Goal: Transaction & Acquisition: Purchase product/service

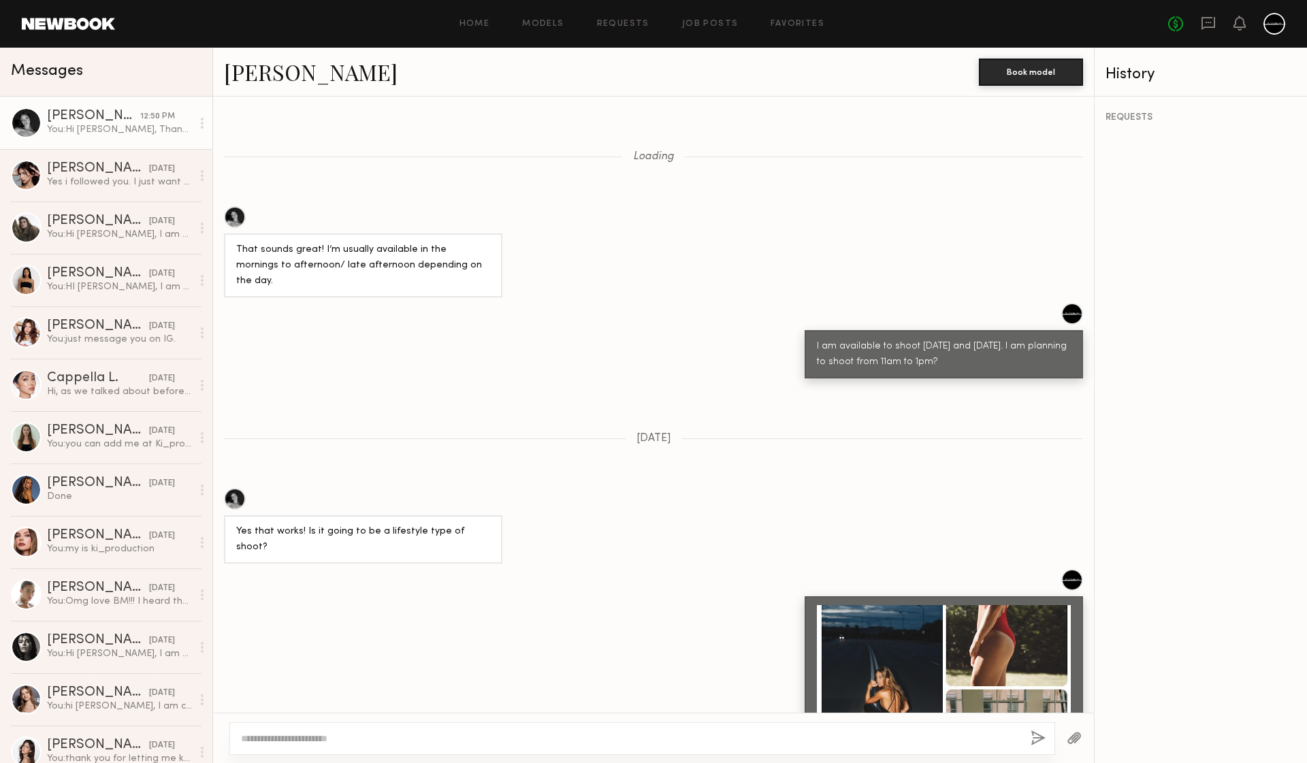
scroll to position [1697, 0]
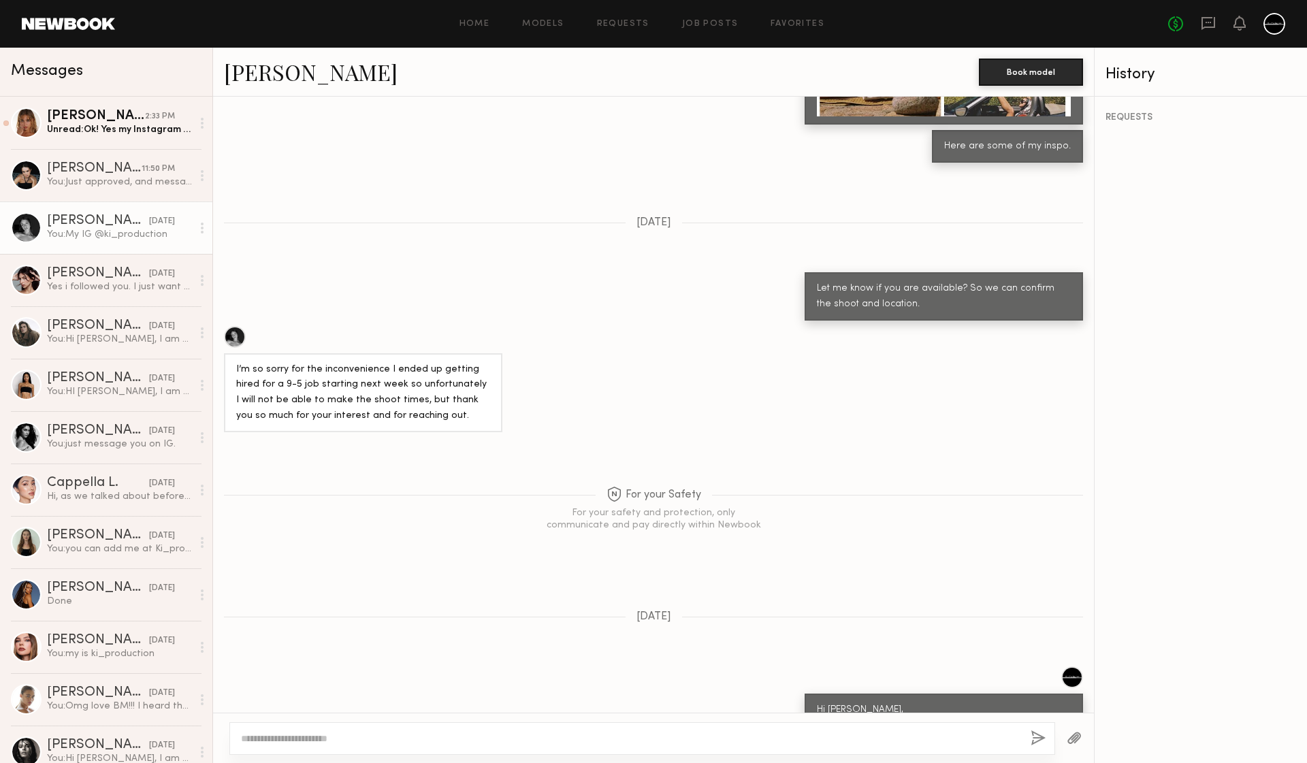
scroll to position [2056, 0]
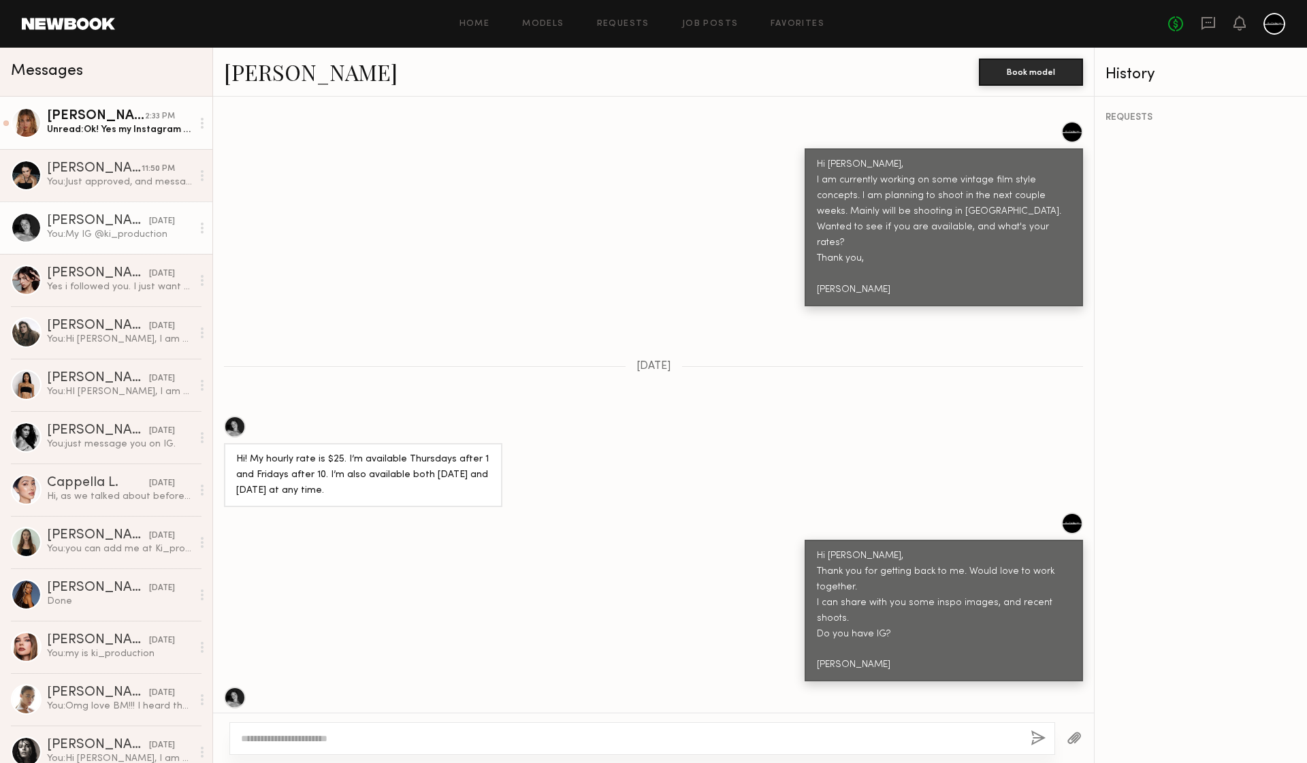
click at [76, 115] on div "Lauren G." at bounding box center [96, 117] width 98 height 14
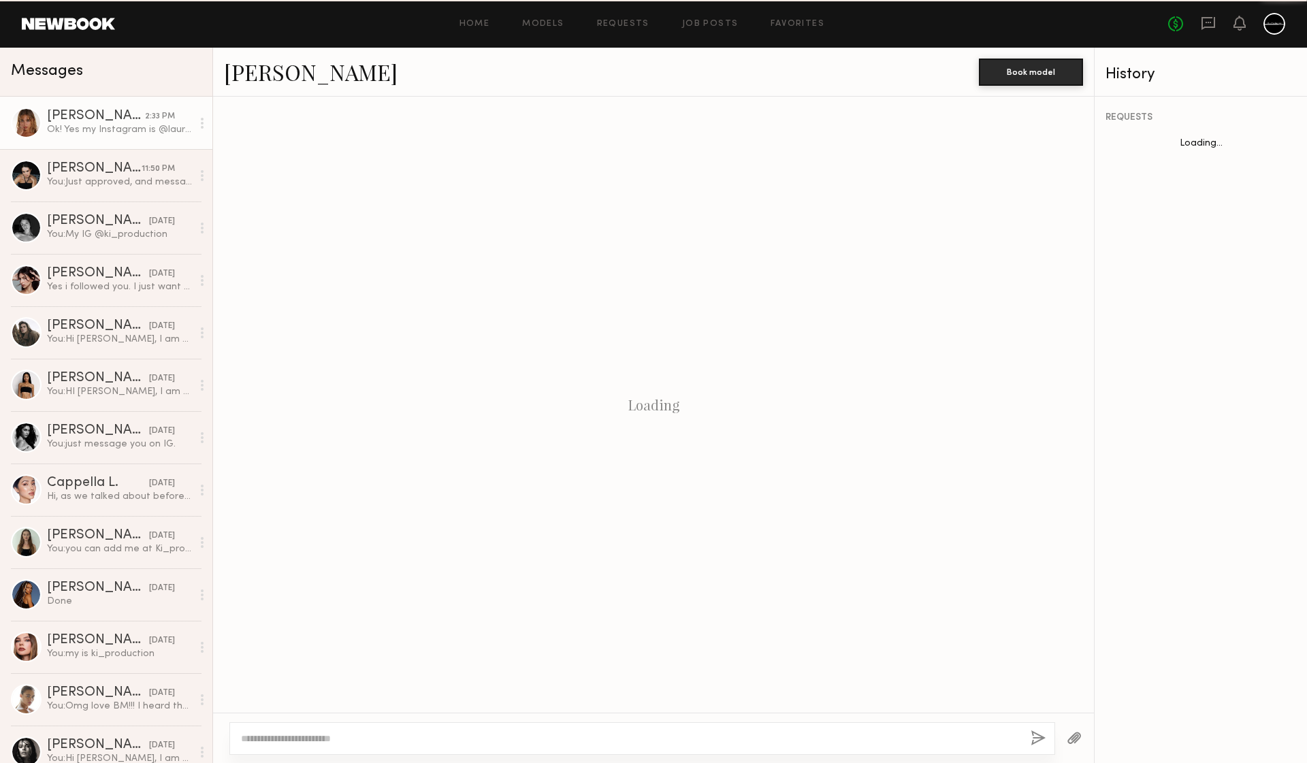
scroll to position [464, 0]
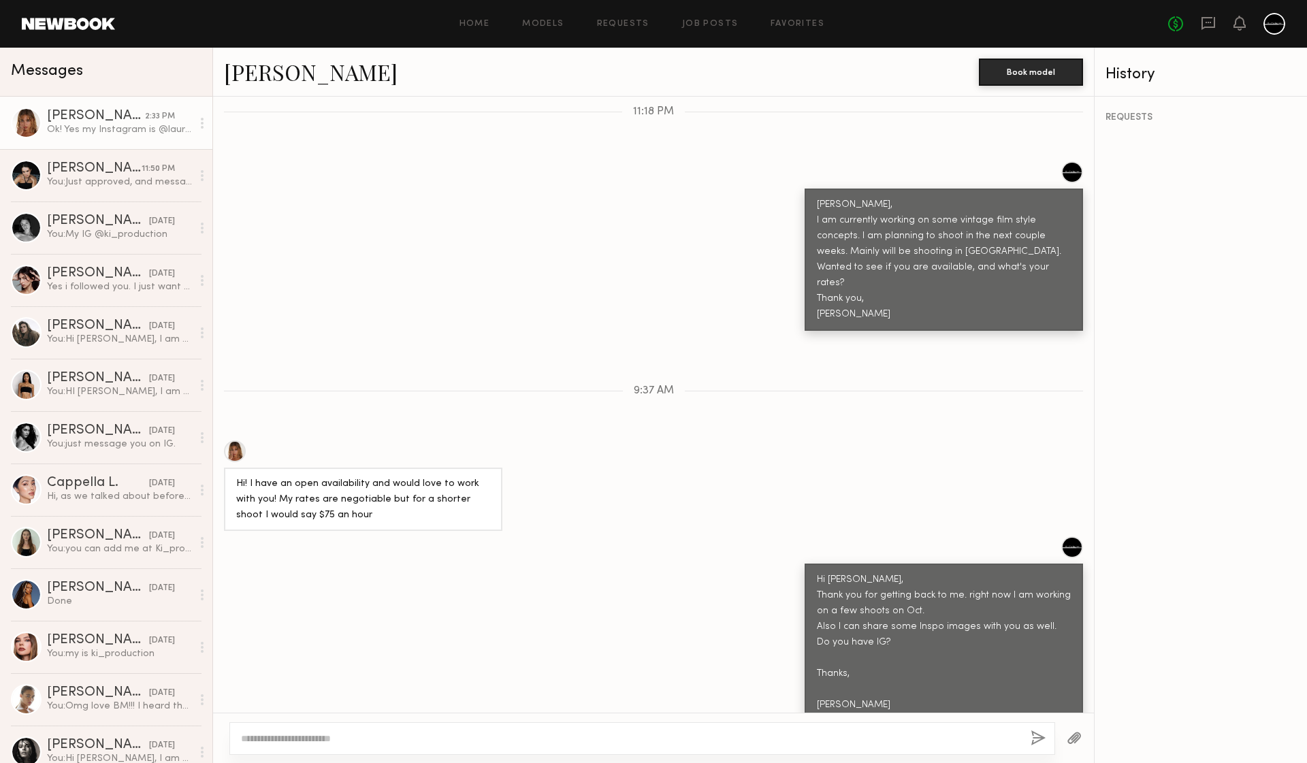
click at [398, 719] on div at bounding box center [653, 737] width 881 height 50
click at [444, 722] on div at bounding box center [641, 738] width 825 height 33
click at [437, 729] on div at bounding box center [641, 738] width 825 height 33
click at [440, 746] on div at bounding box center [641, 738] width 825 height 33
click at [424, 742] on textarea at bounding box center [630, 739] width 778 height 14
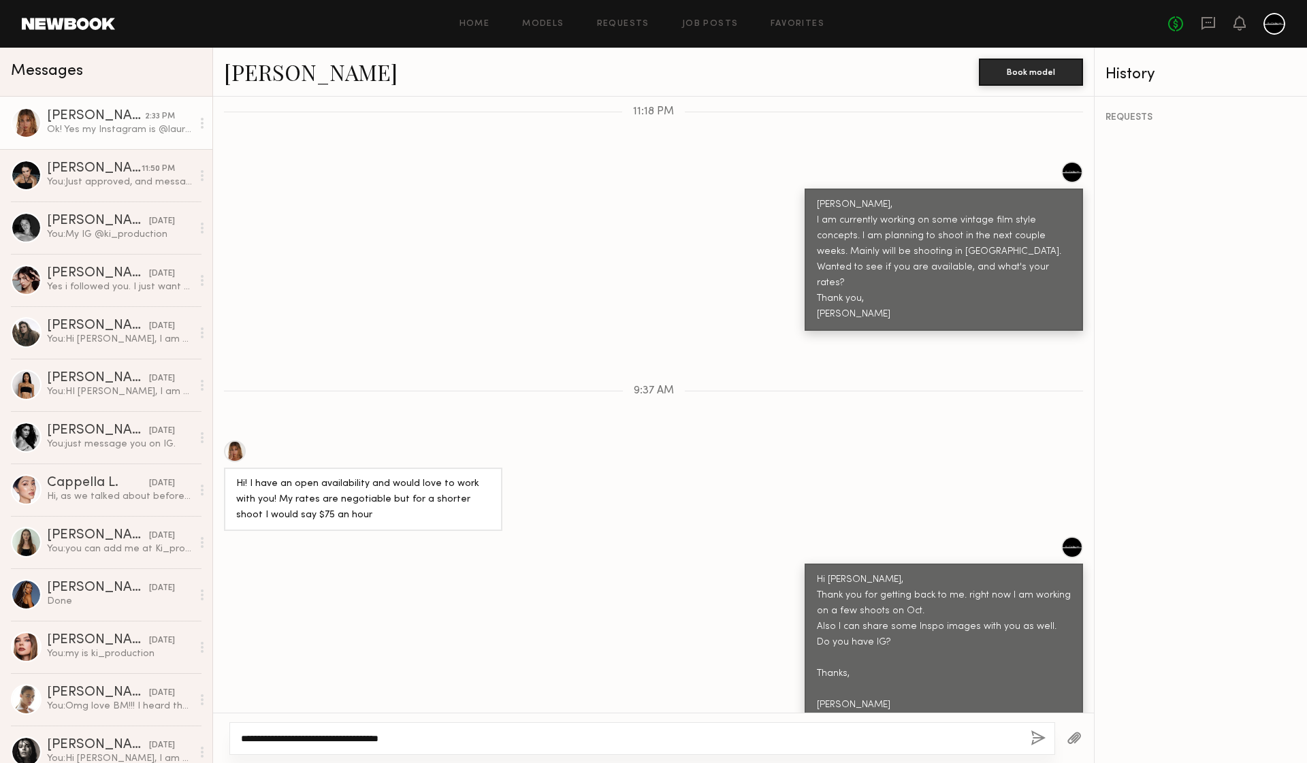
type textarea "**********"
click at [1036, 735] on button "button" at bounding box center [1037, 738] width 15 height 17
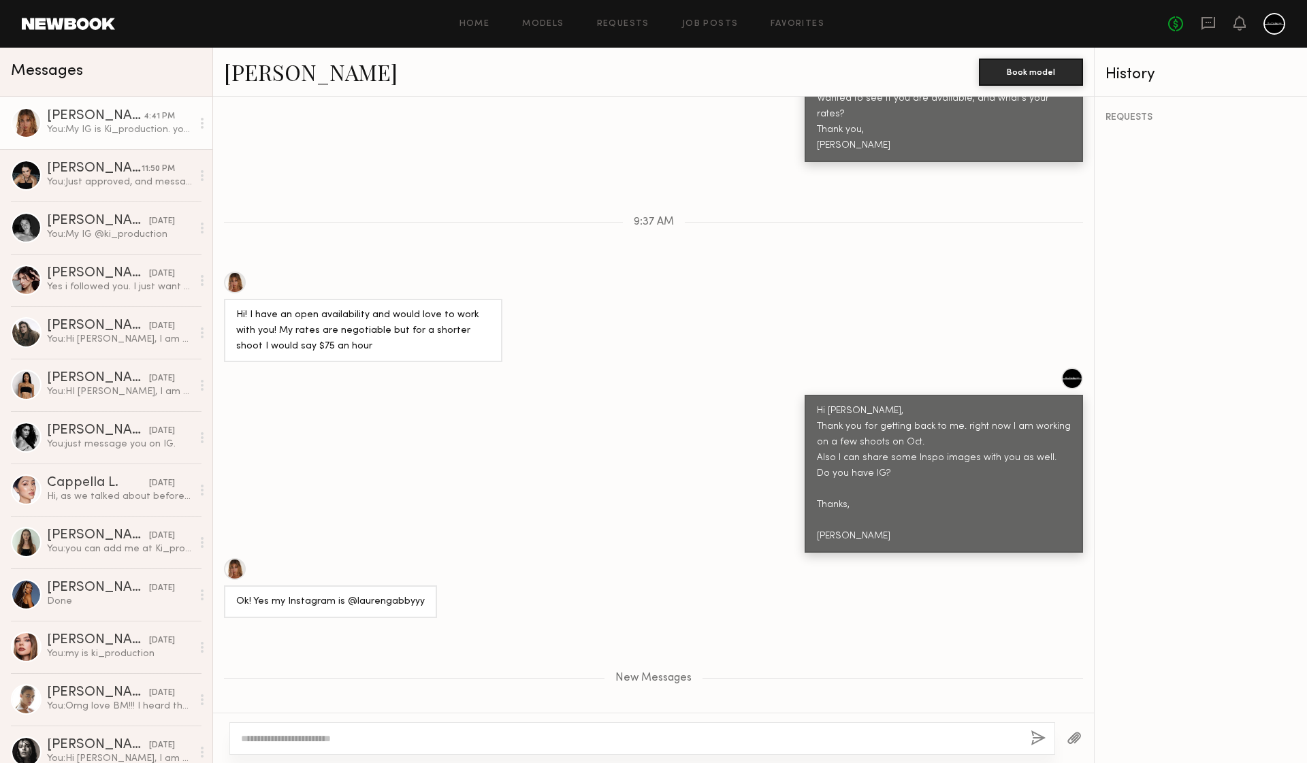
click at [277, 82] on link "Lauren G." at bounding box center [311, 71] width 174 height 29
click at [531, 20] on link "Models" at bounding box center [543, 24] width 42 height 9
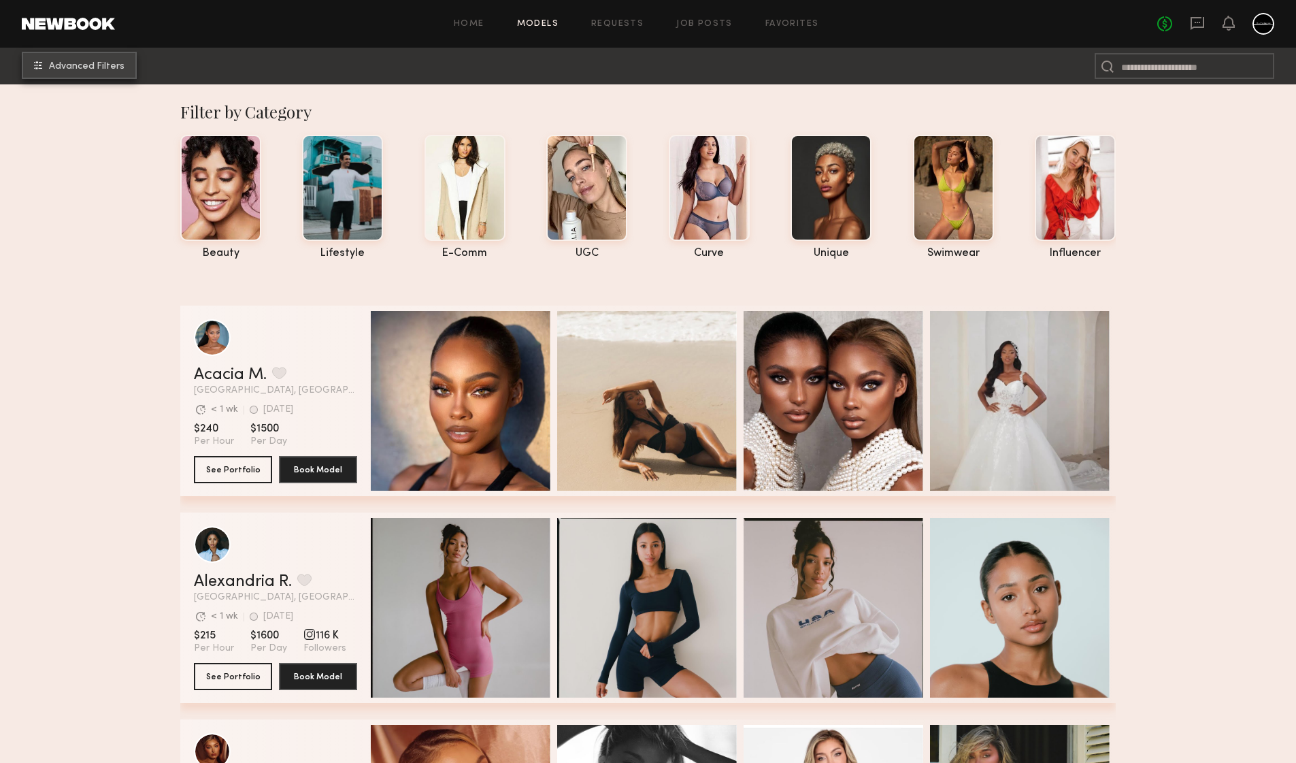
click at [98, 68] on span "Advanced Filters" at bounding box center [87, 67] width 76 height 10
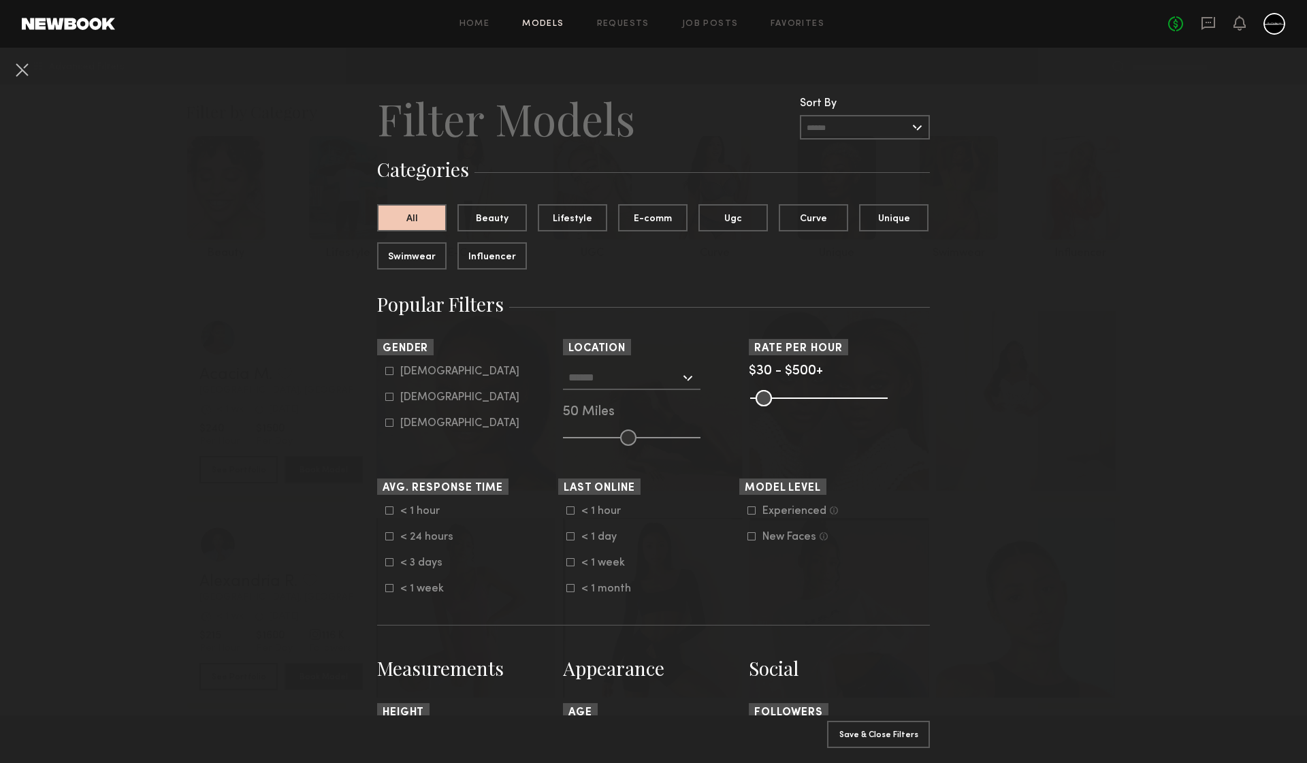
click at [845, 122] on input "text" at bounding box center [865, 127] width 130 height 24
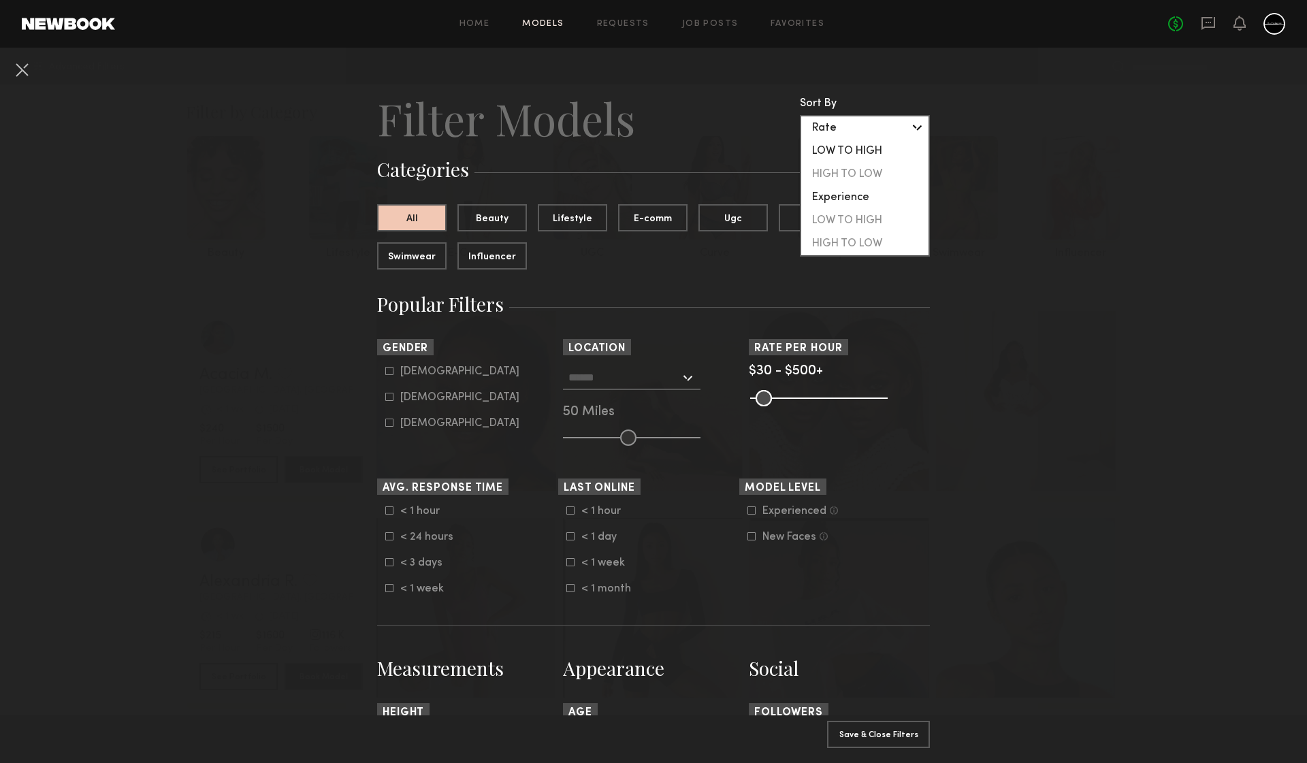
click at [836, 148] on div "LOW TO HIGH" at bounding box center [864, 150] width 127 height 23
type input "**********"
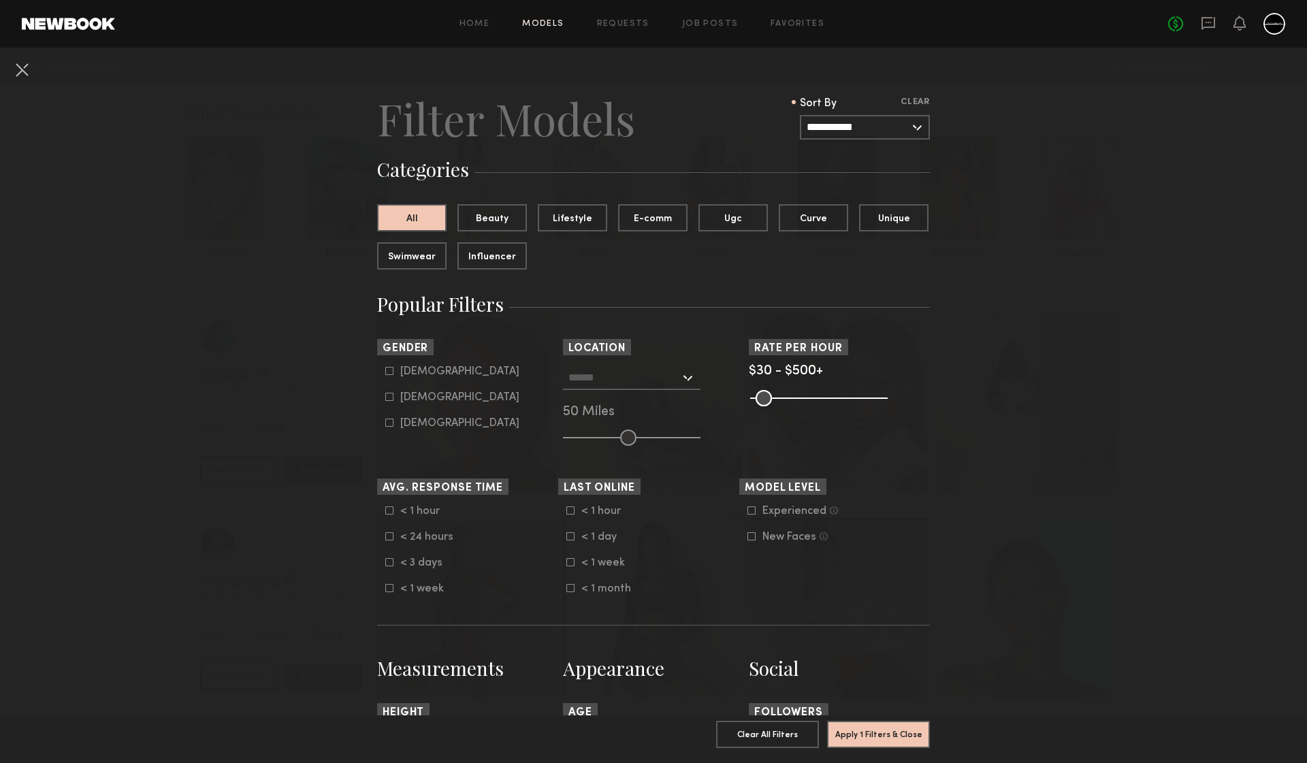
click at [389, 397] on label "Female" at bounding box center [452, 397] width 134 height 8
type input "**"
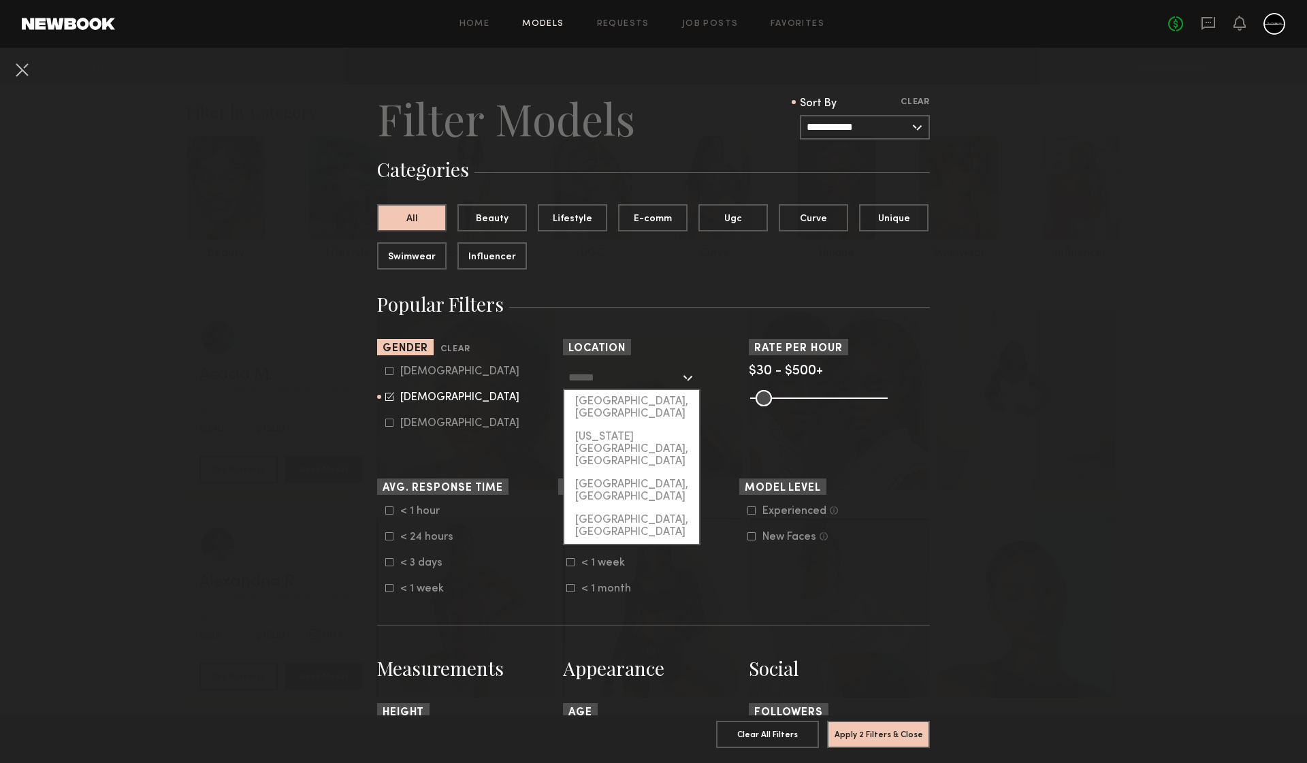
click at [625, 377] on input "text" at bounding box center [624, 376] width 112 height 23
click at [617, 406] on div "Los Angeles, CA" at bounding box center [631, 407] width 135 height 35
type input "**********"
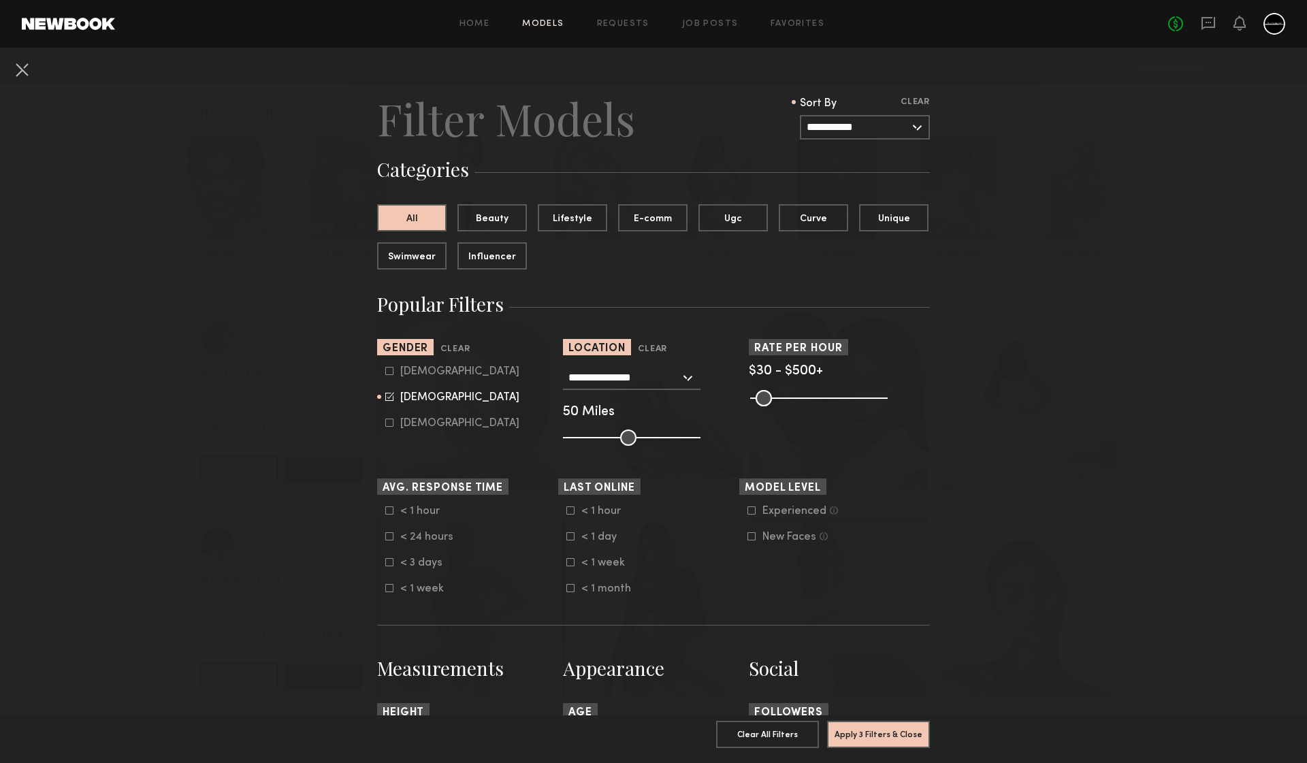
drag, startPoint x: 619, startPoint y: 435, endPoint x: 806, endPoint y: 452, distance: 187.9
type input "***"
click at [806, 452] on form "**********" at bounding box center [653, 770] width 553 height 1358
click at [566, 510] on icon at bounding box center [570, 510] width 8 height 8
click at [567, 536] on icon at bounding box center [570, 536] width 8 height 8
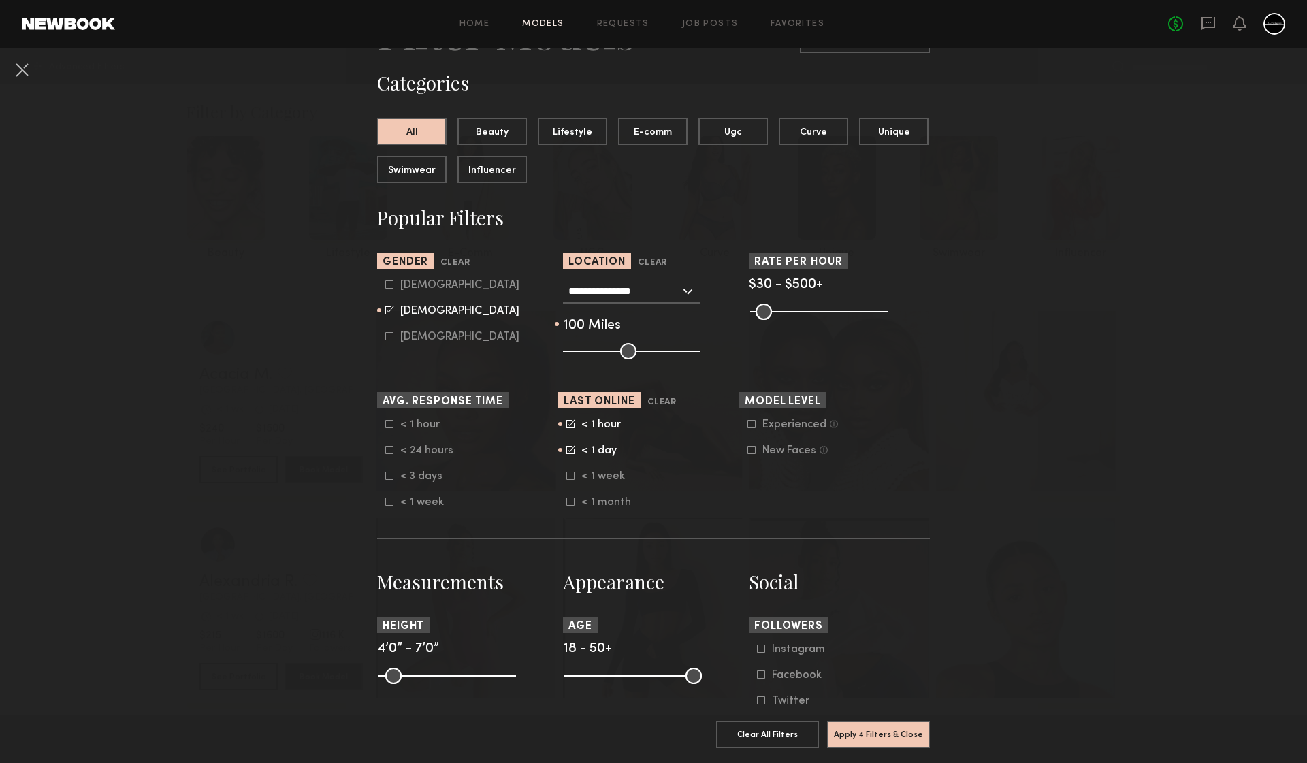
scroll to position [322, 0]
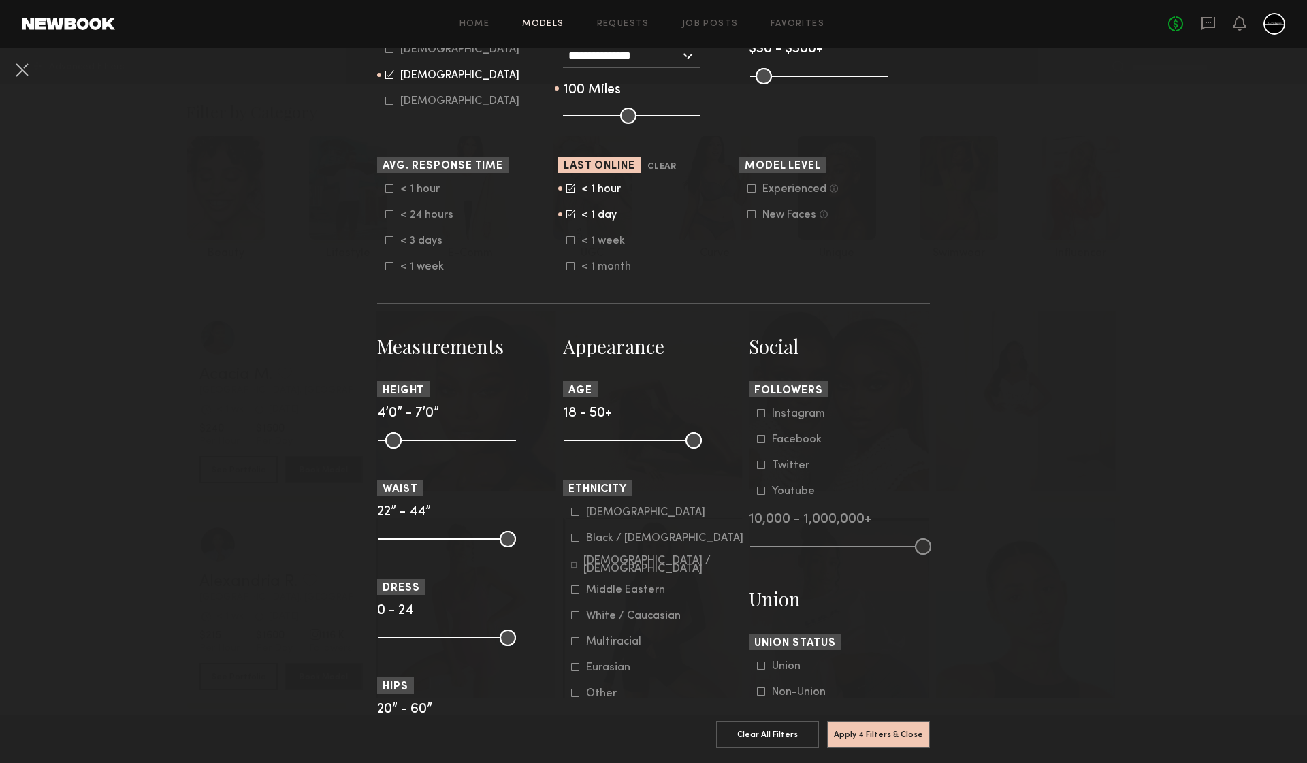
click at [747, 216] on icon at bounding box center [751, 214] width 8 height 8
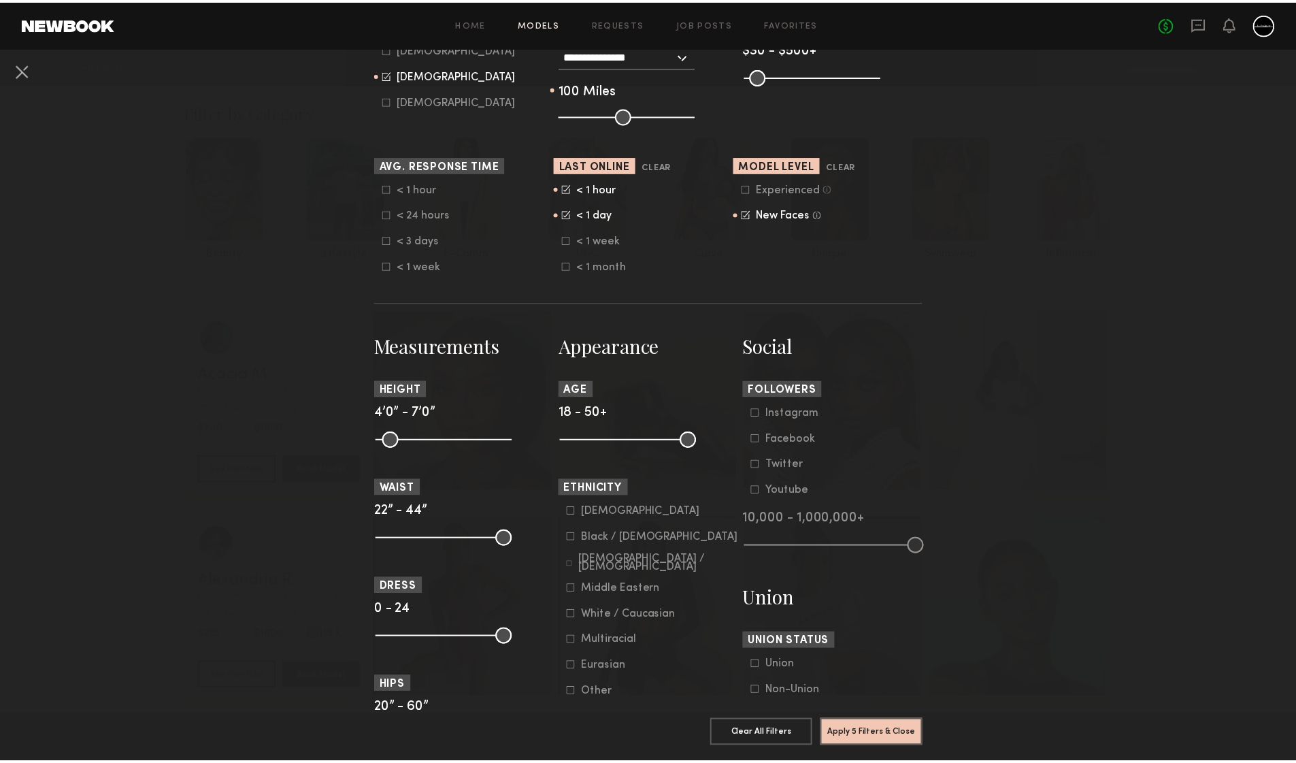
scroll to position [439, 0]
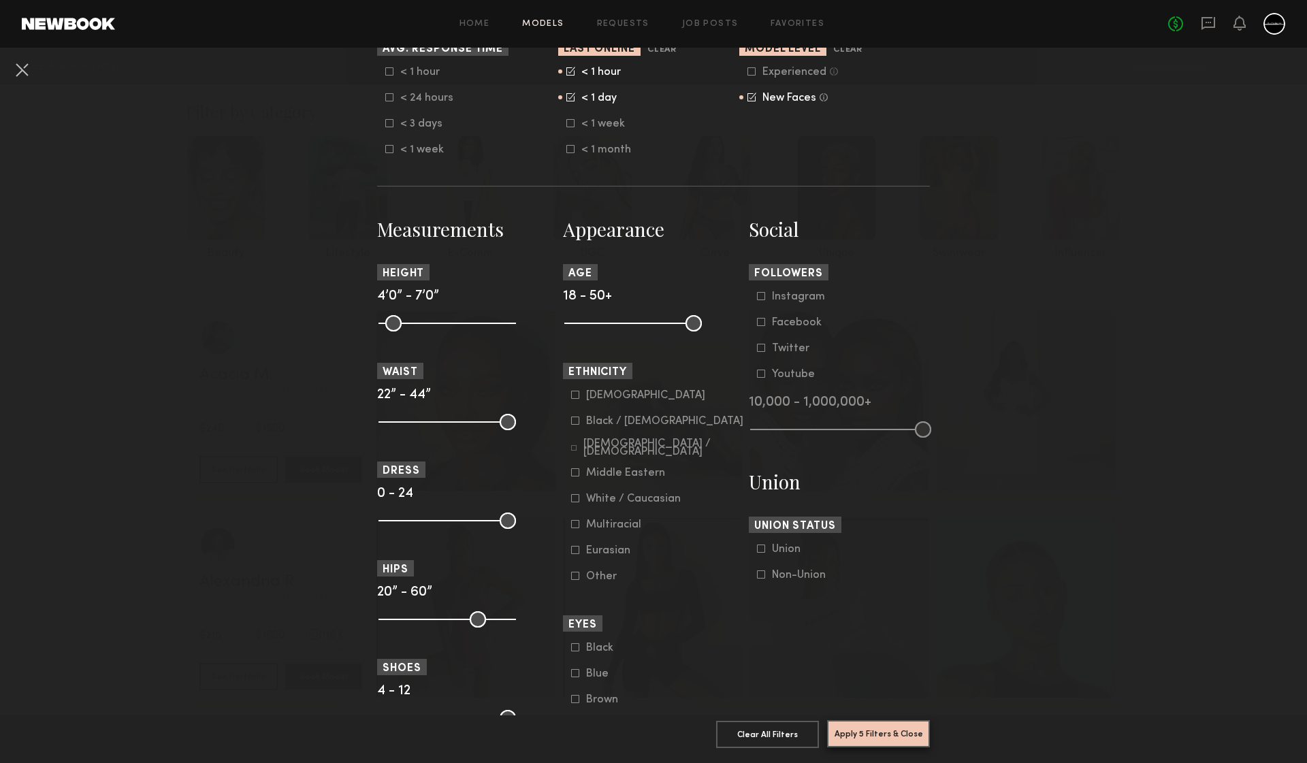
click at [883, 720] on button "Apply 5 Filters & Close" at bounding box center [878, 733] width 103 height 27
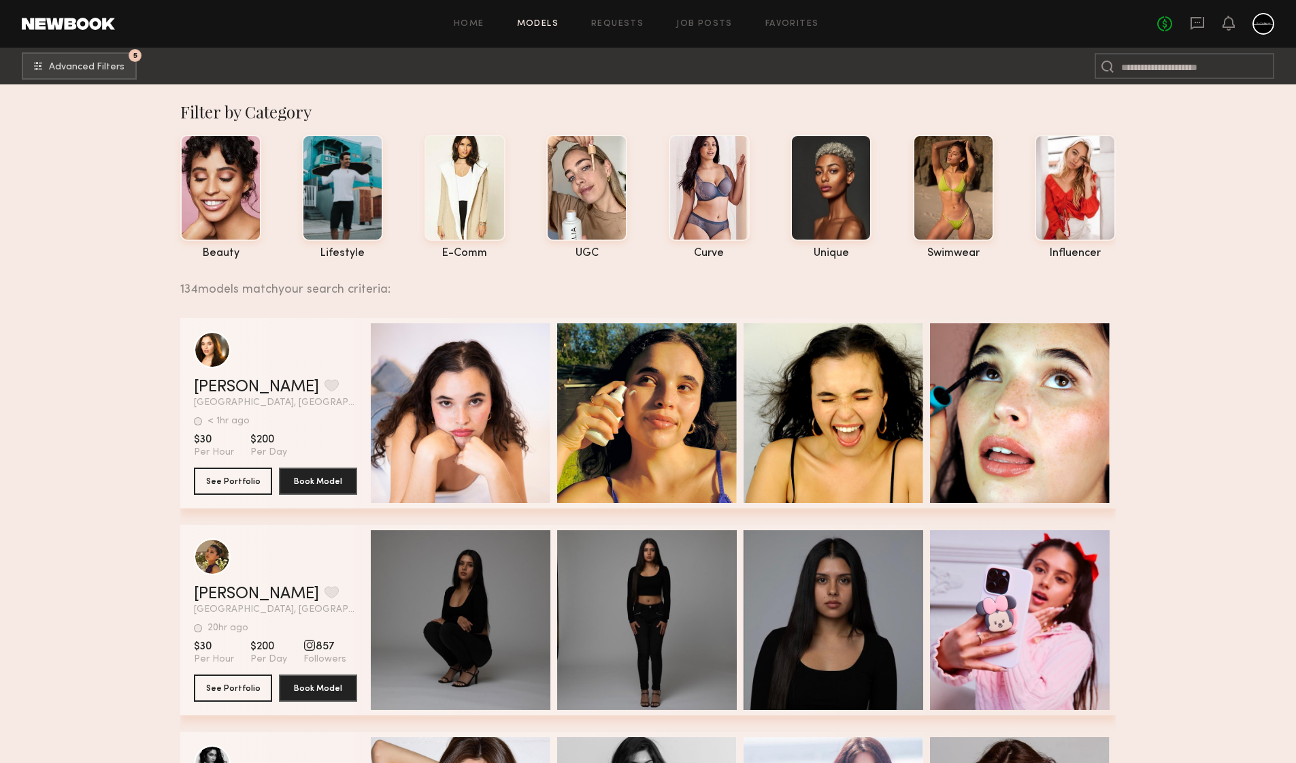
scroll to position [448, 0]
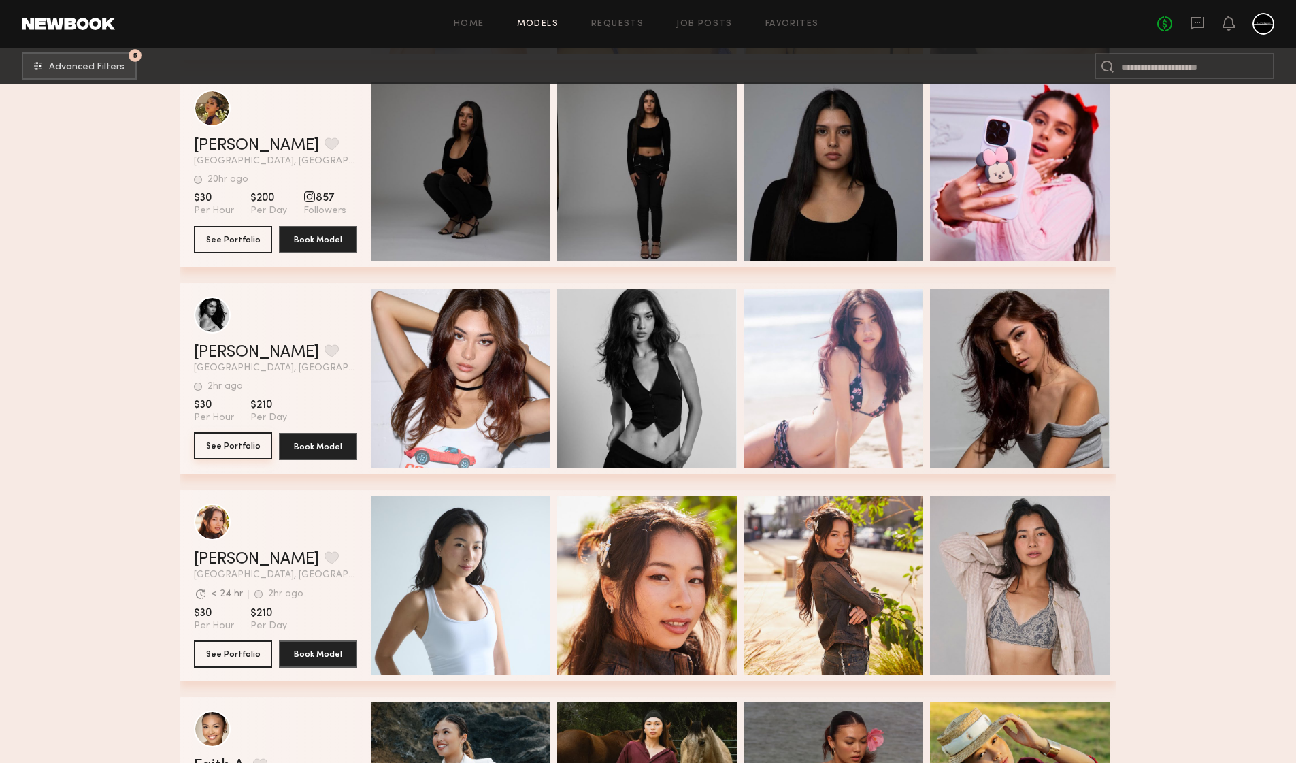
click at [249, 444] on button "See Portfolio" at bounding box center [233, 445] width 78 height 27
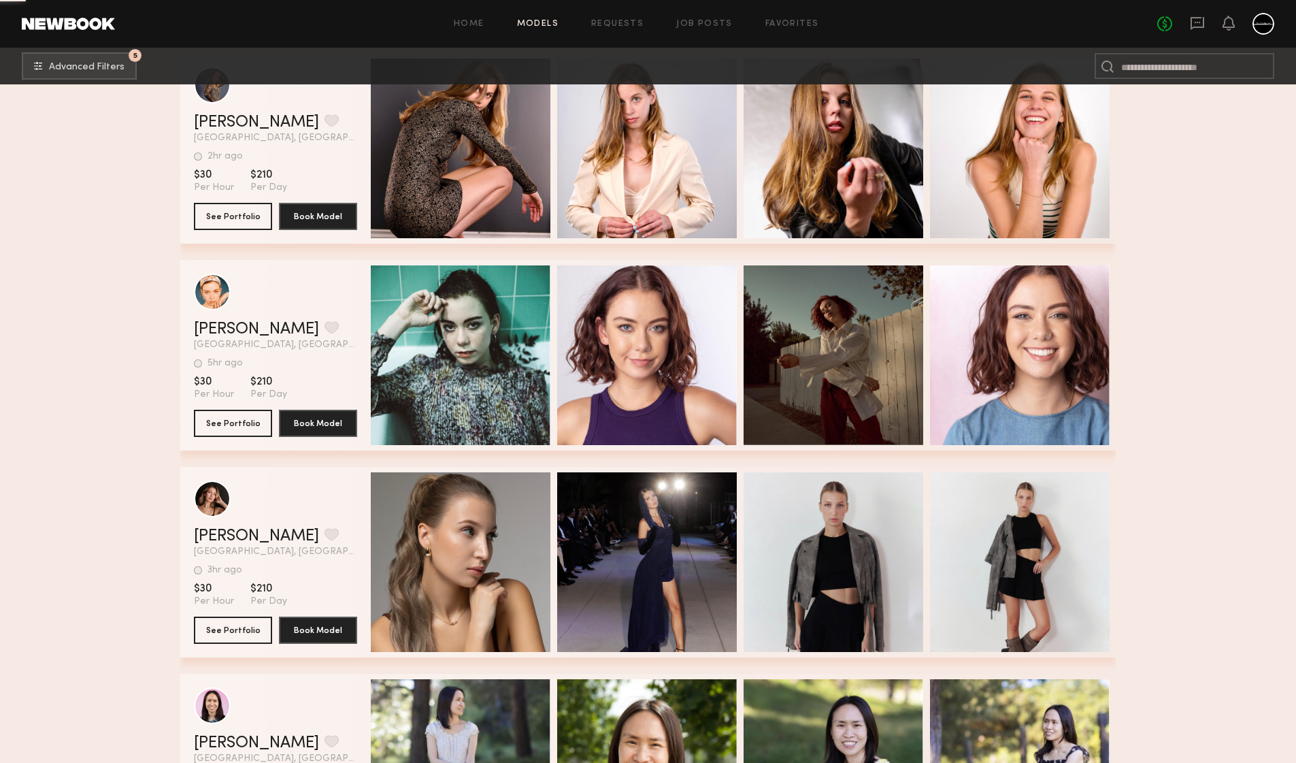
scroll to position [1570, 0]
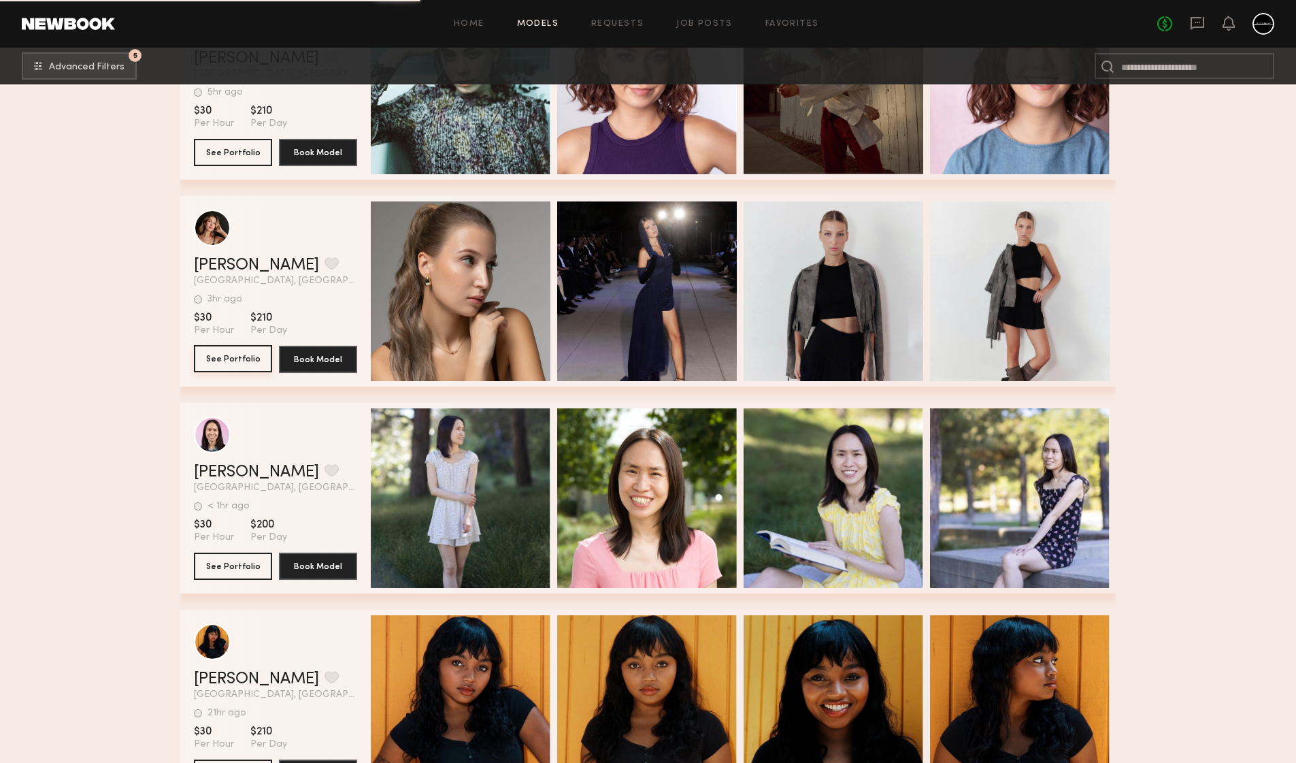
click at [247, 363] on button "See Portfolio" at bounding box center [233, 358] width 78 height 27
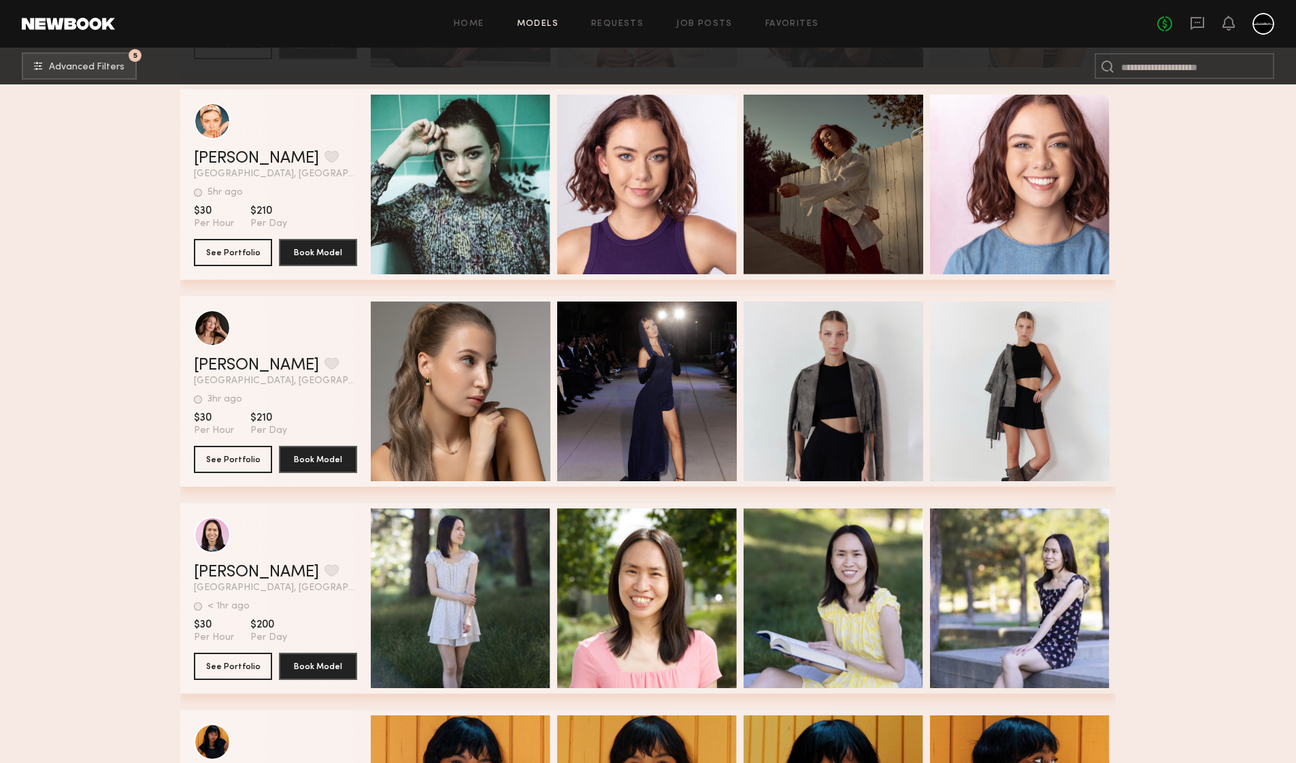
scroll to position [1375, 0]
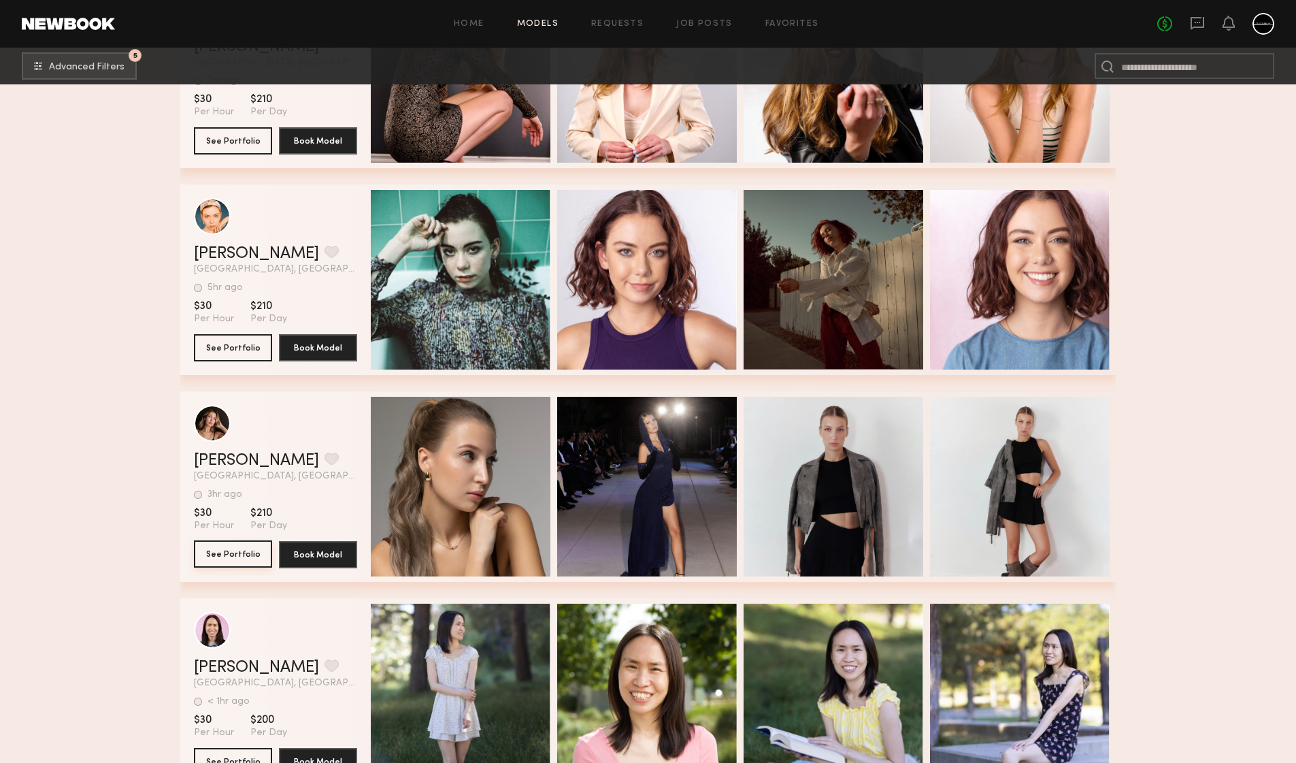
click at [241, 557] on button "See Portfolio" at bounding box center [233, 553] width 78 height 27
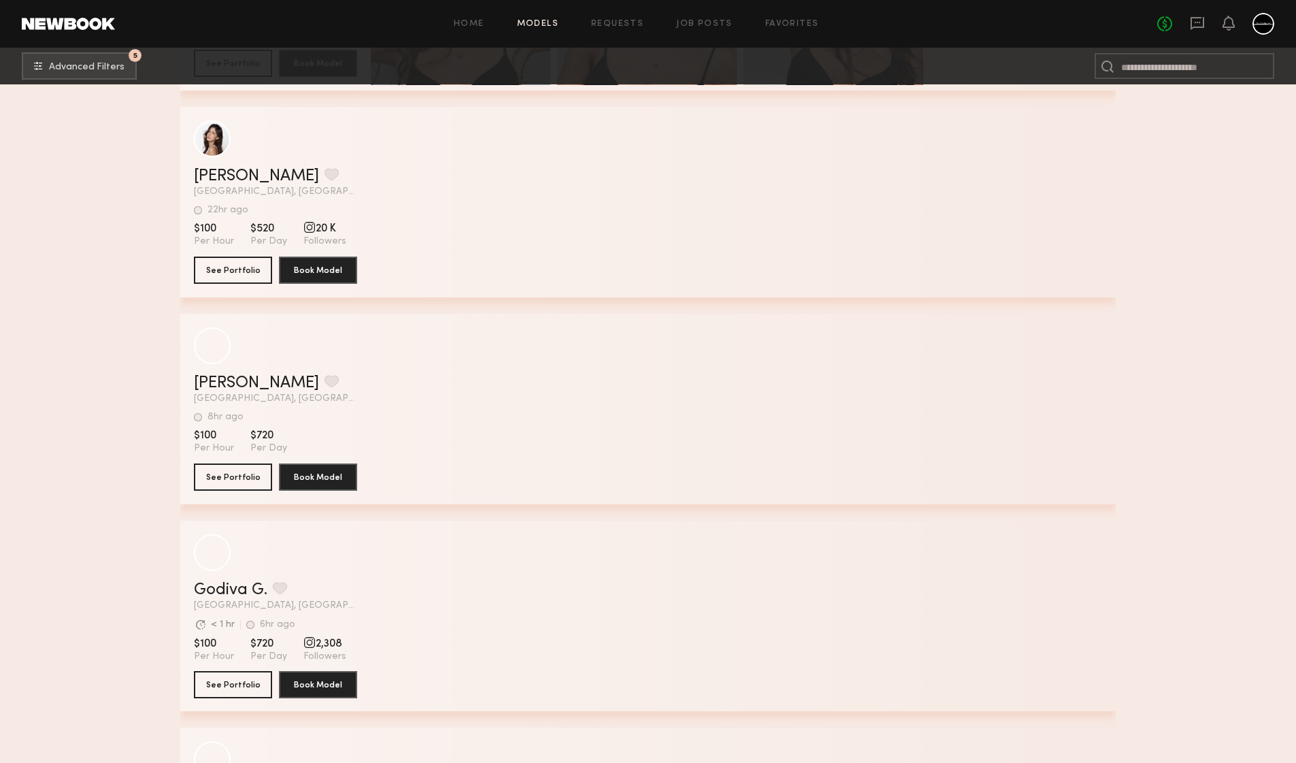
scroll to position [11949, 0]
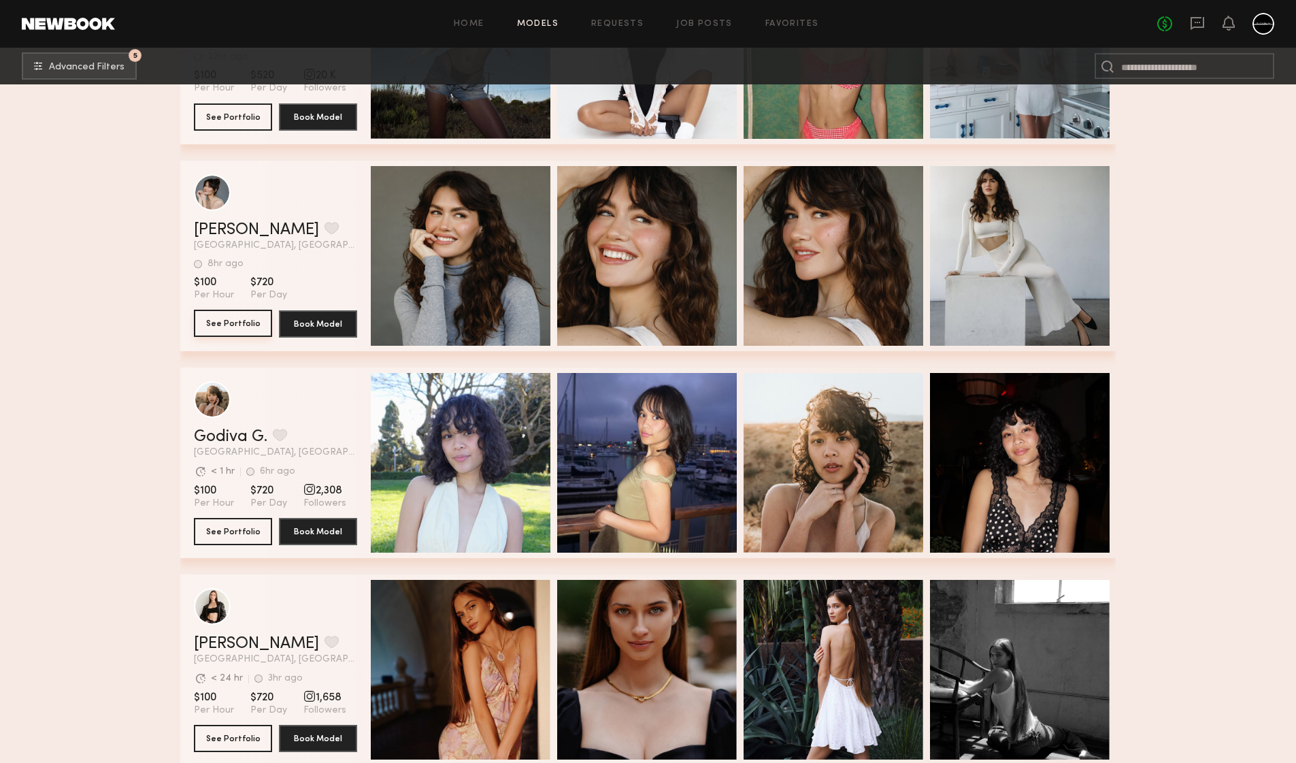
click at [235, 321] on button "See Portfolio" at bounding box center [233, 323] width 78 height 27
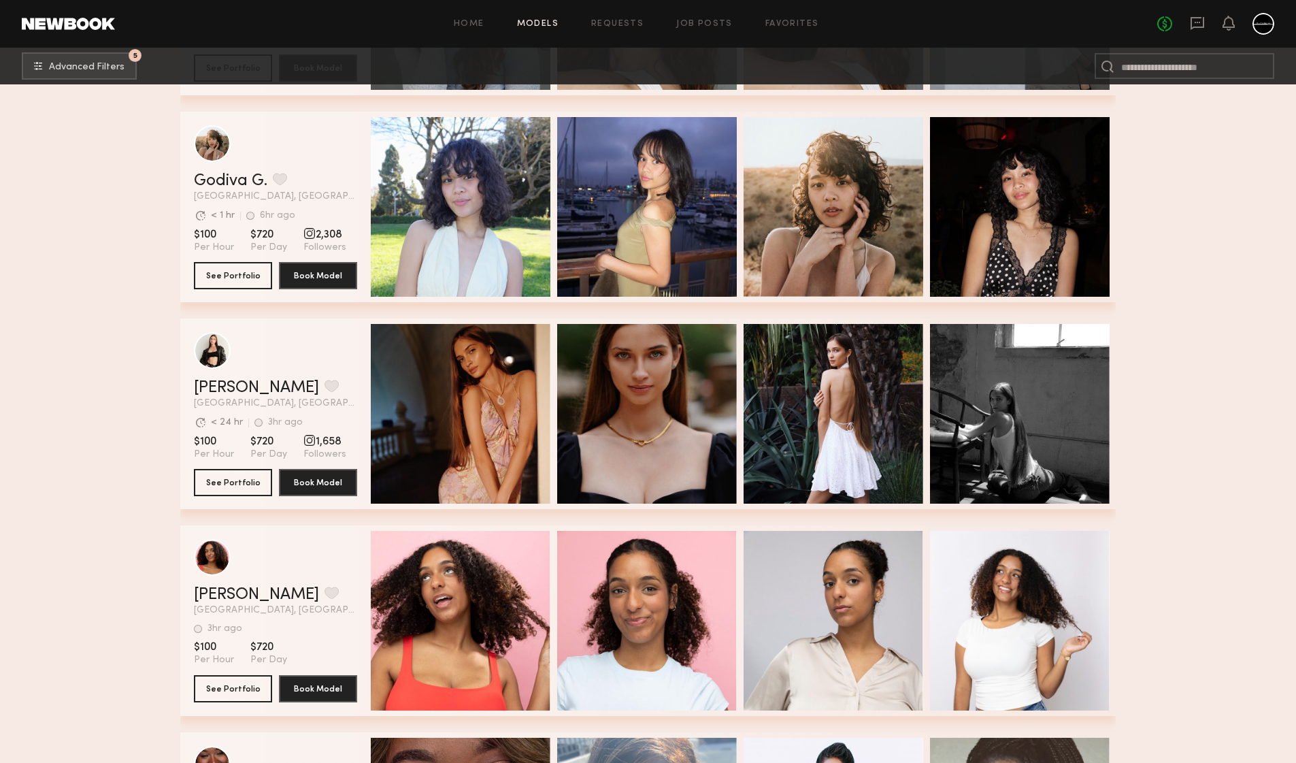
scroll to position [12304, 0]
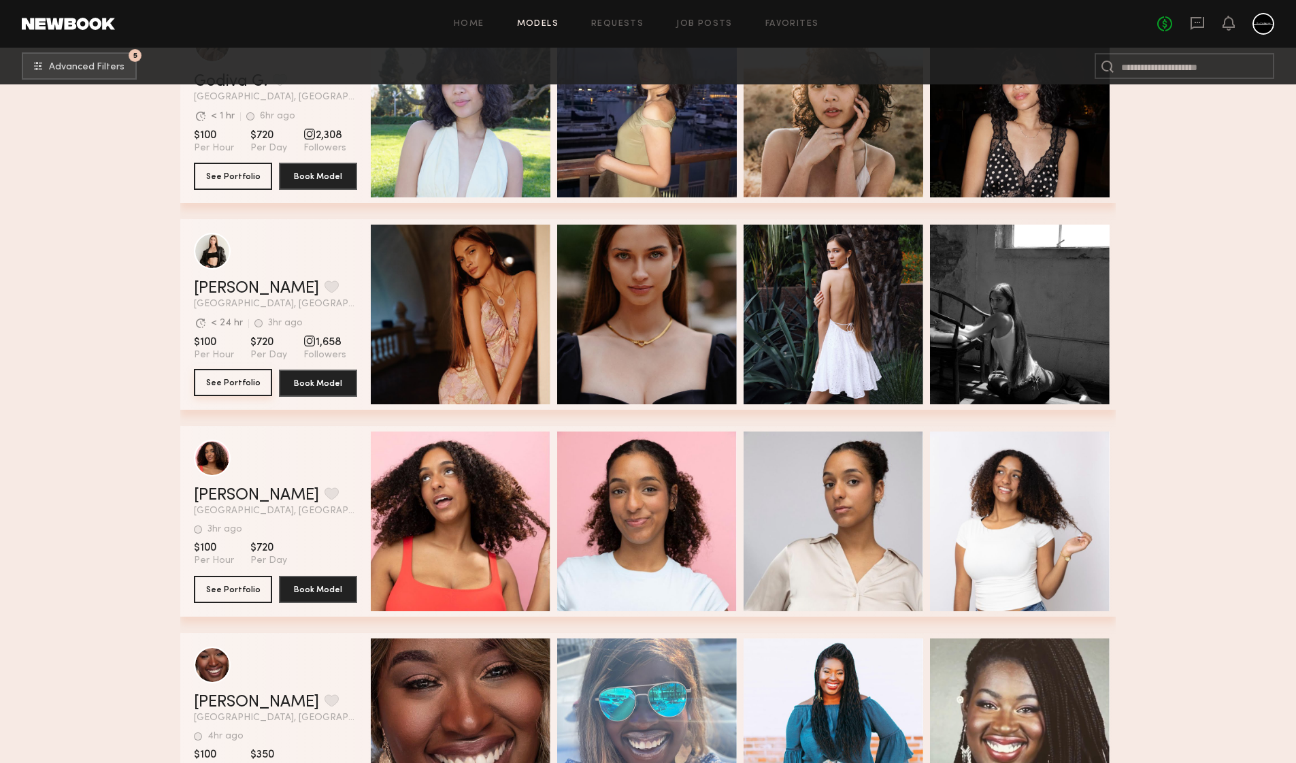
click at [225, 383] on button "See Portfolio" at bounding box center [233, 382] width 78 height 27
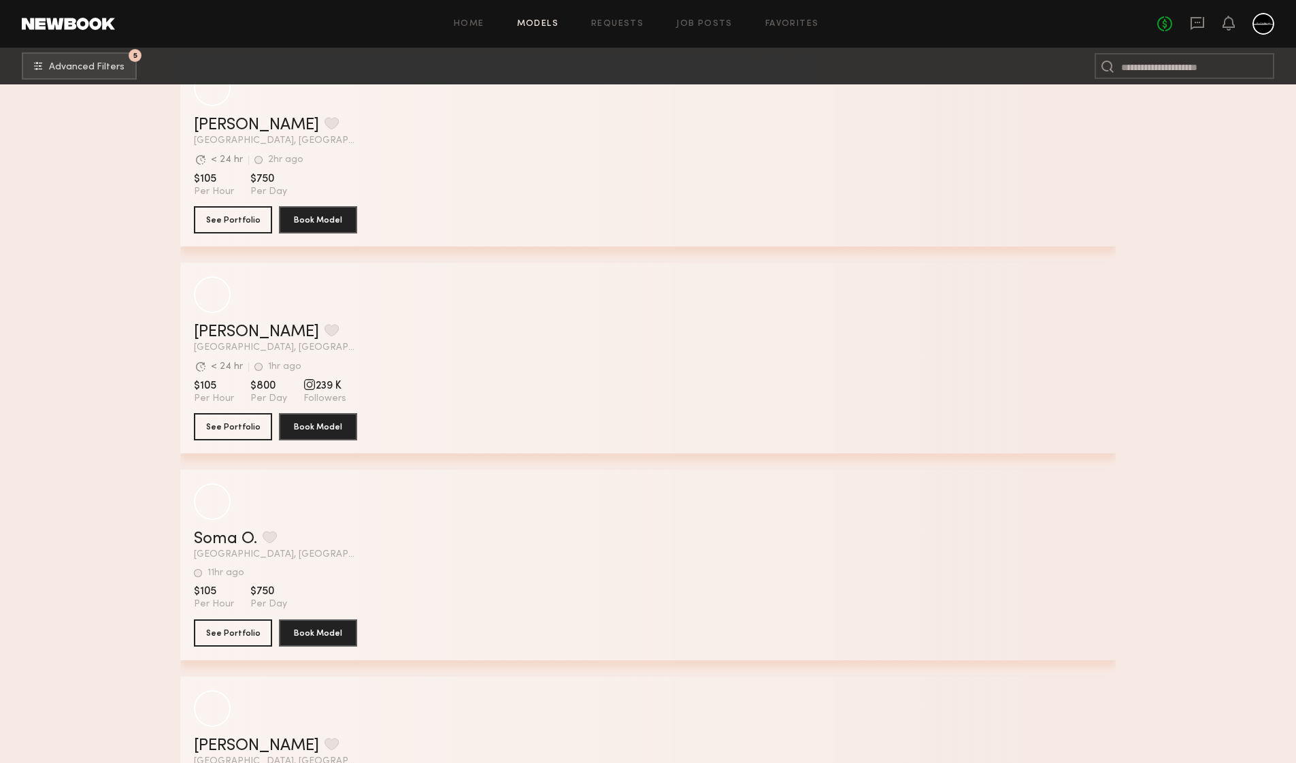
scroll to position [16146, 0]
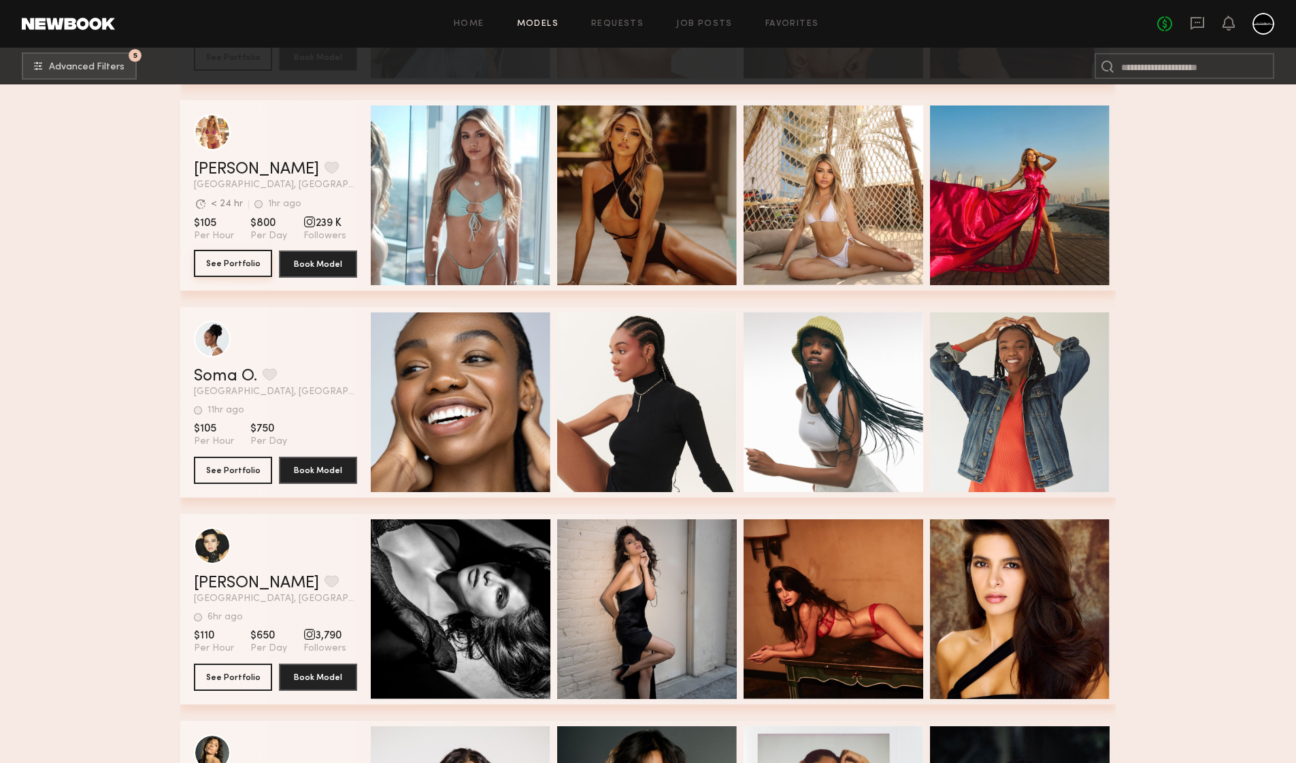
click at [254, 259] on button "See Portfolio" at bounding box center [233, 263] width 78 height 27
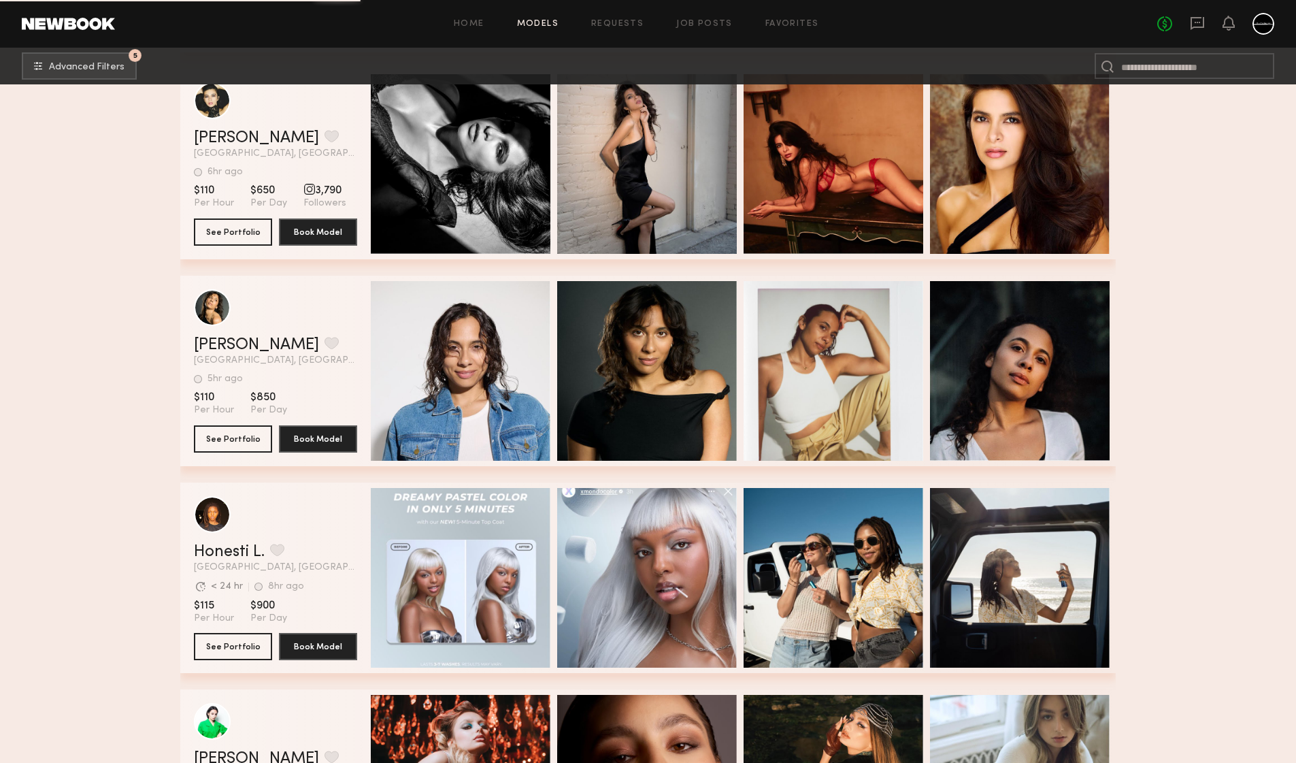
scroll to position [16566, 0]
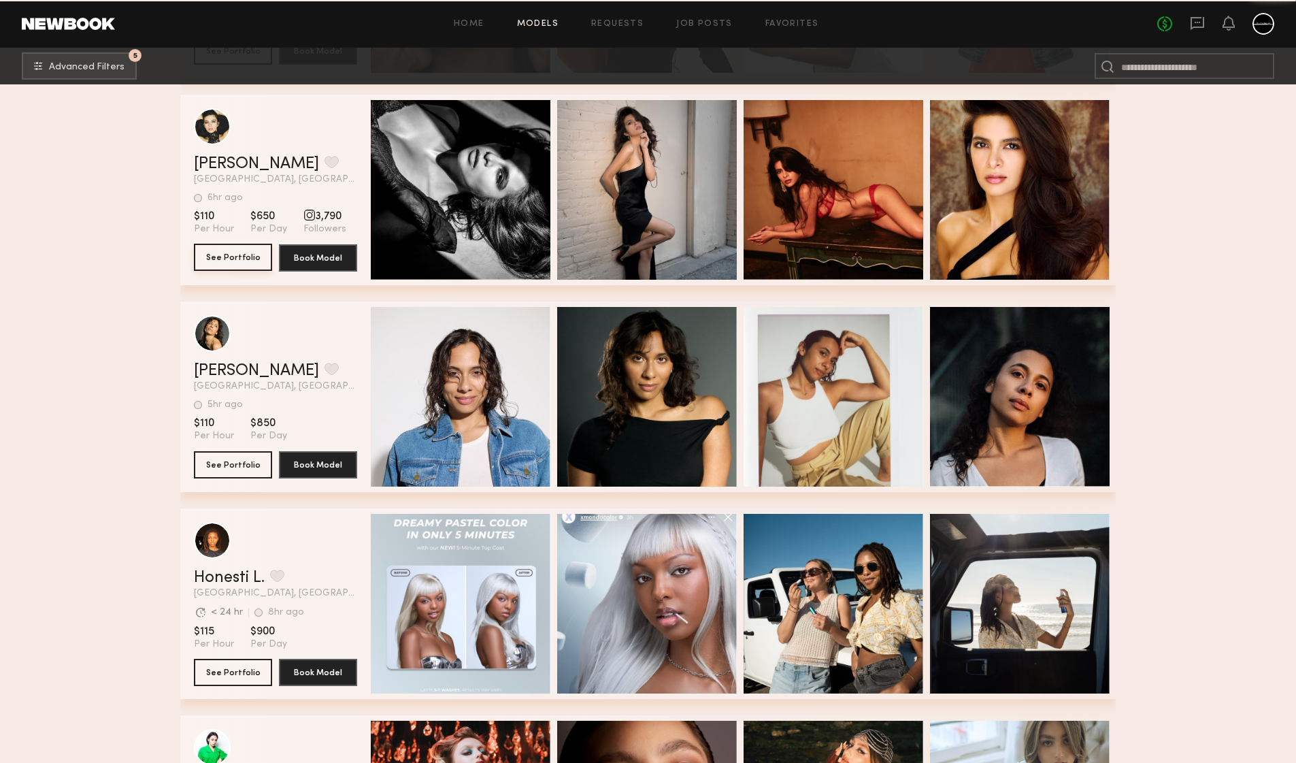
click at [231, 255] on button "See Portfolio" at bounding box center [233, 257] width 78 height 27
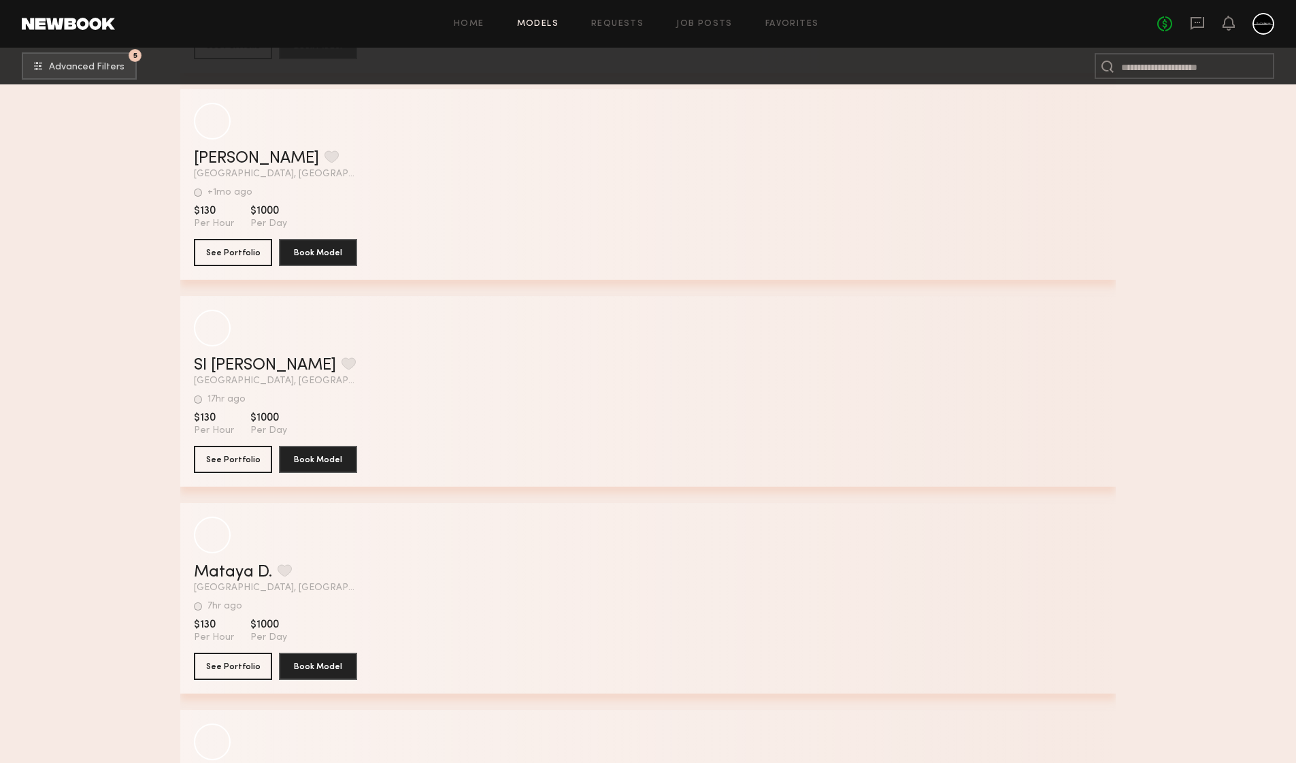
scroll to position [19533, 0]
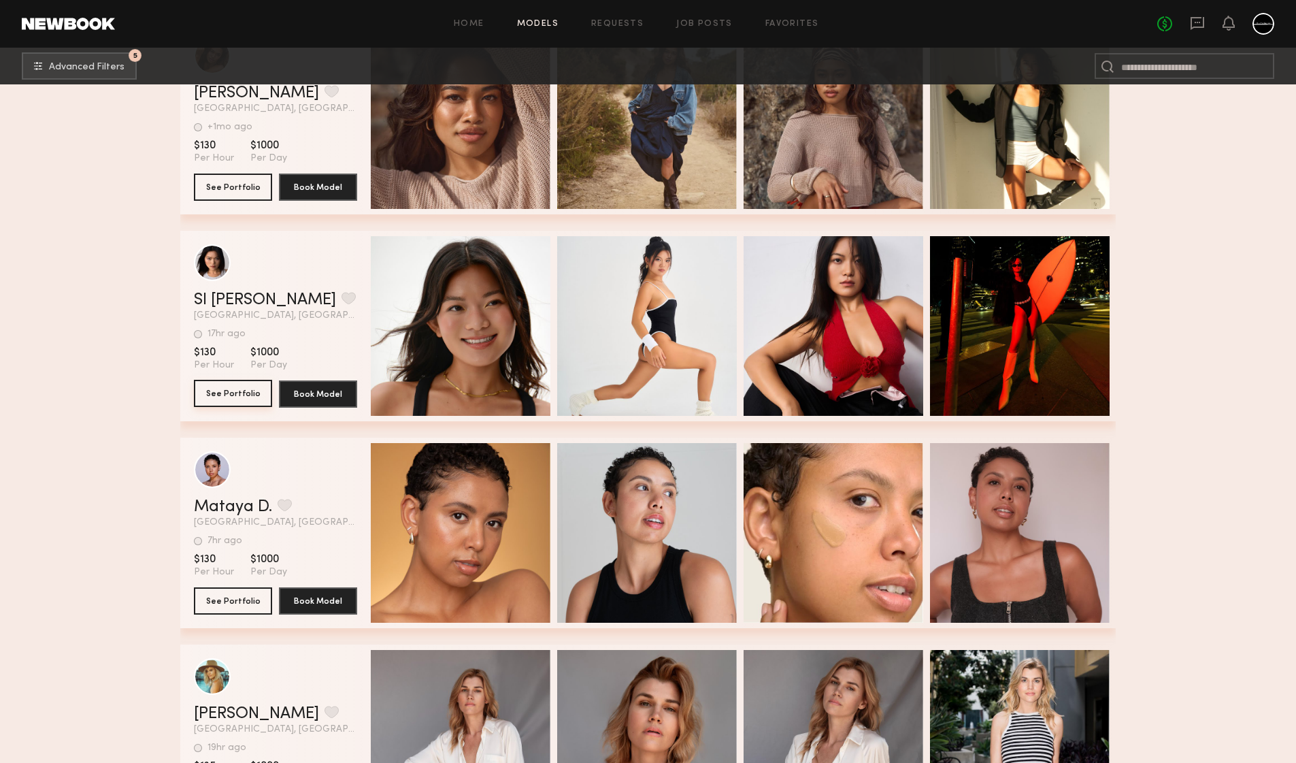
click at [238, 396] on button "See Portfolio" at bounding box center [233, 393] width 78 height 27
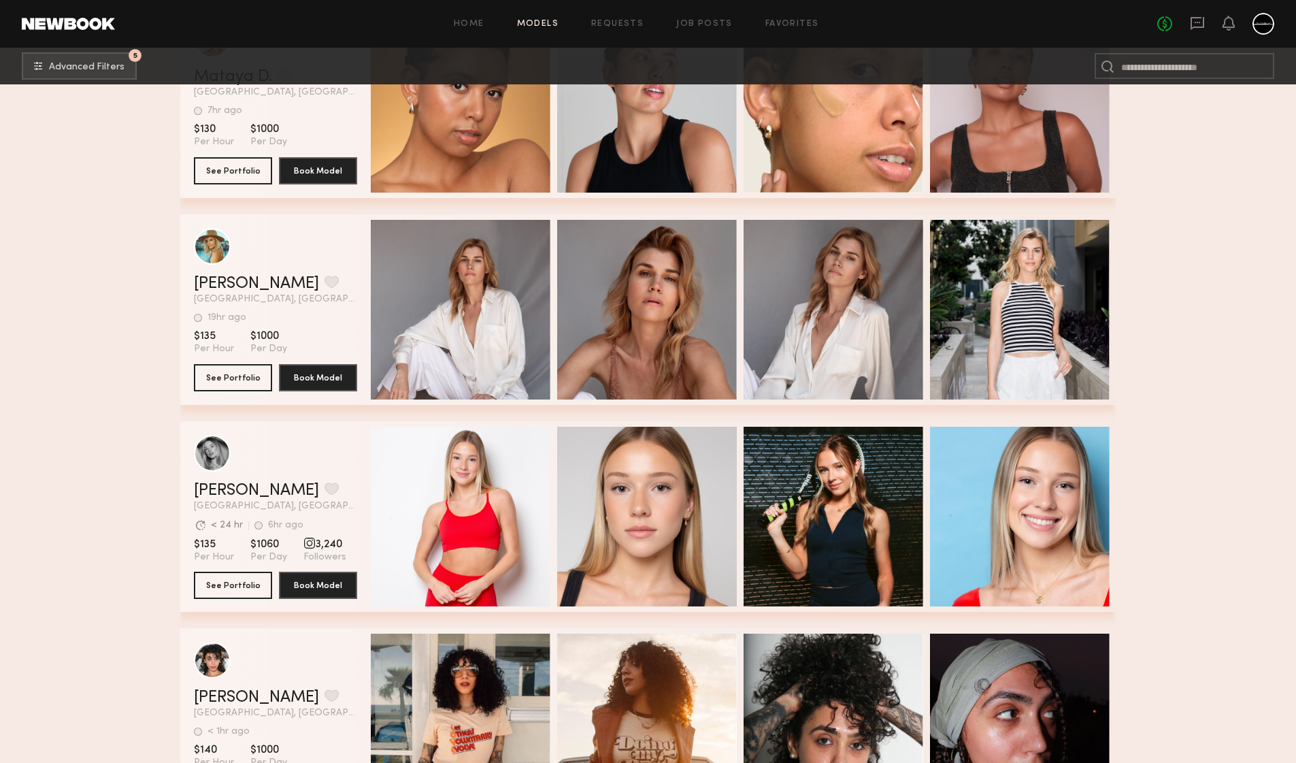
scroll to position [20241, 0]
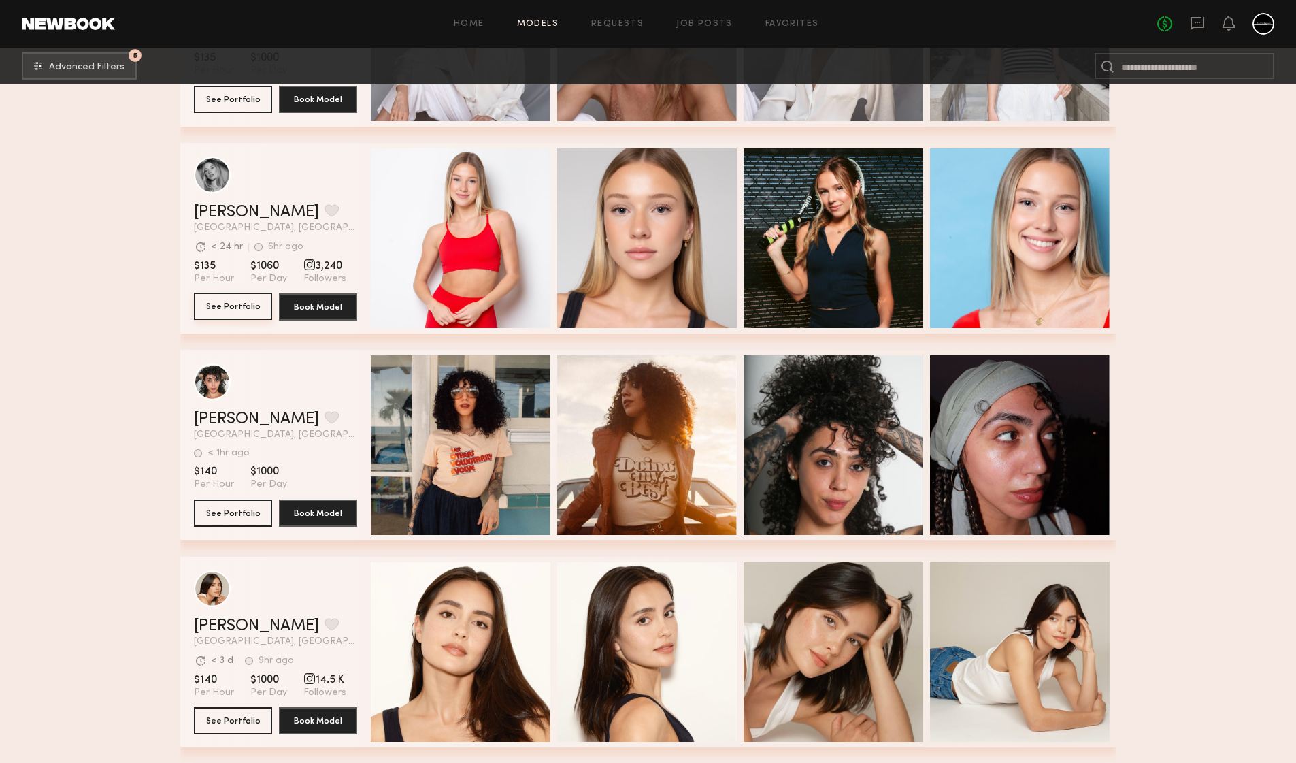
click at [227, 303] on button "See Portfolio" at bounding box center [233, 306] width 78 height 27
click at [236, 305] on button "See Portfolio" at bounding box center [233, 306] width 78 height 27
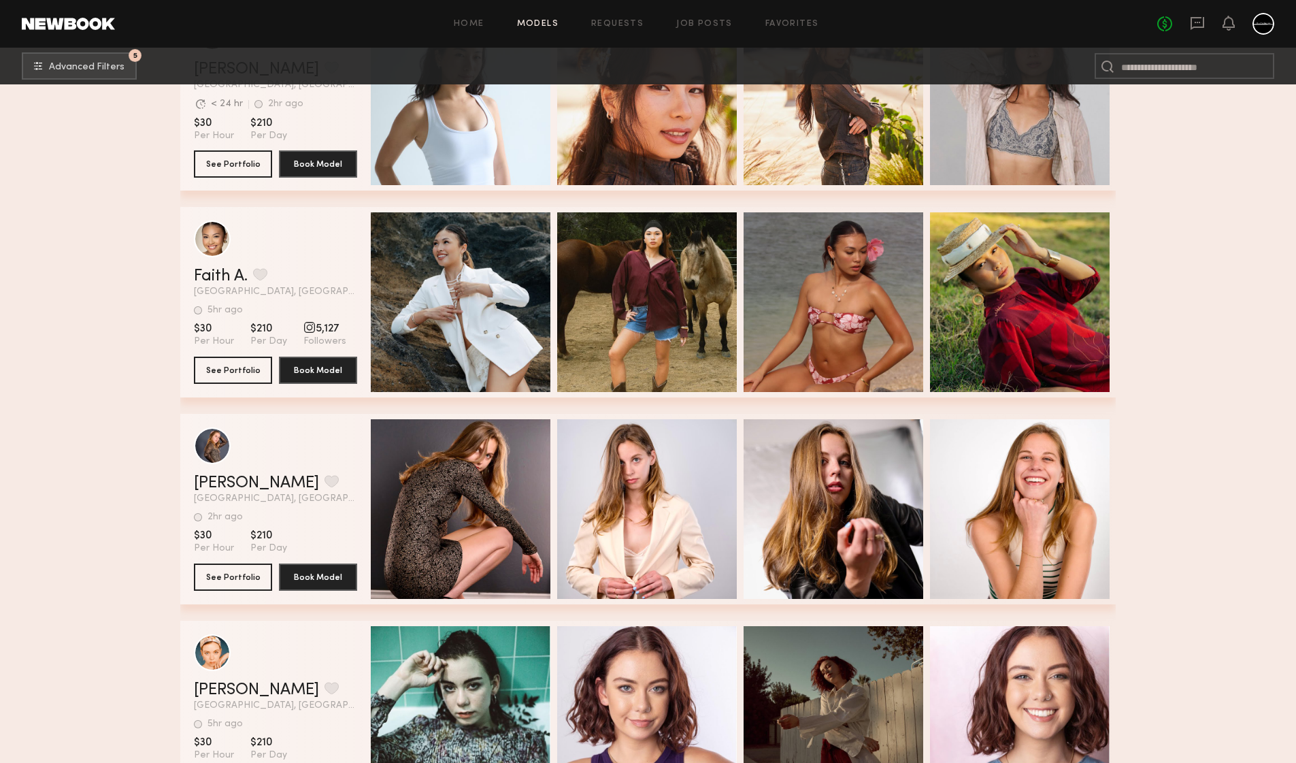
scroll to position [0, 0]
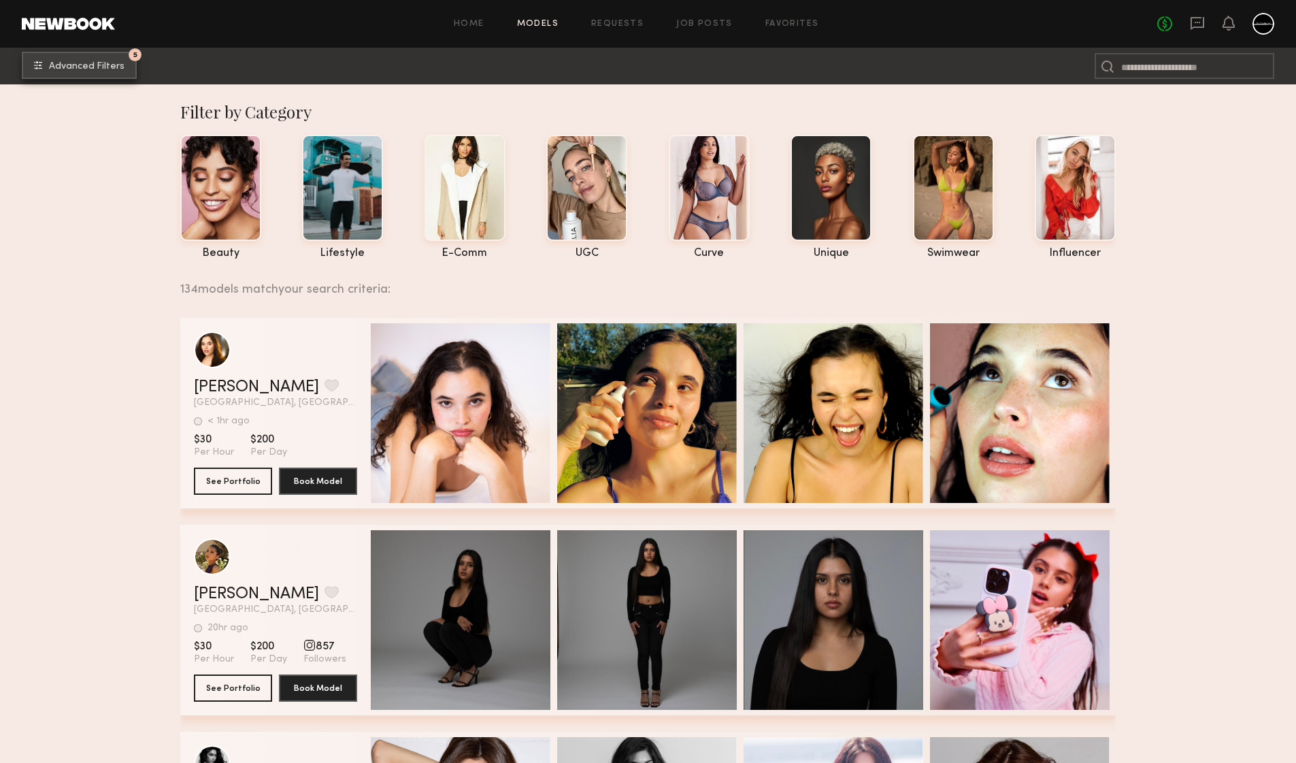
click at [103, 73] on button "5 Advanced Filters" at bounding box center [79, 65] width 115 height 27
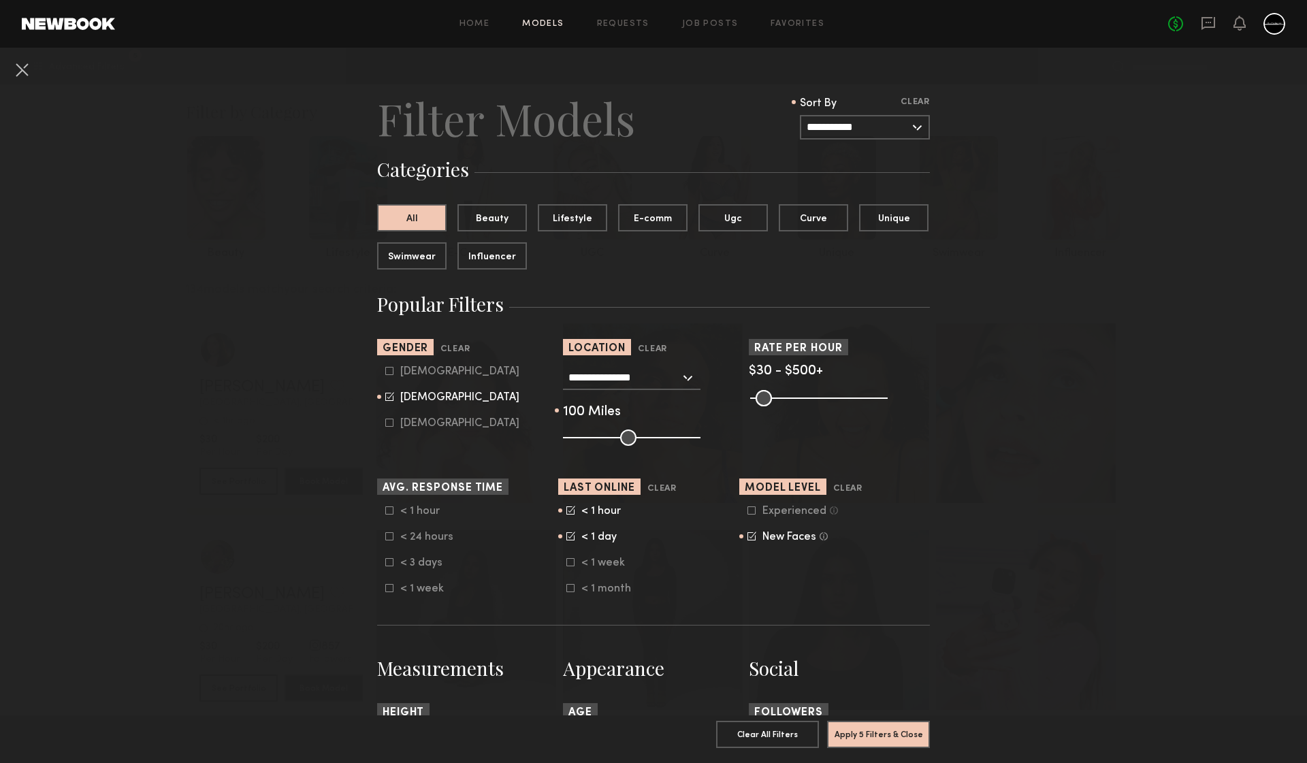
click at [566, 537] on icon at bounding box center [570, 535] width 9 height 9
click at [569, 508] on icon at bounding box center [570, 510] width 9 height 9
click at [567, 561] on icon at bounding box center [570, 562] width 8 height 8
click at [861, 720] on button "Apply 5 Filters & Close" at bounding box center [878, 733] width 103 height 27
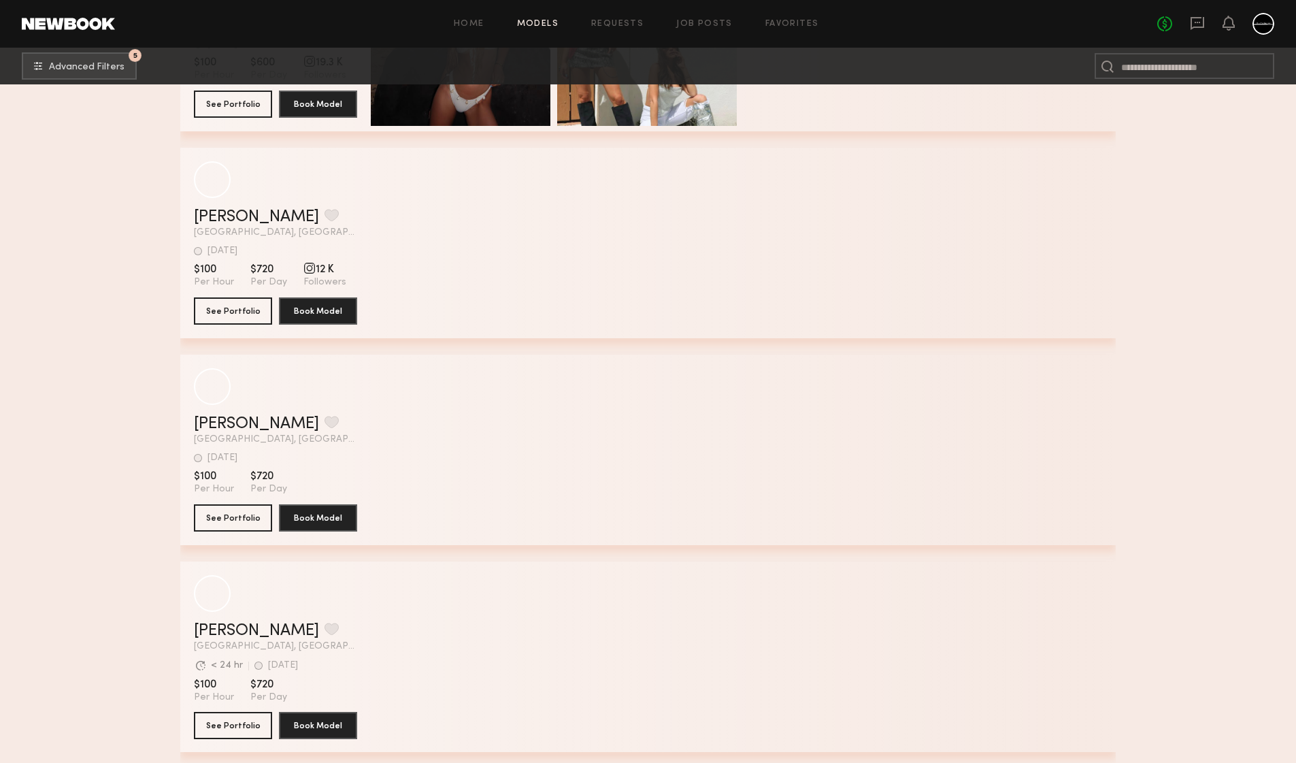
scroll to position [18606, 0]
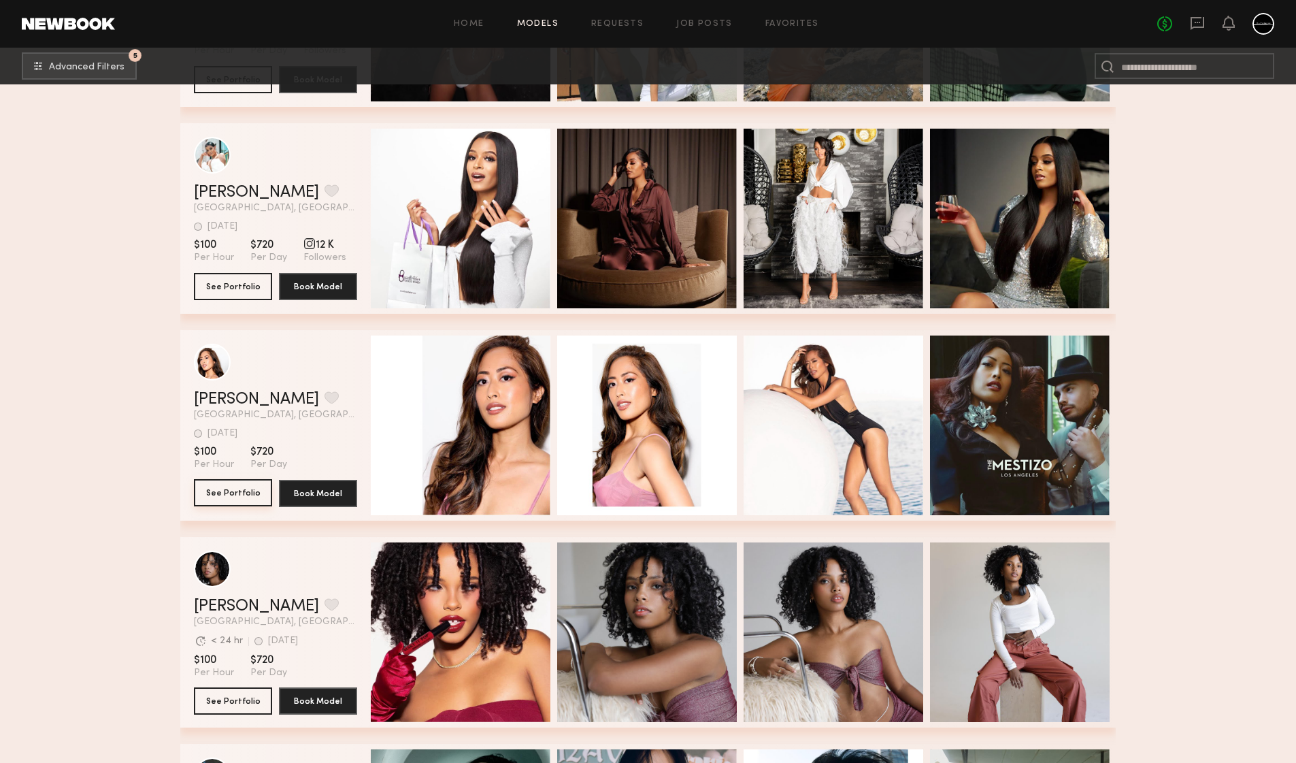
click at [223, 491] on button "See Portfolio" at bounding box center [233, 492] width 78 height 27
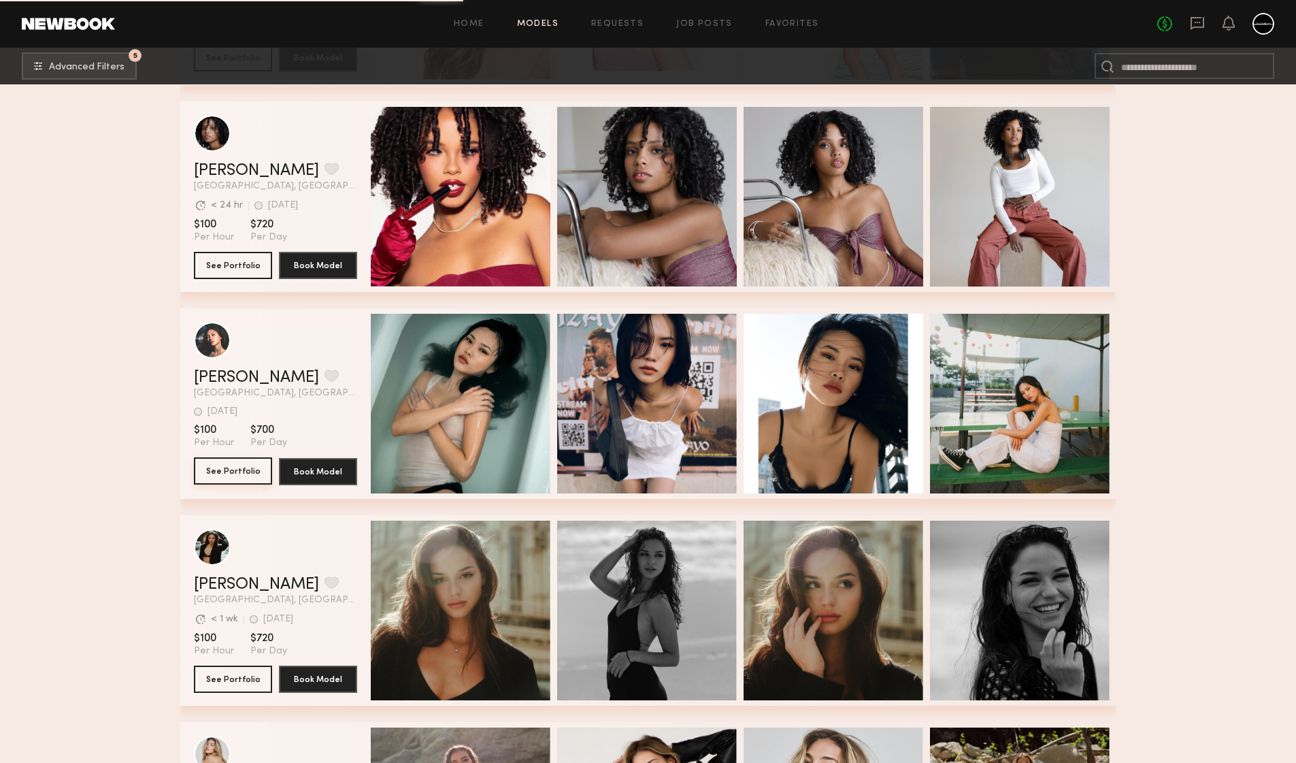
click at [246, 478] on button "See Portfolio" at bounding box center [233, 470] width 78 height 27
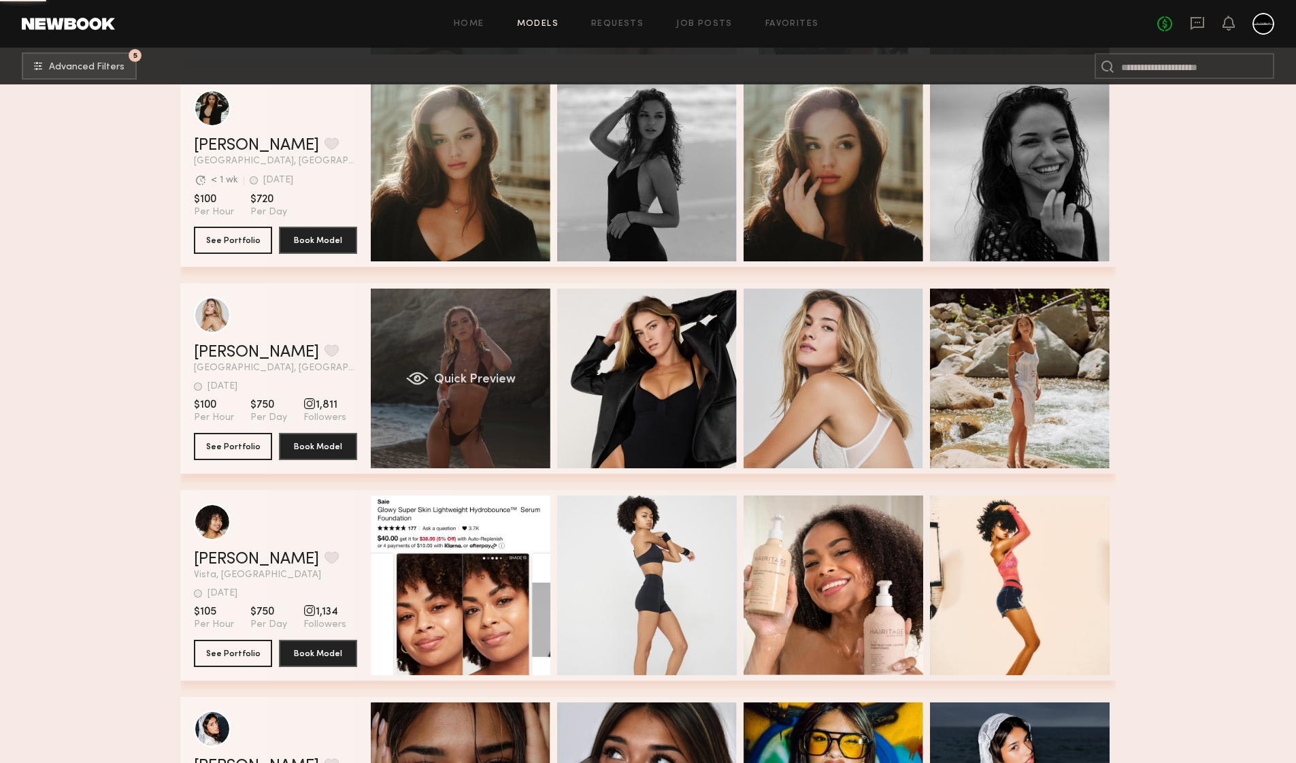
scroll to position [19381, 0]
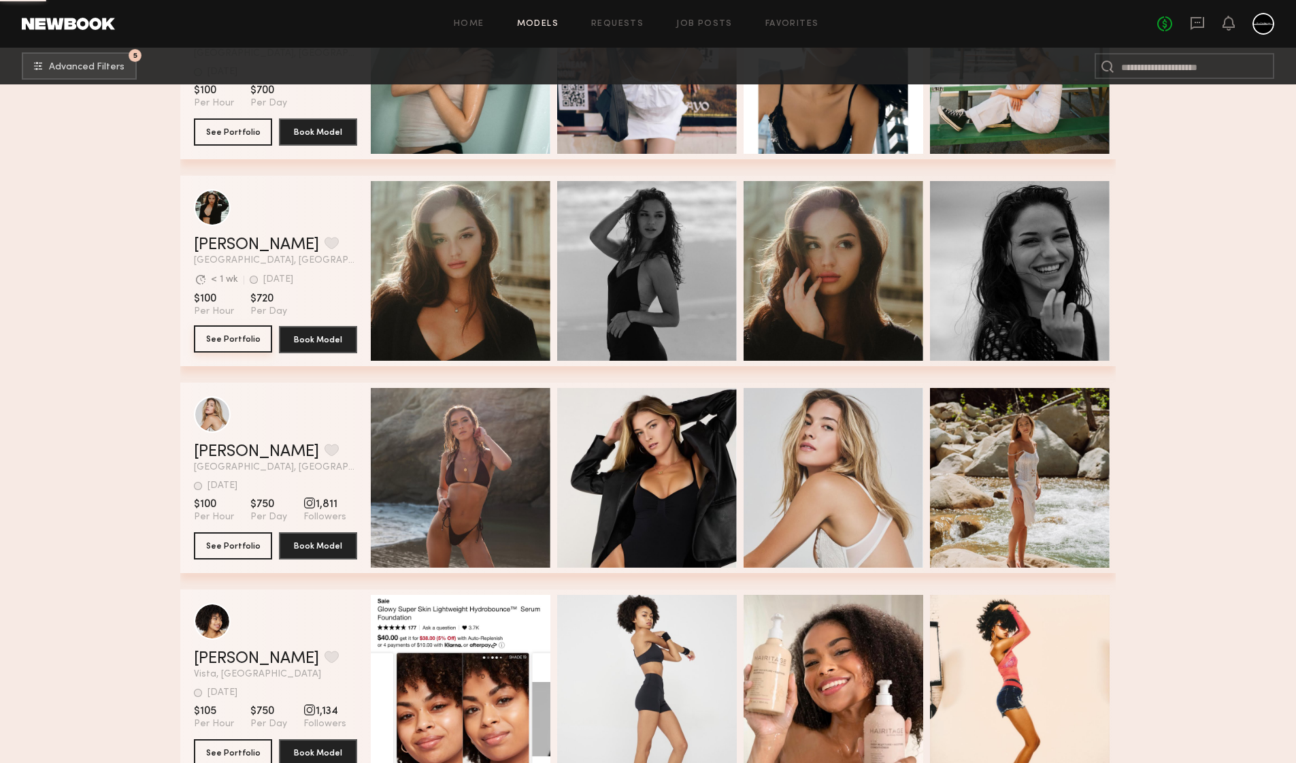
click at [229, 339] on button "See Portfolio" at bounding box center [233, 338] width 78 height 27
click at [224, 339] on button "See Portfolio" at bounding box center [233, 338] width 78 height 27
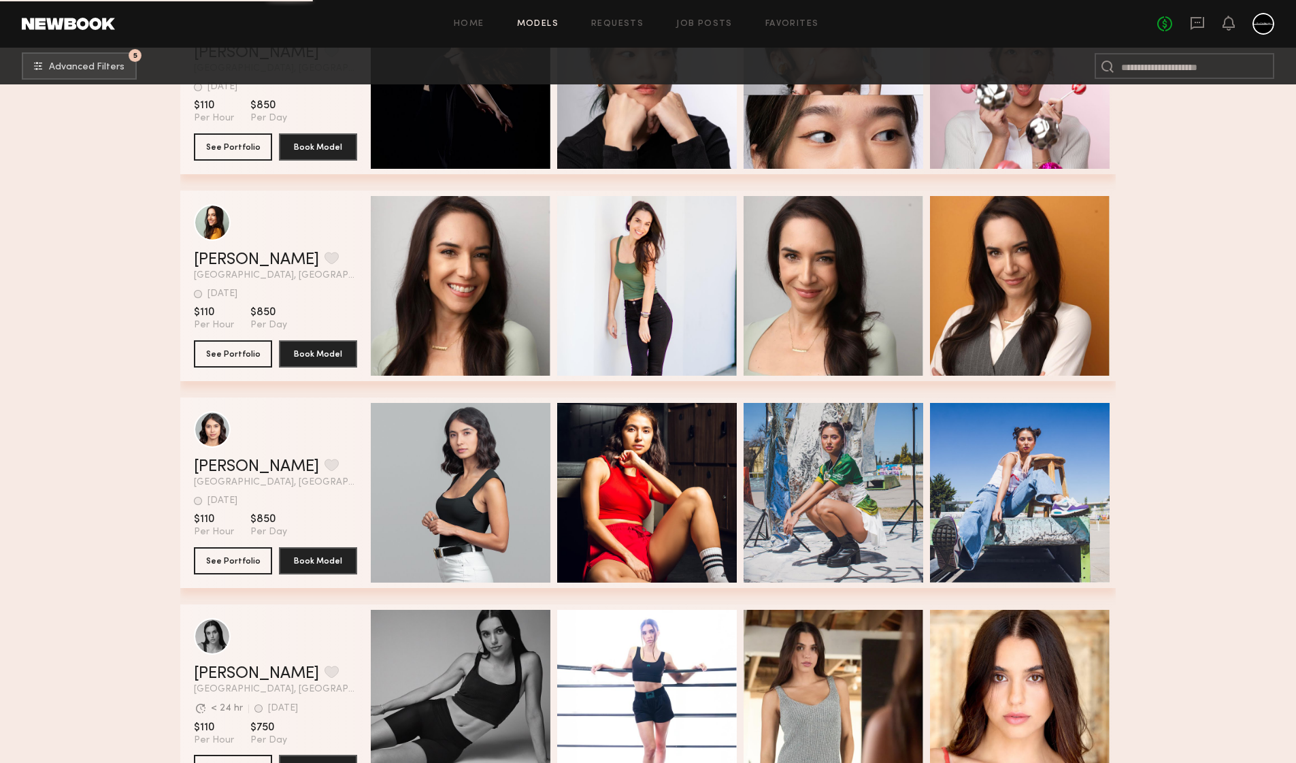
scroll to position [21362, 0]
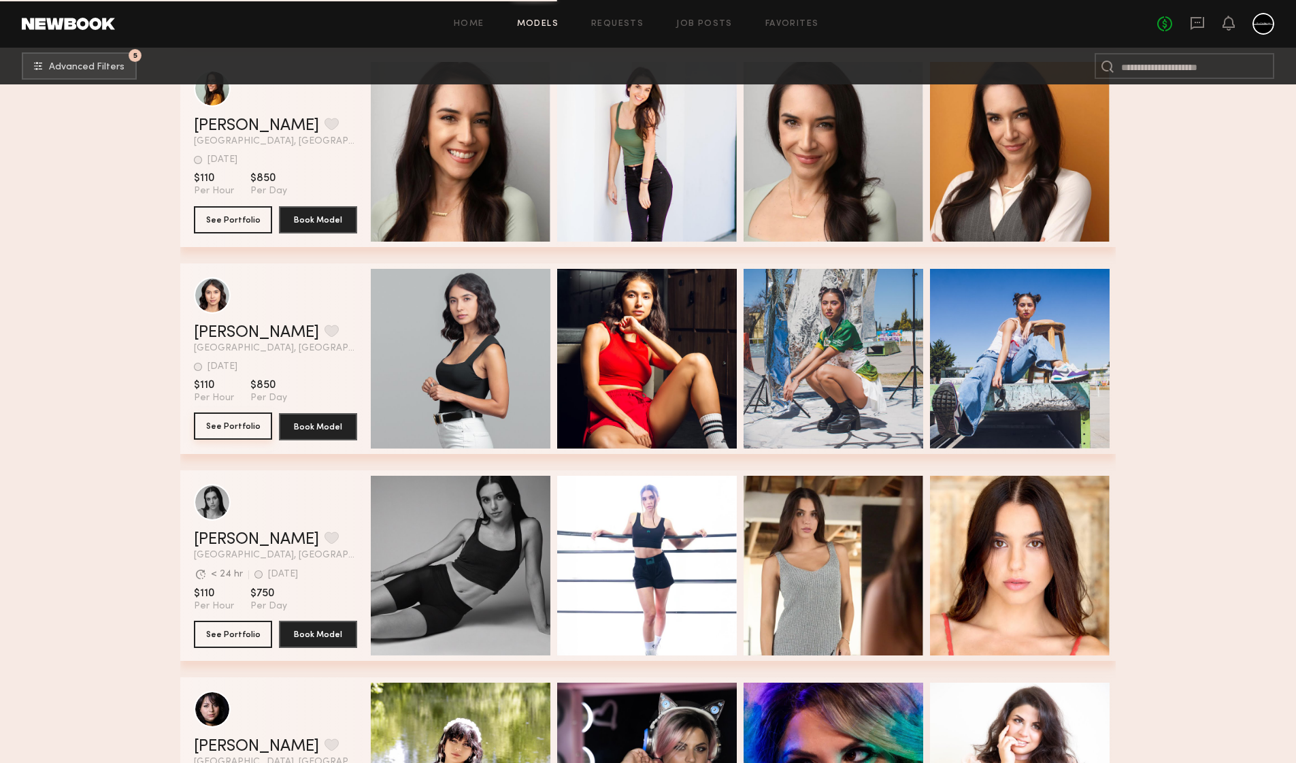
click at [240, 431] on button "See Portfolio" at bounding box center [233, 425] width 78 height 27
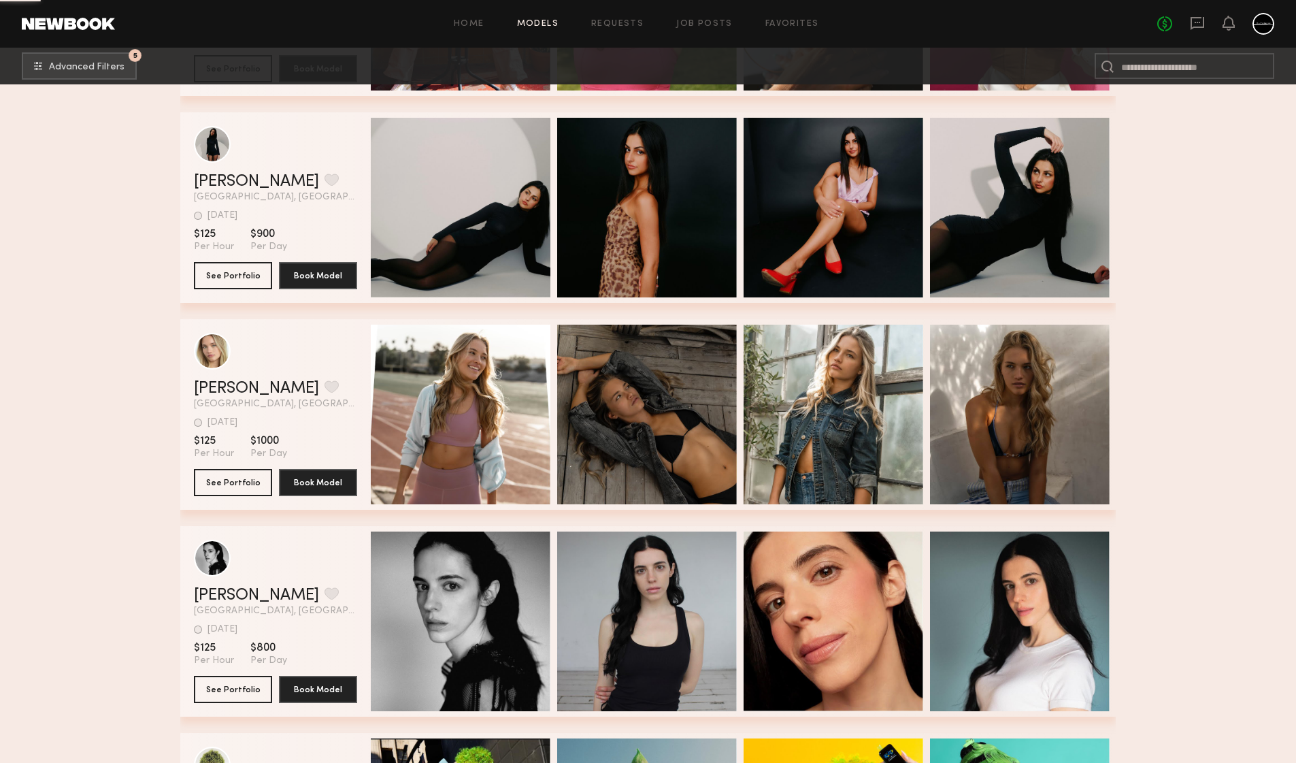
scroll to position [22987, 0]
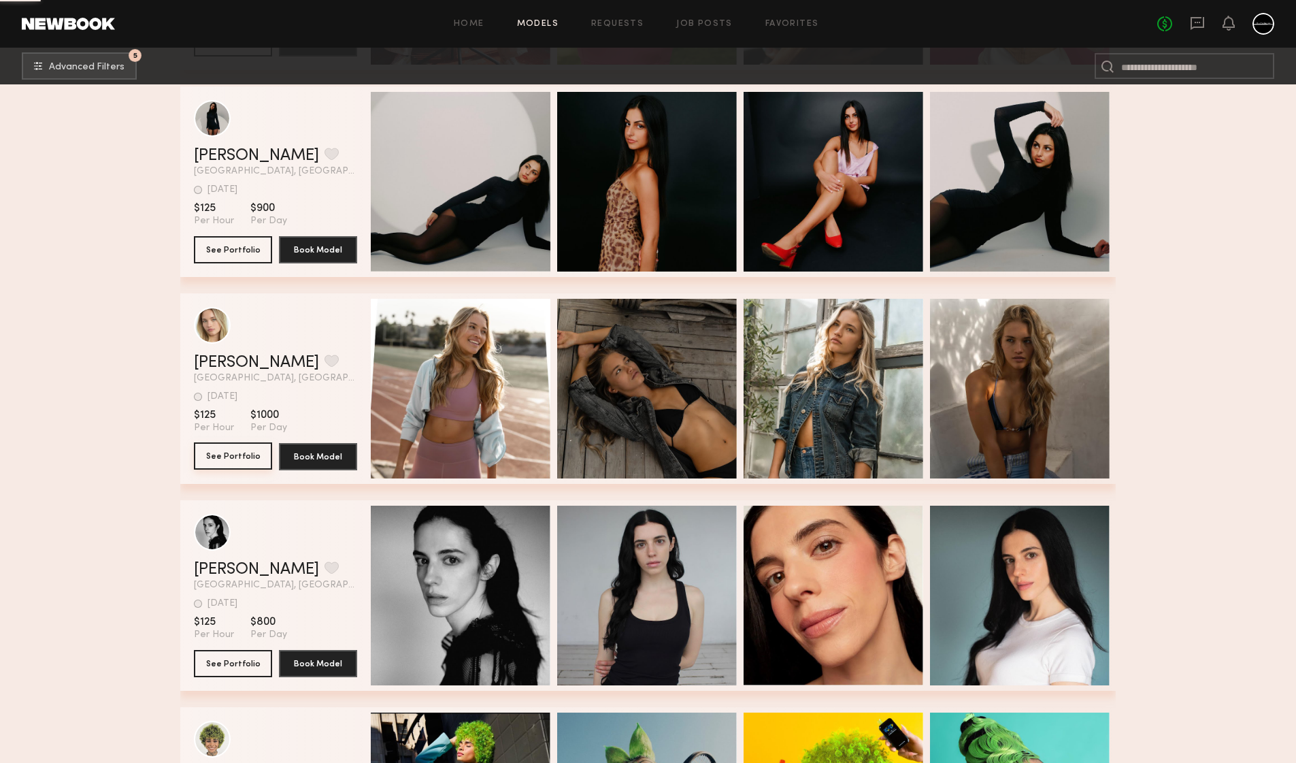
click at [250, 462] on button "See Portfolio" at bounding box center [233, 455] width 78 height 27
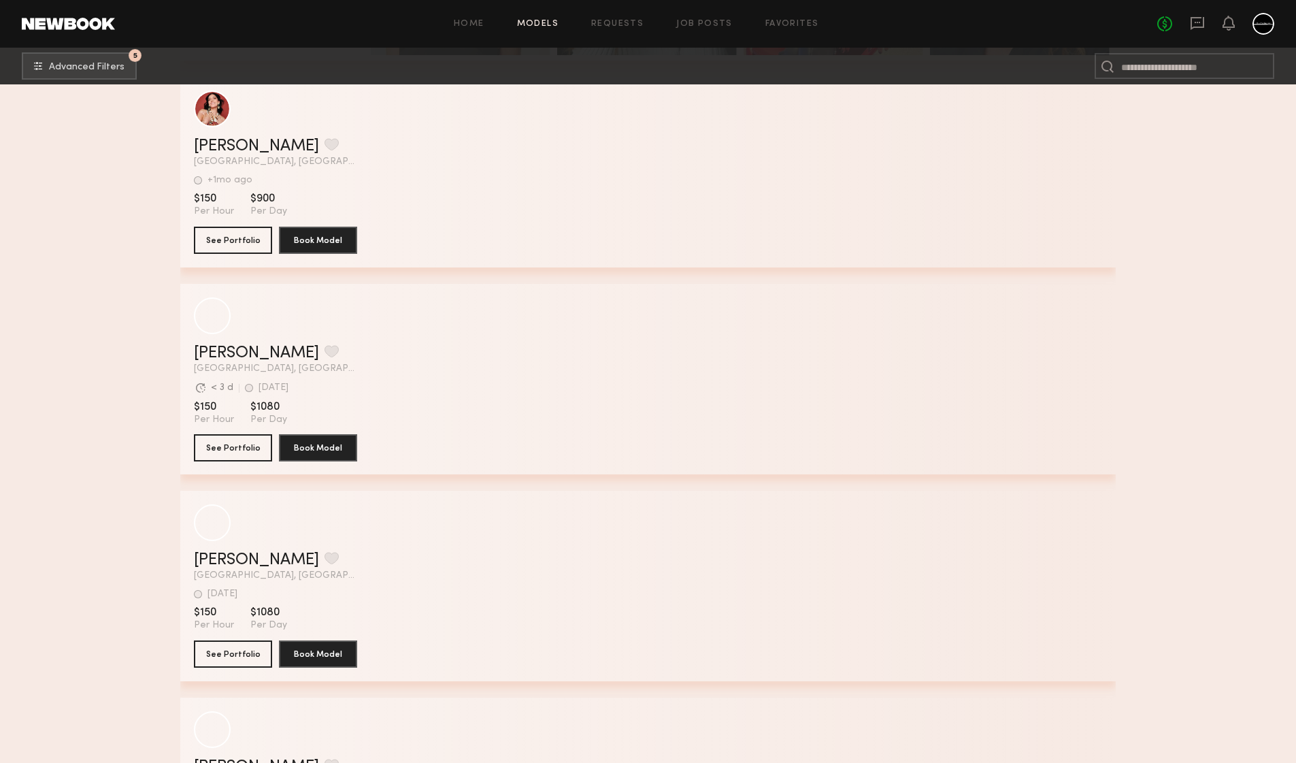
scroll to position [25074, 0]
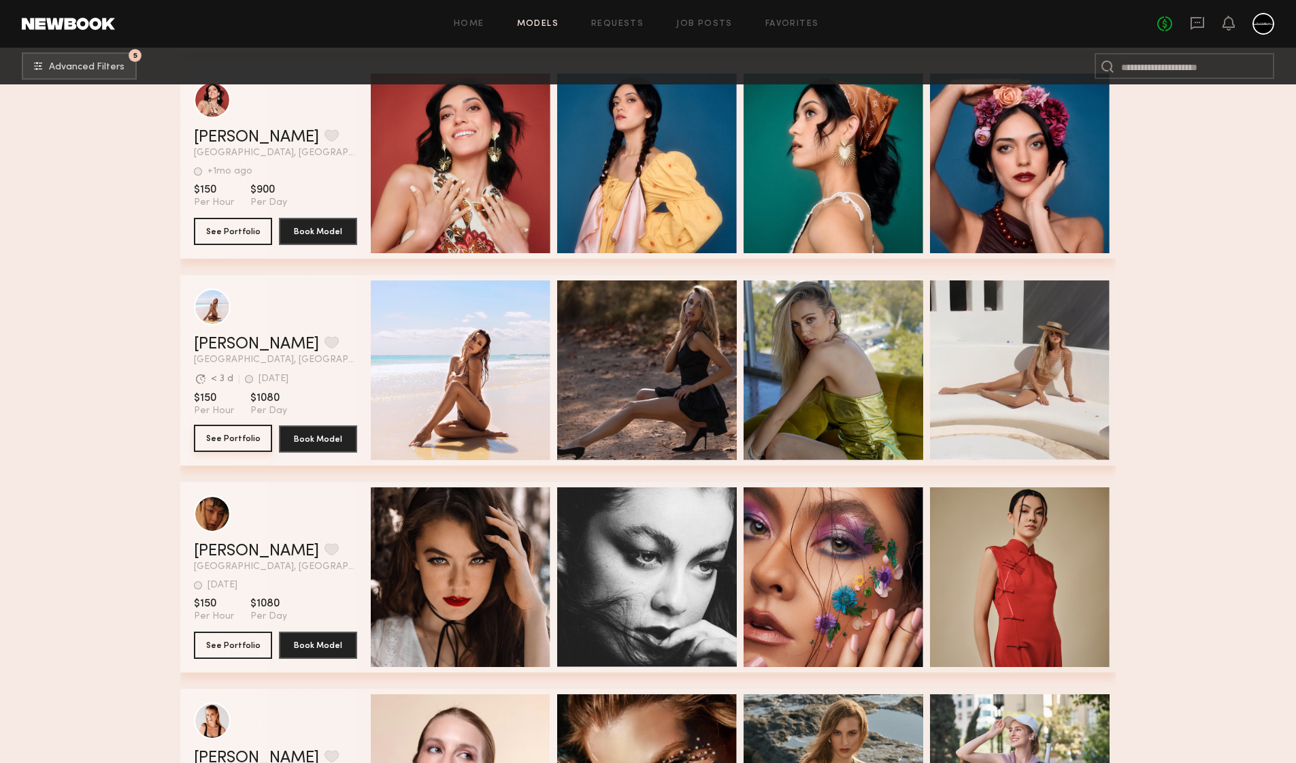
click at [225, 432] on button "See Portfolio" at bounding box center [233, 438] width 78 height 27
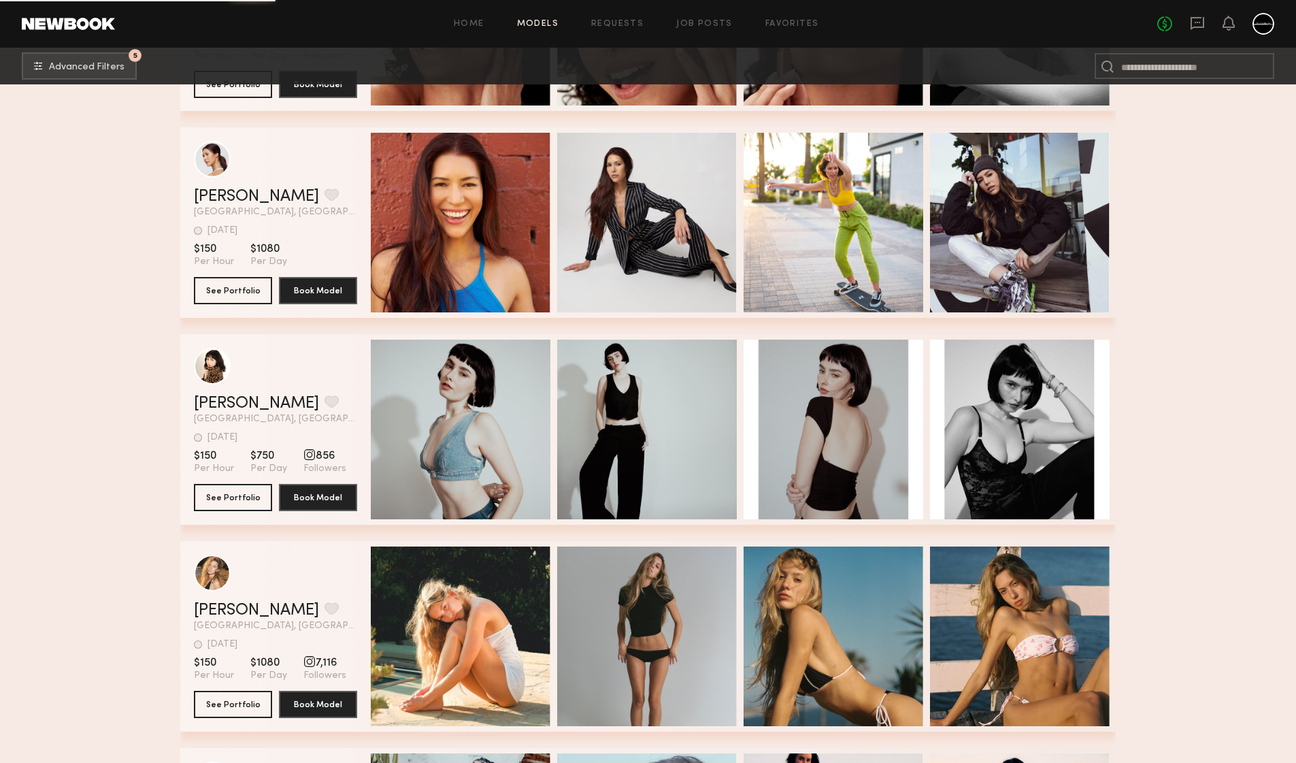
scroll to position [26689, 0]
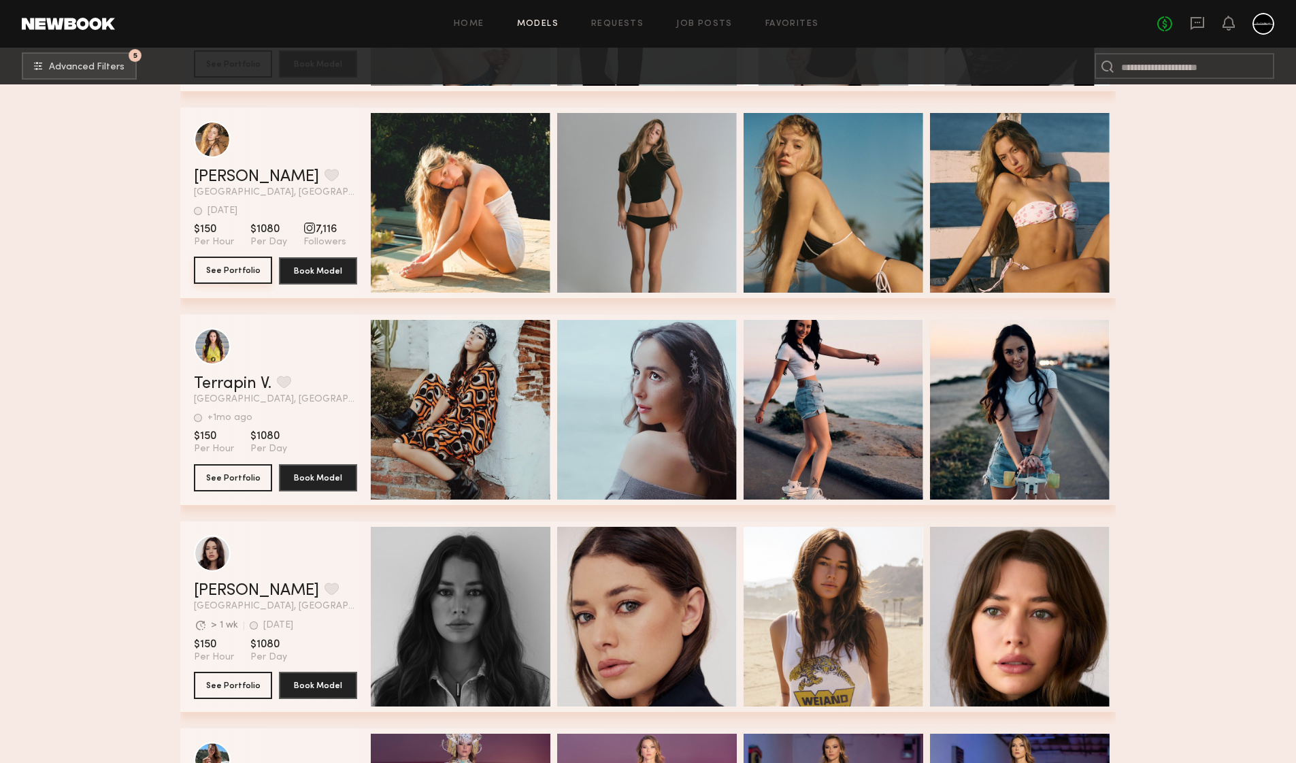
click at [246, 273] on button "See Portfolio" at bounding box center [233, 270] width 78 height 27
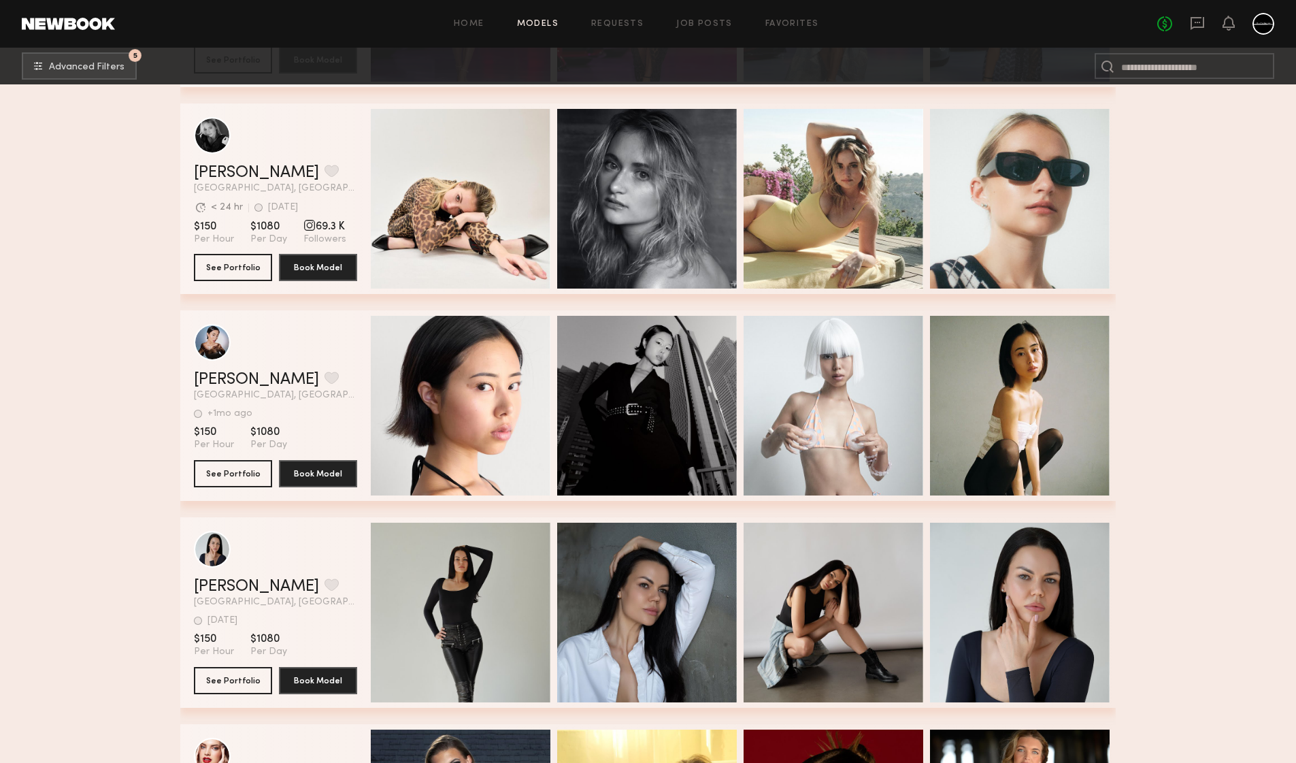
scroll to position [27660, 0]
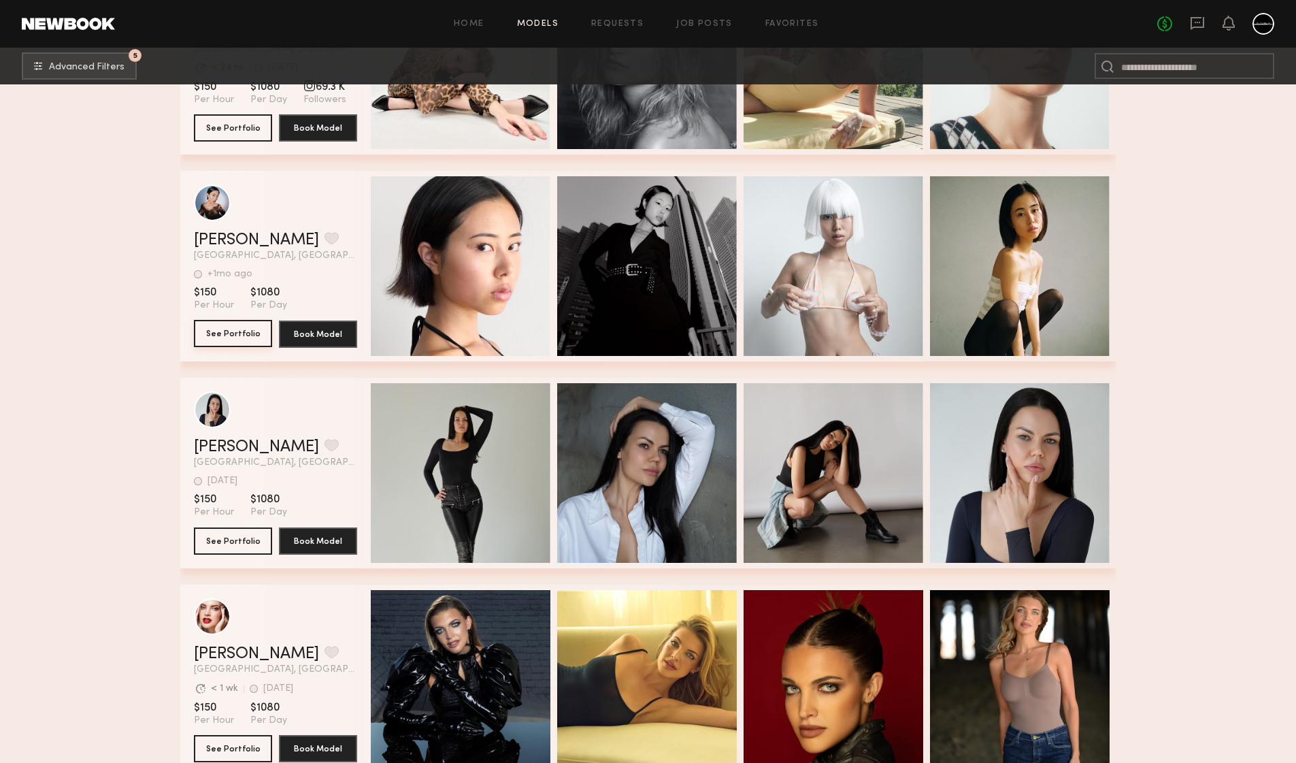
click at [235, 337] on button "See Portfolio" at bounding box center [233, 333] width 78 height 27
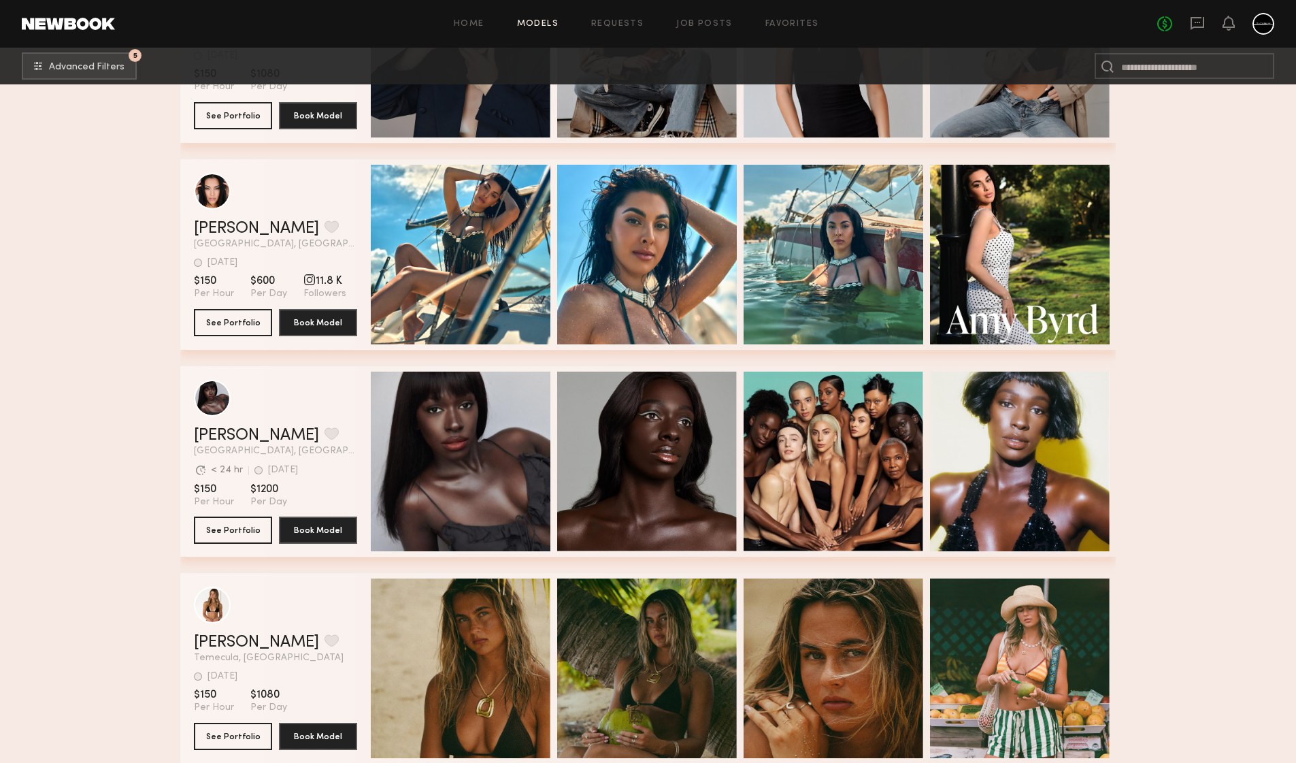
scroll to position [28934, 0]
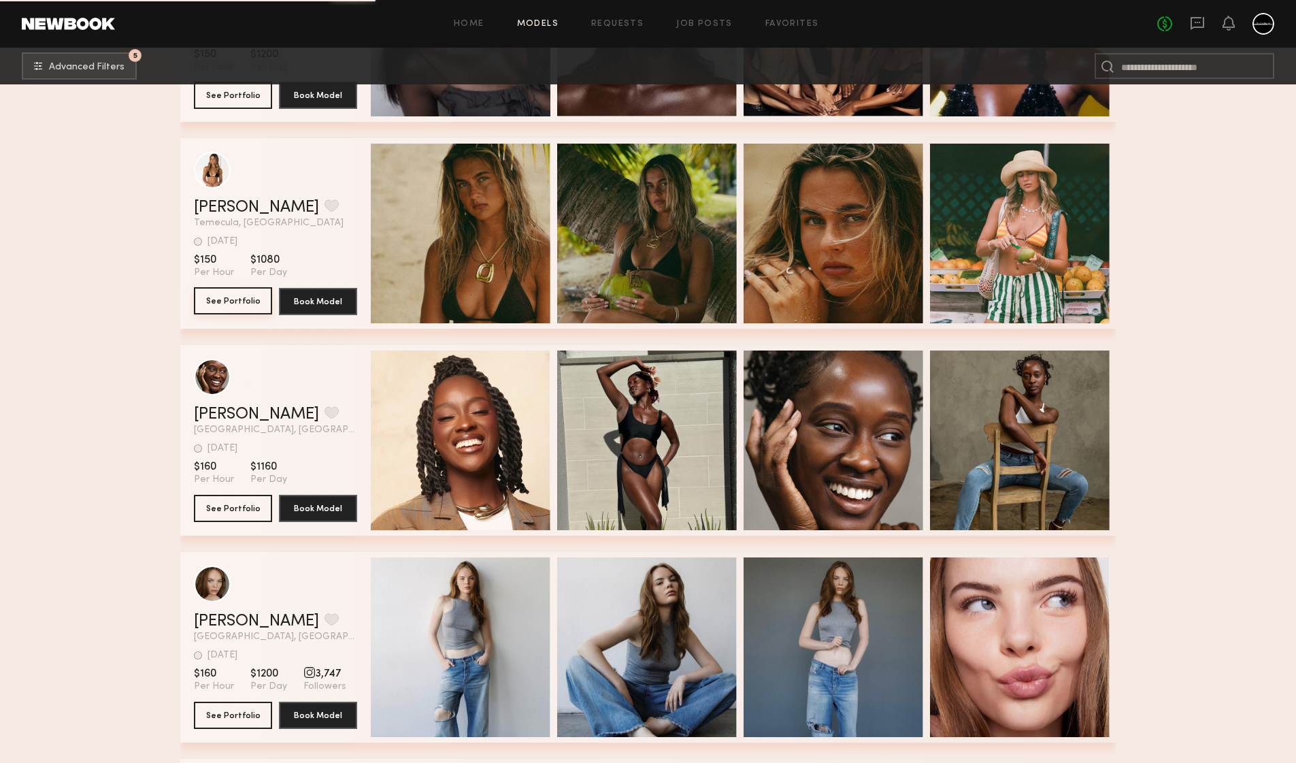
click at [223, 297] on button "See Portfolio" at bounding box center [233, 300] width 78 height 27
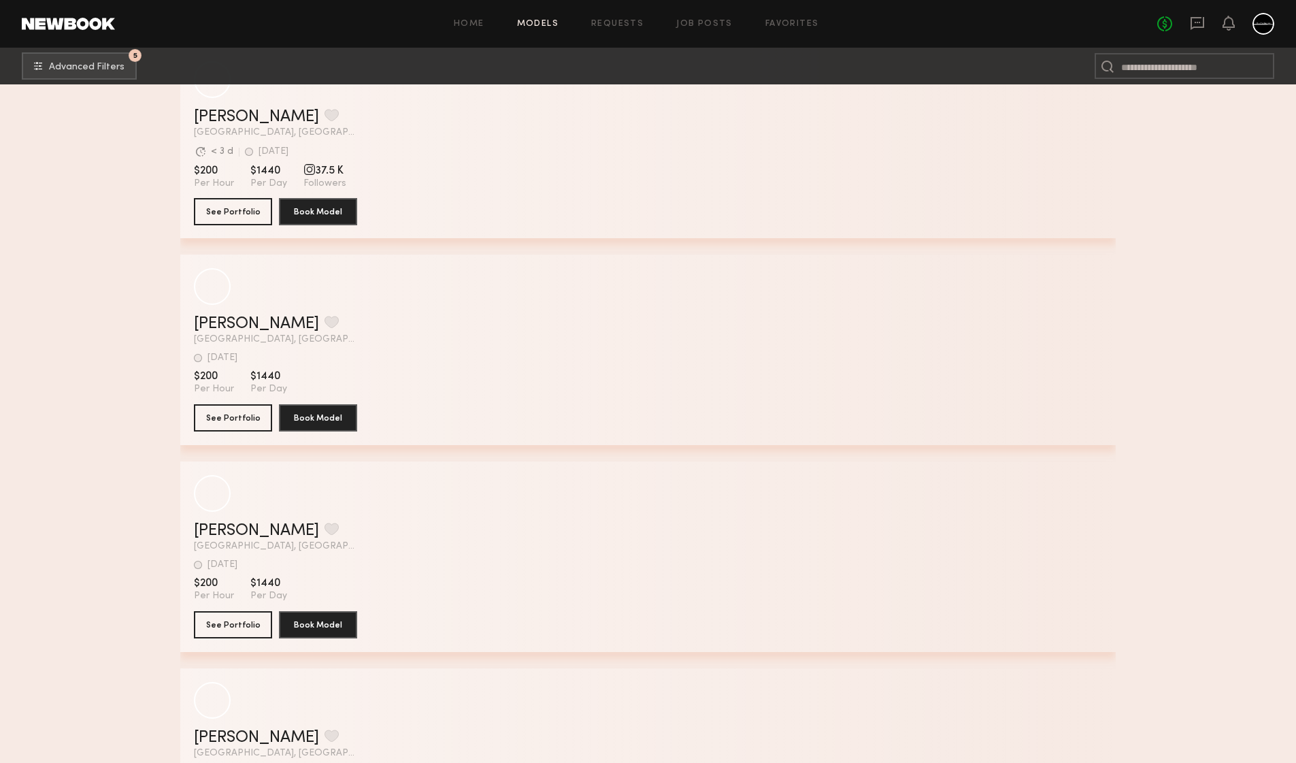
scroll to position [32191, 0]
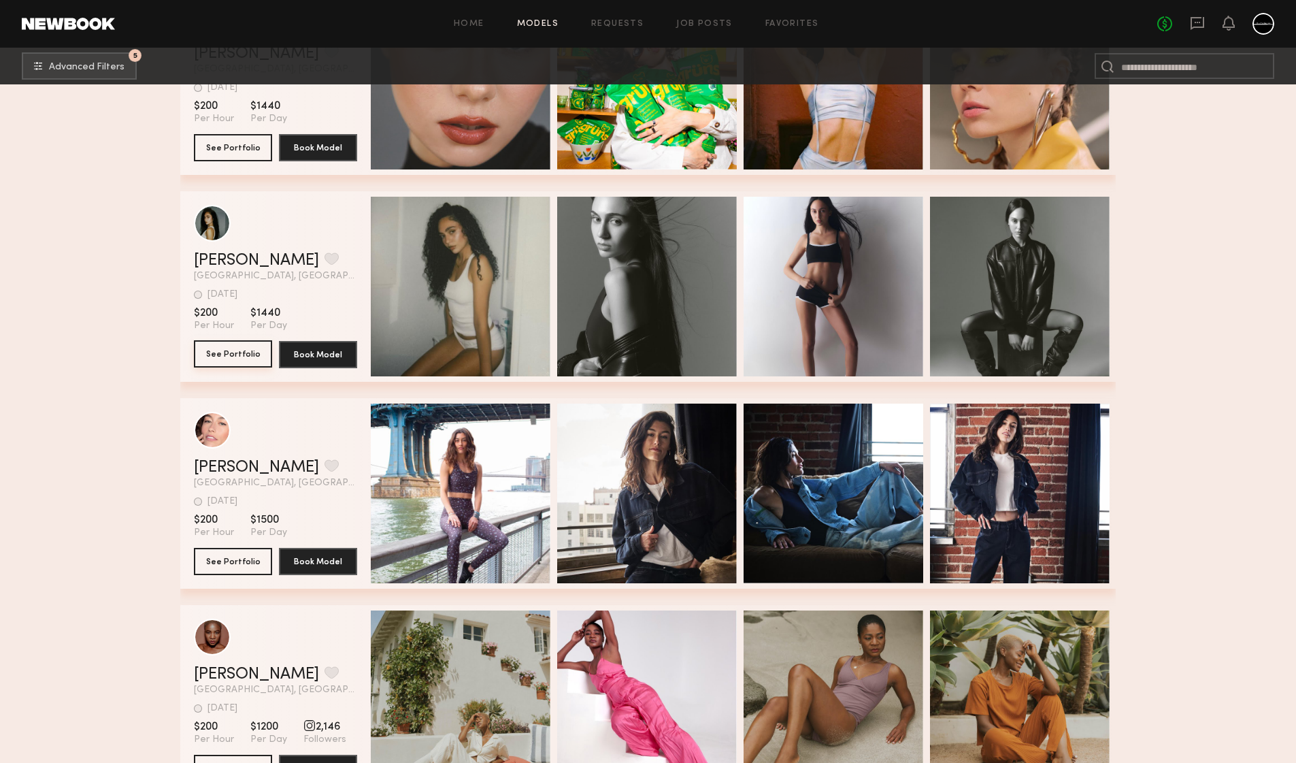
click at [232, 363] on button "See Portfolio" at bounding box center [233, 353] width 78 height 27
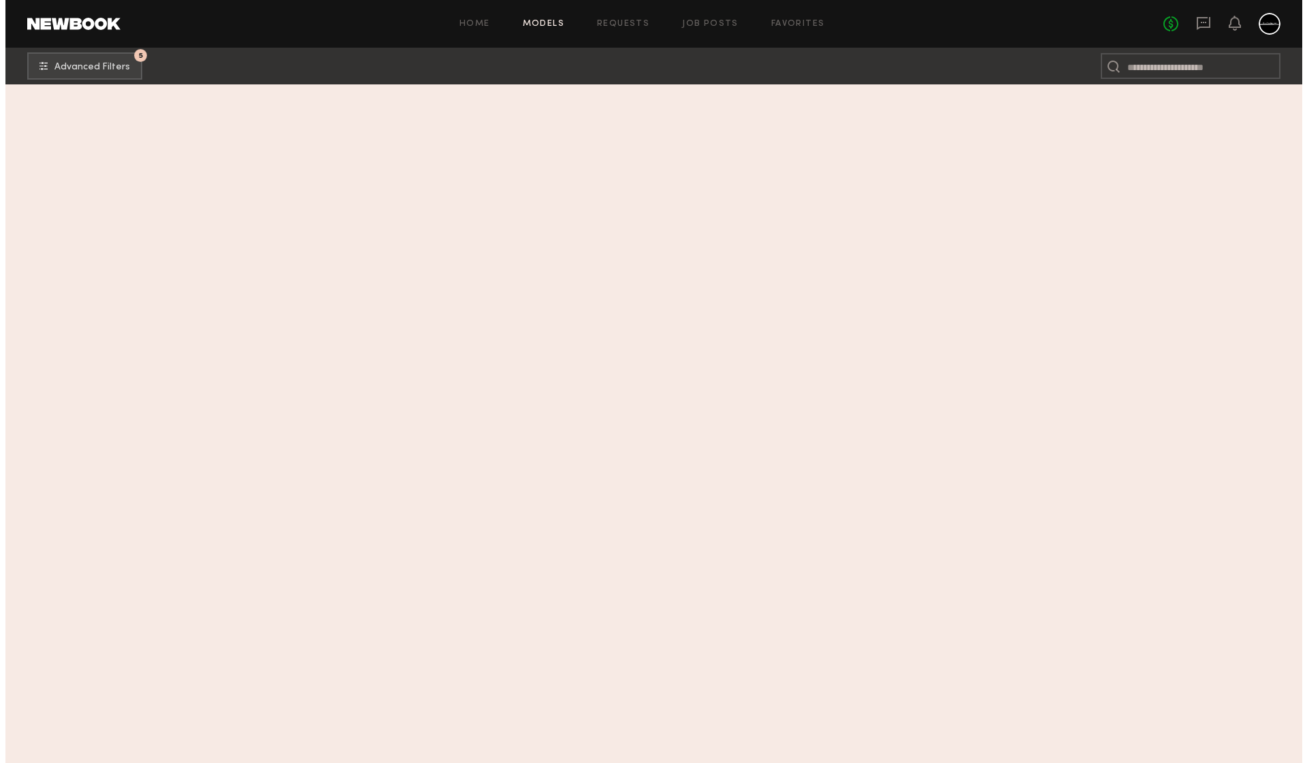
scroll to position [0, 0]
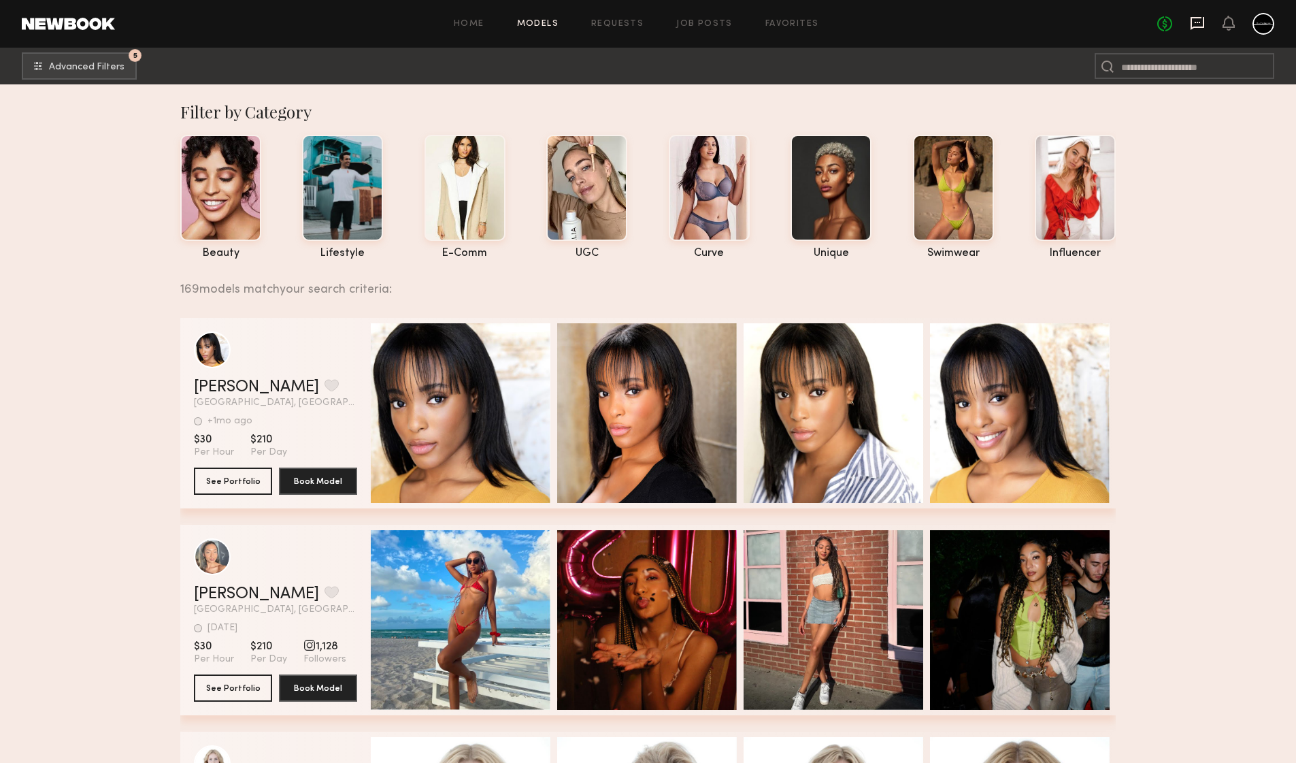
click at [1198, 28] on icon at bounding box center [1197, 23] width 15 height 15
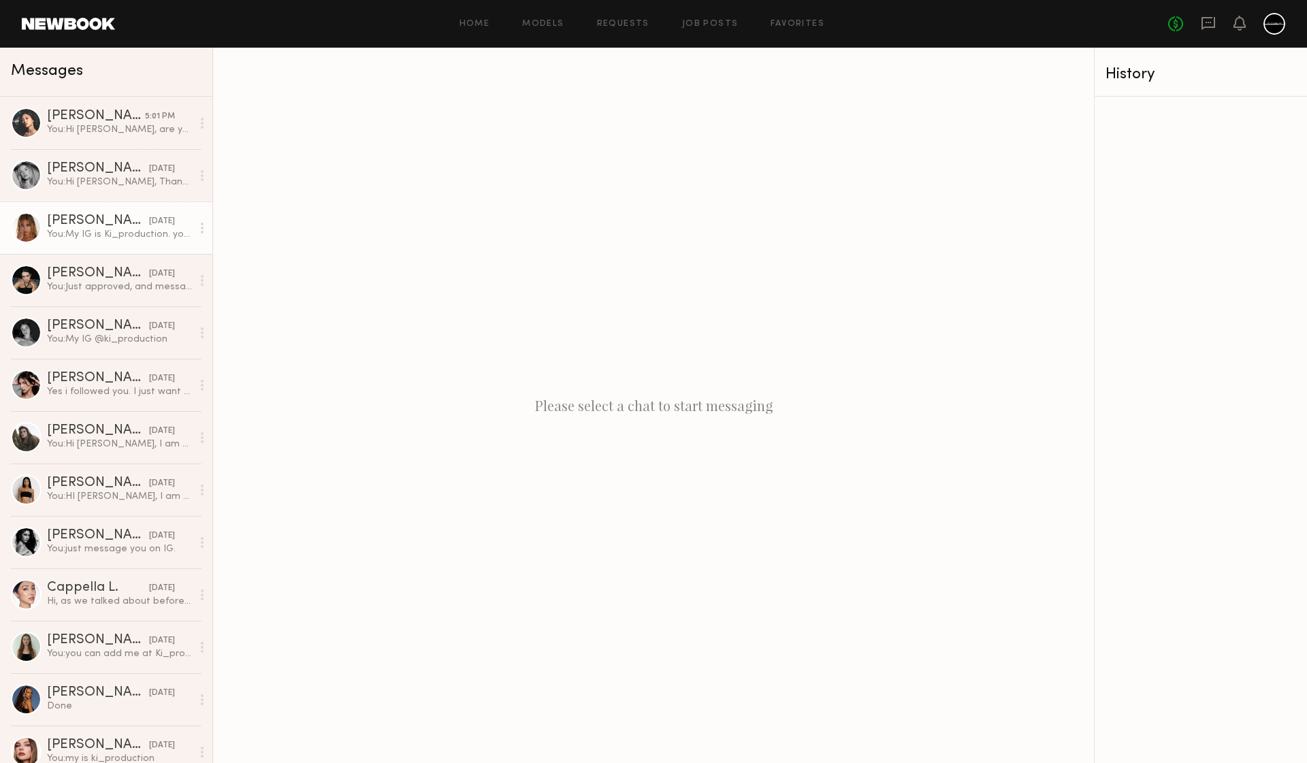
click at [103, 236] on div "You: My IG is Ki_production. you can add me." at bounding box center [119, 234] width 145 height 13
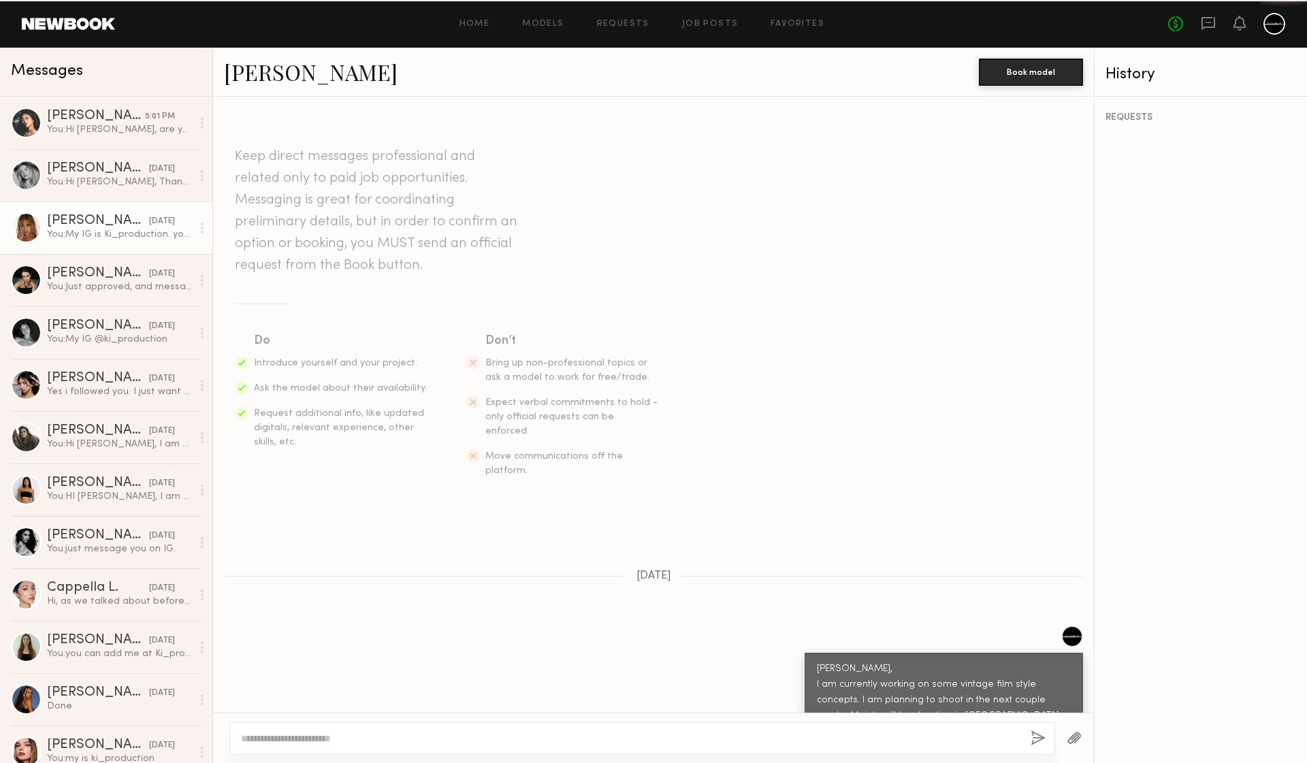
scroll to position [529, 0]
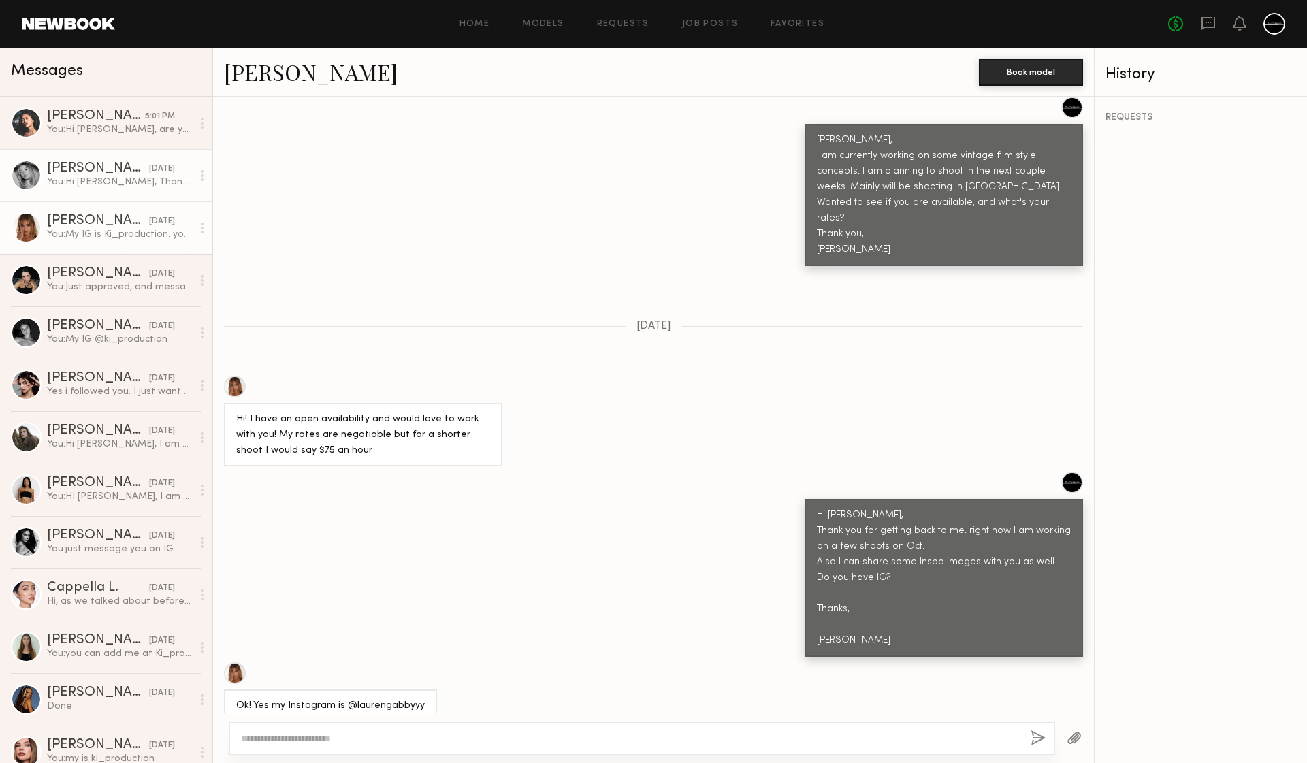
click at [89, 182] on div "You: Hi Natalie, Thank you for getting back to me. I have been traveling and su…" at bounding box center [119, 182] width 145 height 13
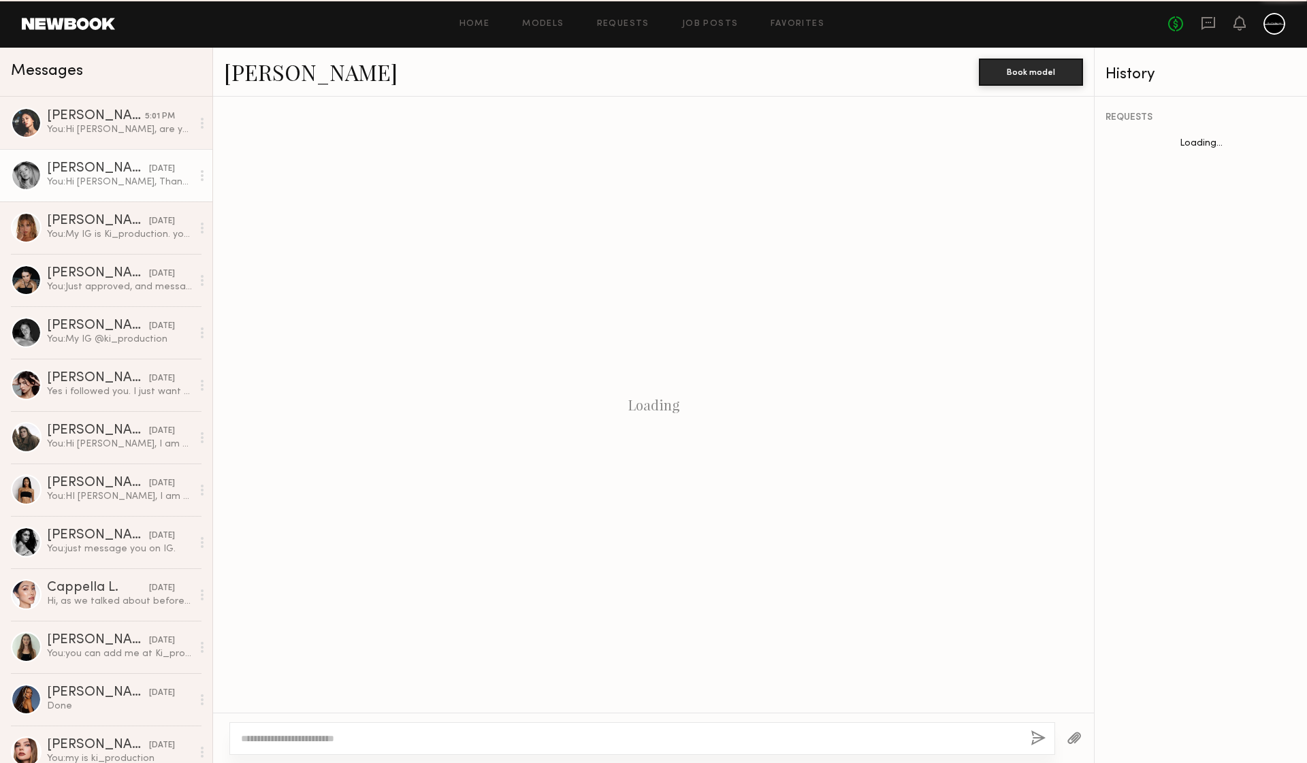
scroll to position [524, 0]
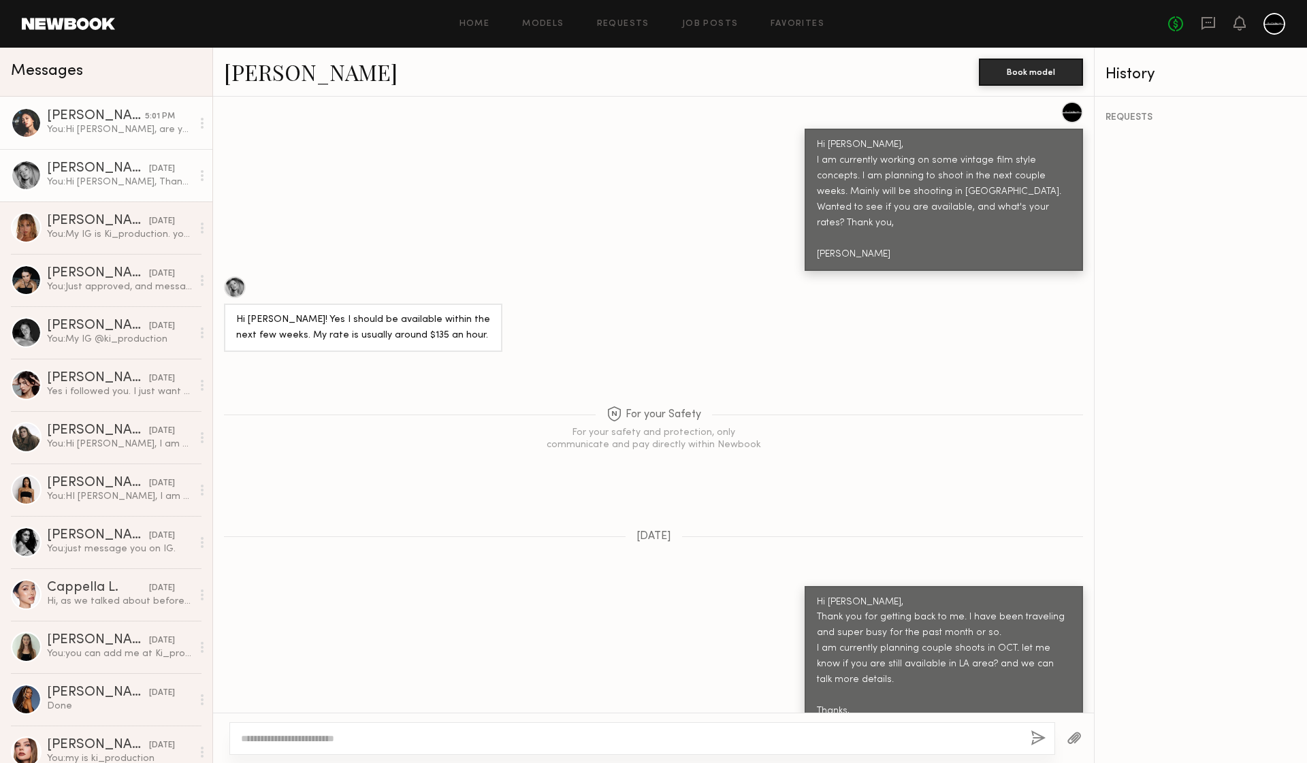
click at [93, 115] on div "Hyejin H." at bounding box center [96, 117] width 98 height 14
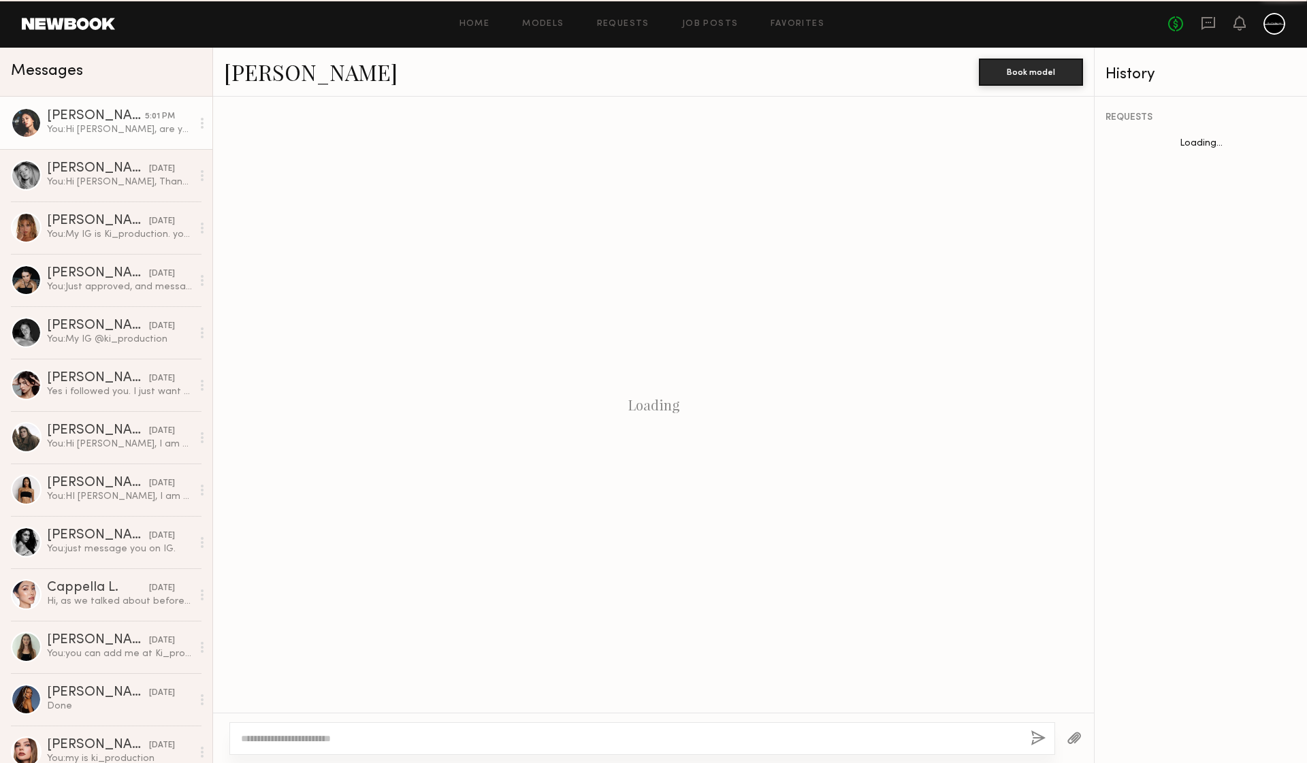
scroll to position [484, 0]
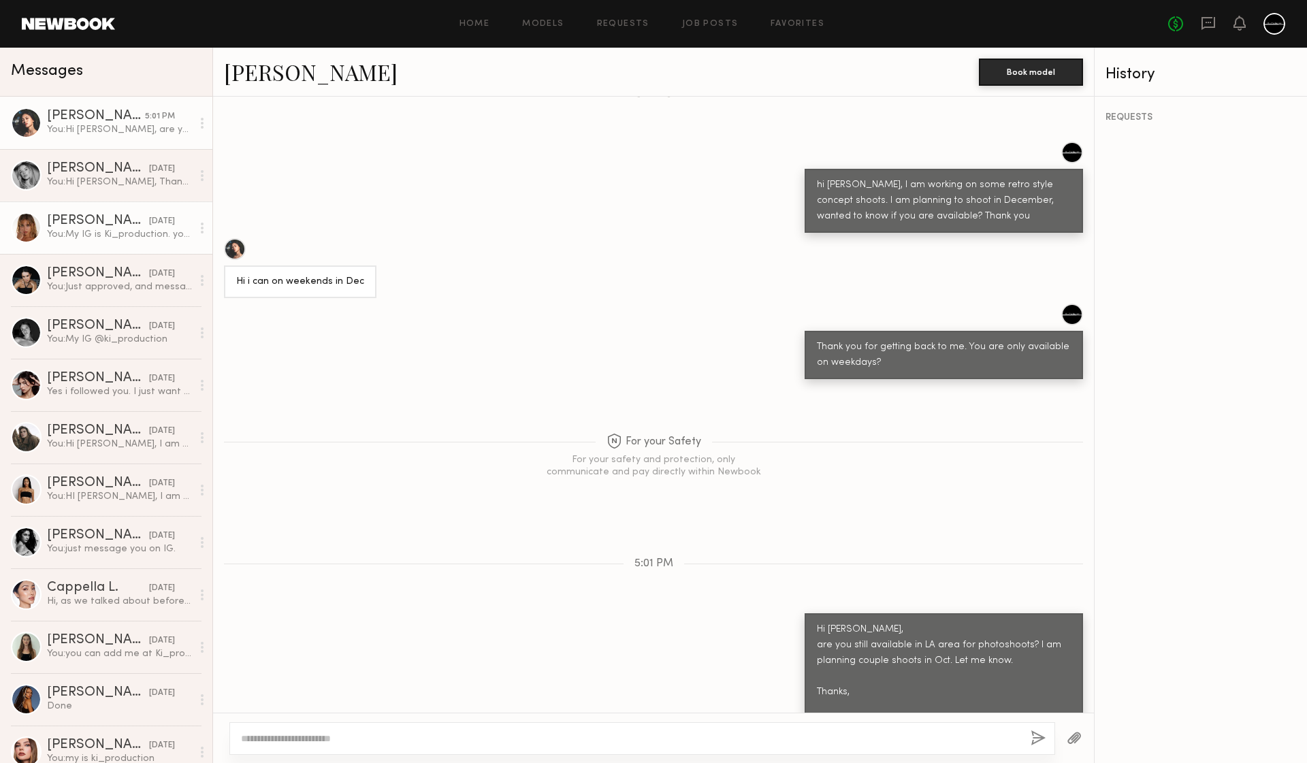
click at [88, 234] on div "You: My IG is Ki_production. you can add me." at bounding box center [119, 234] width 145 height 13
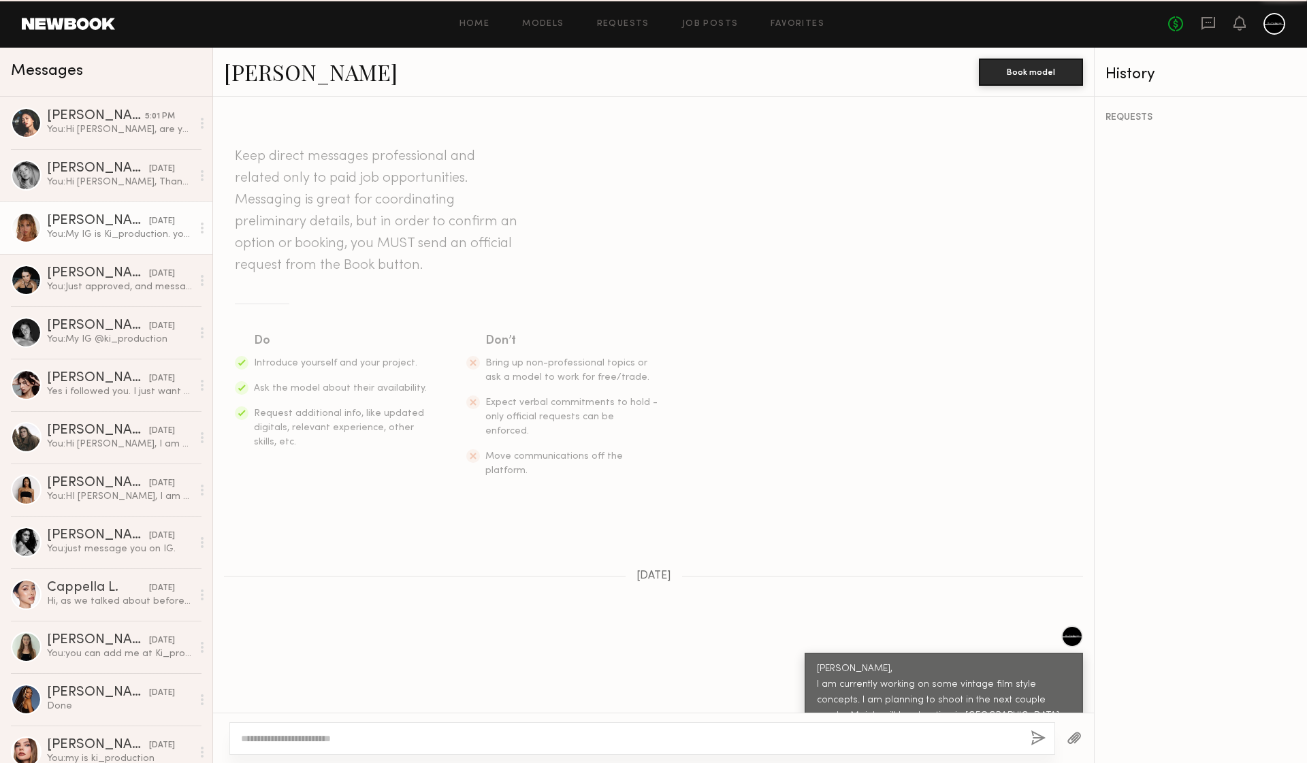
scroll to position [529, 0]
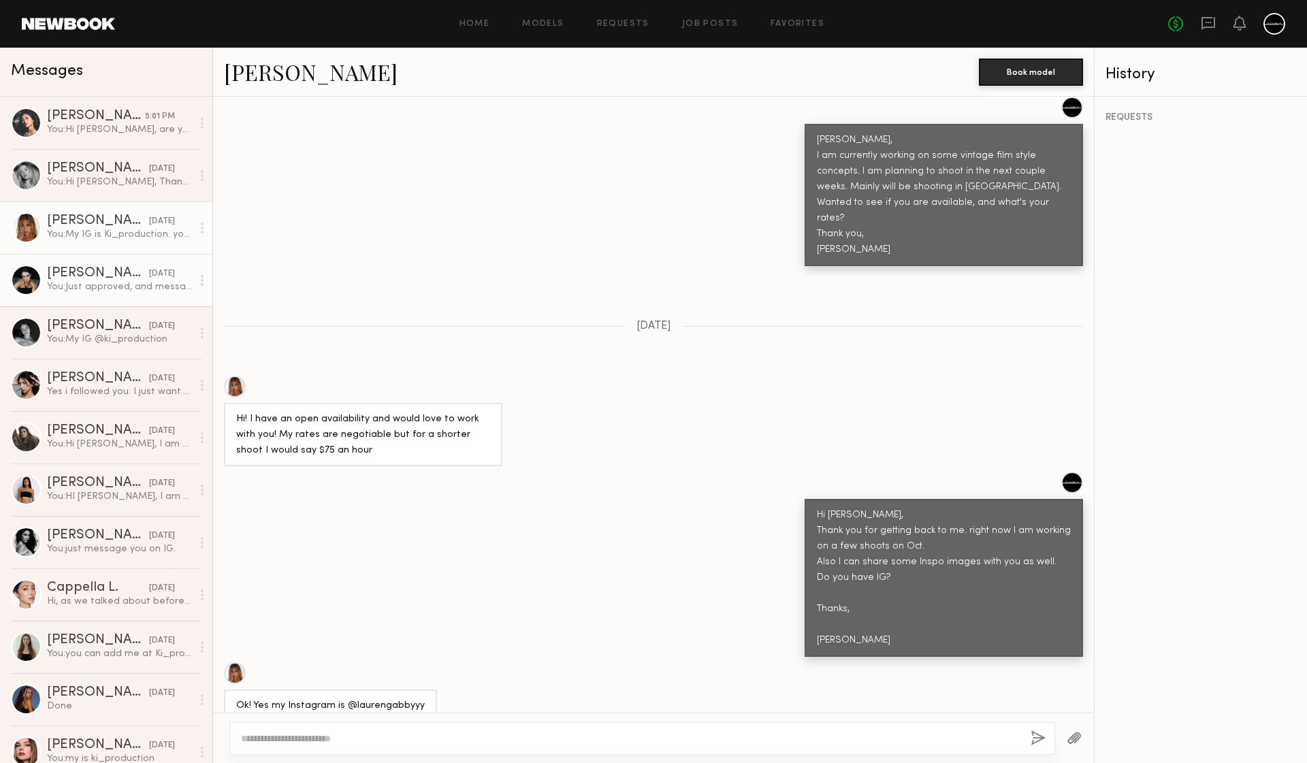
click at [116, 280] on div "You: Just approved, and messaged" at bounding box center [119, 286] width 145 height 13
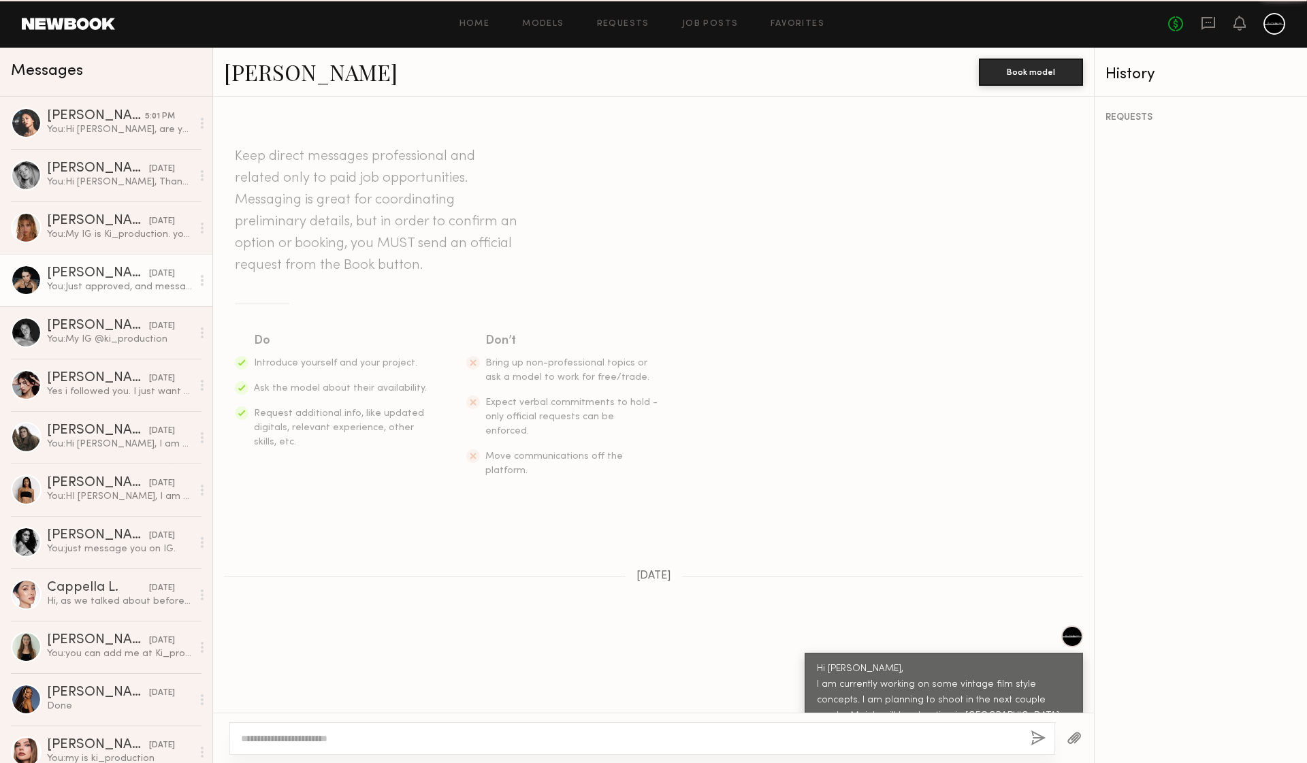
scroll to position [990, 0]
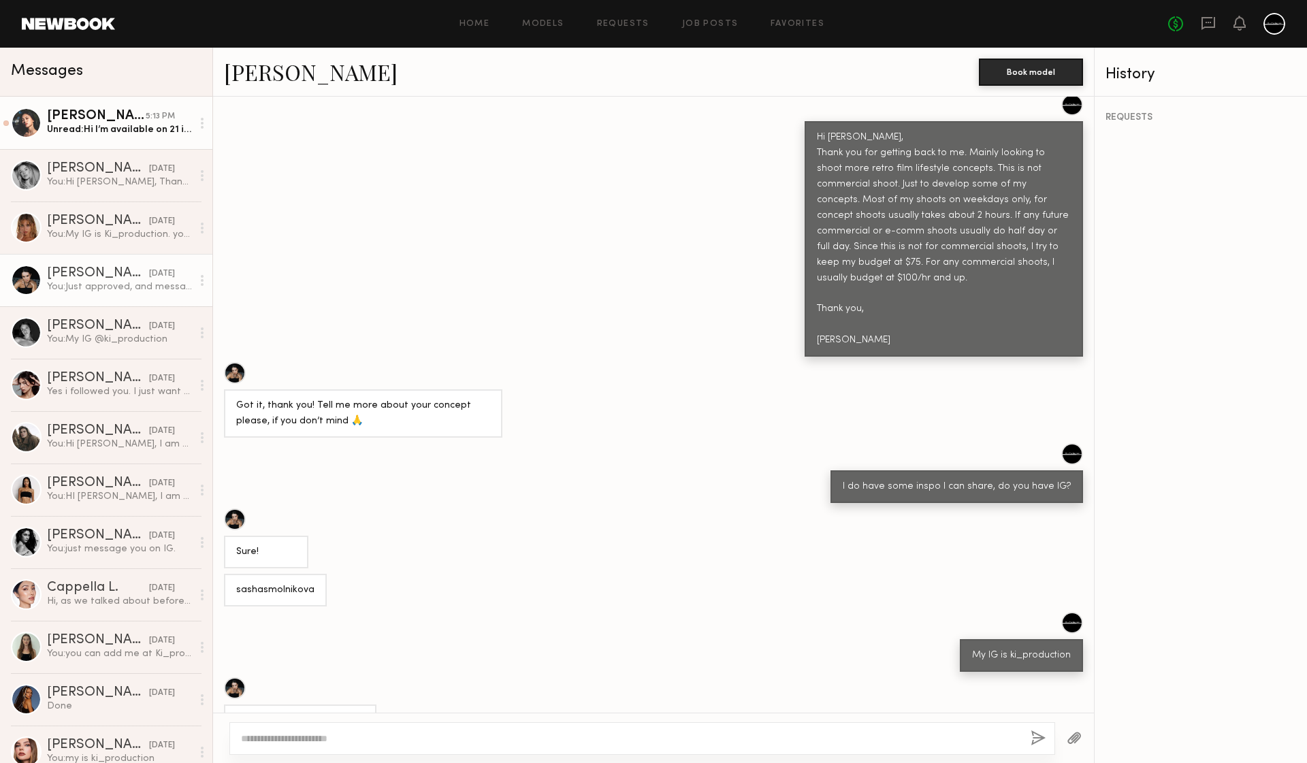
click at [90, 125] on div "Unread: Hi I’m available on 21 in Oct" at bounding box center [119, 129] width 145 height 13
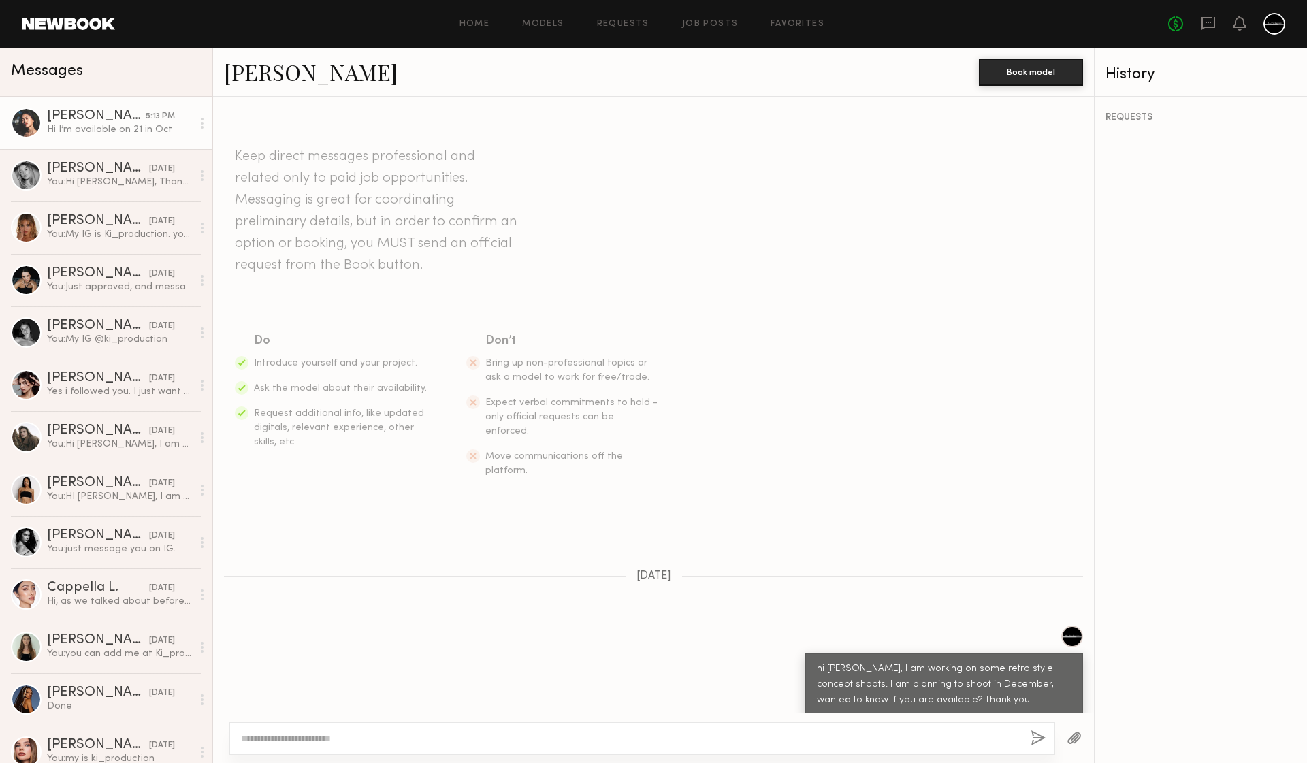
scroll to position [536, 0]
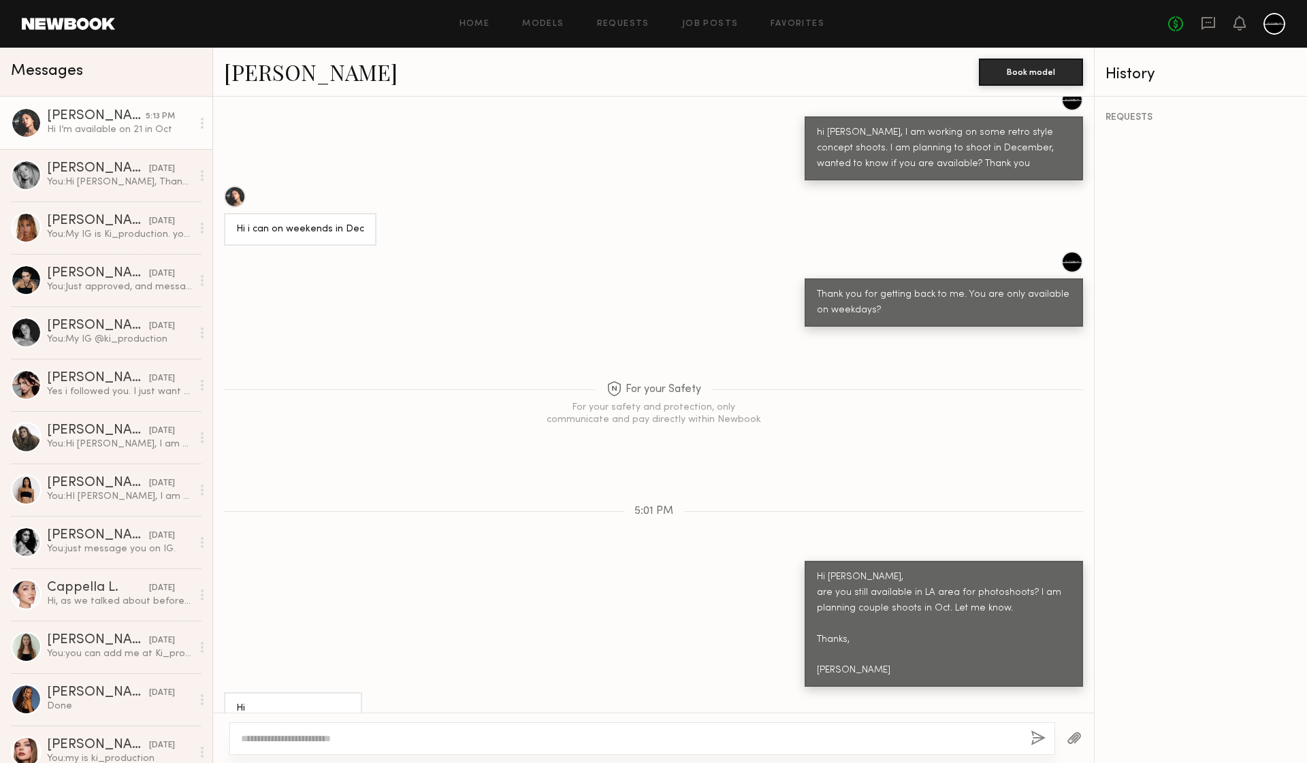
click at [289, 65] on link "Hyejin H." at bounding box center [311, 71] width 174 height 29
click at [565, 737] on textarea at bounding box center [630, 739] width 778 height 14
type textarea "**********"
click at [1038, 738] on button "button" at bounding box center [1037, 738] width 15 height 17
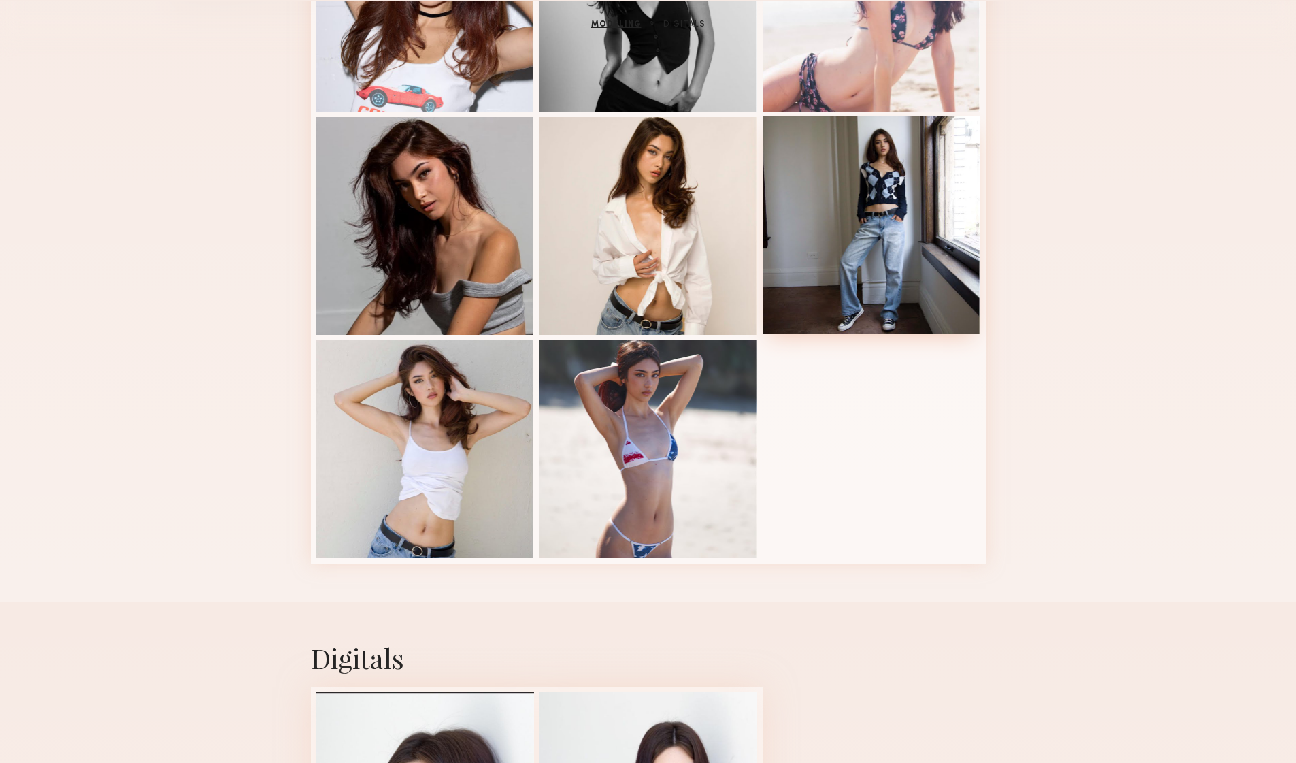
scroll to position [59, 0]
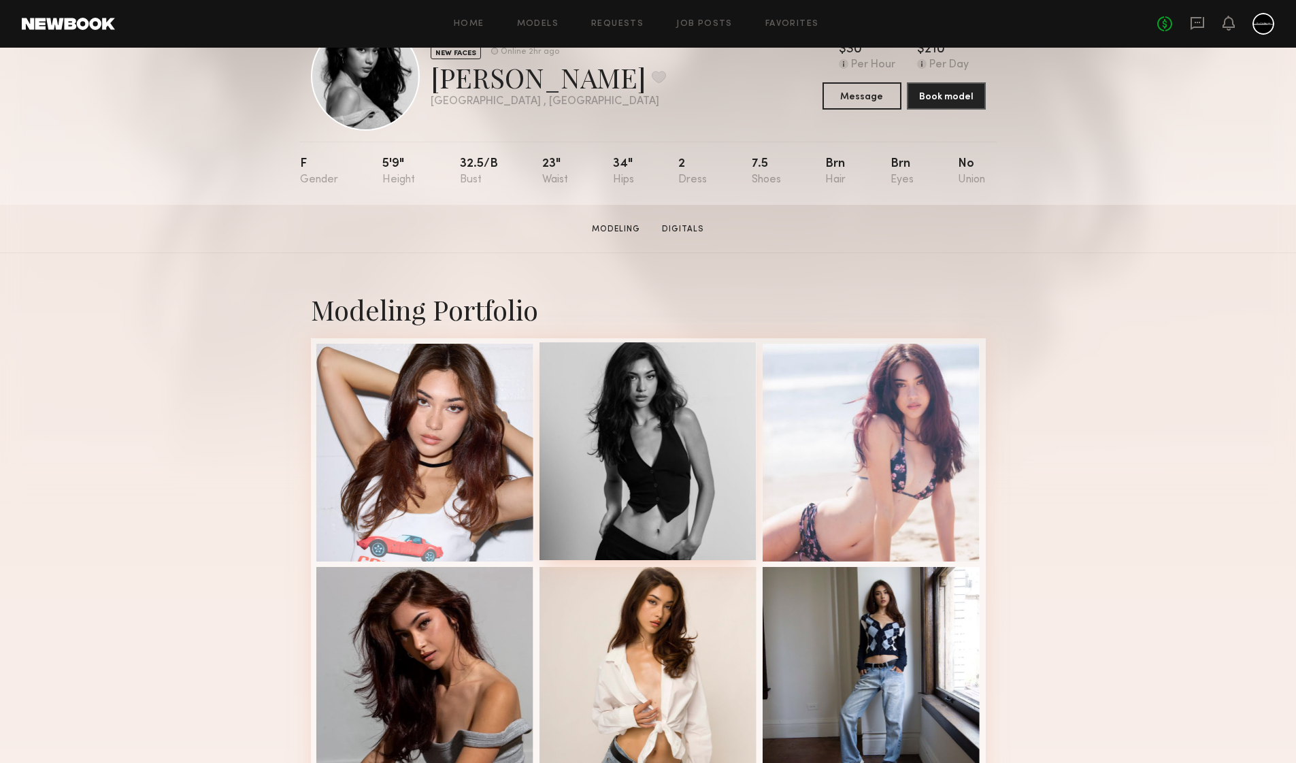
click at [665, 408] on div at bounding box center [649, 451] width 218 height 218
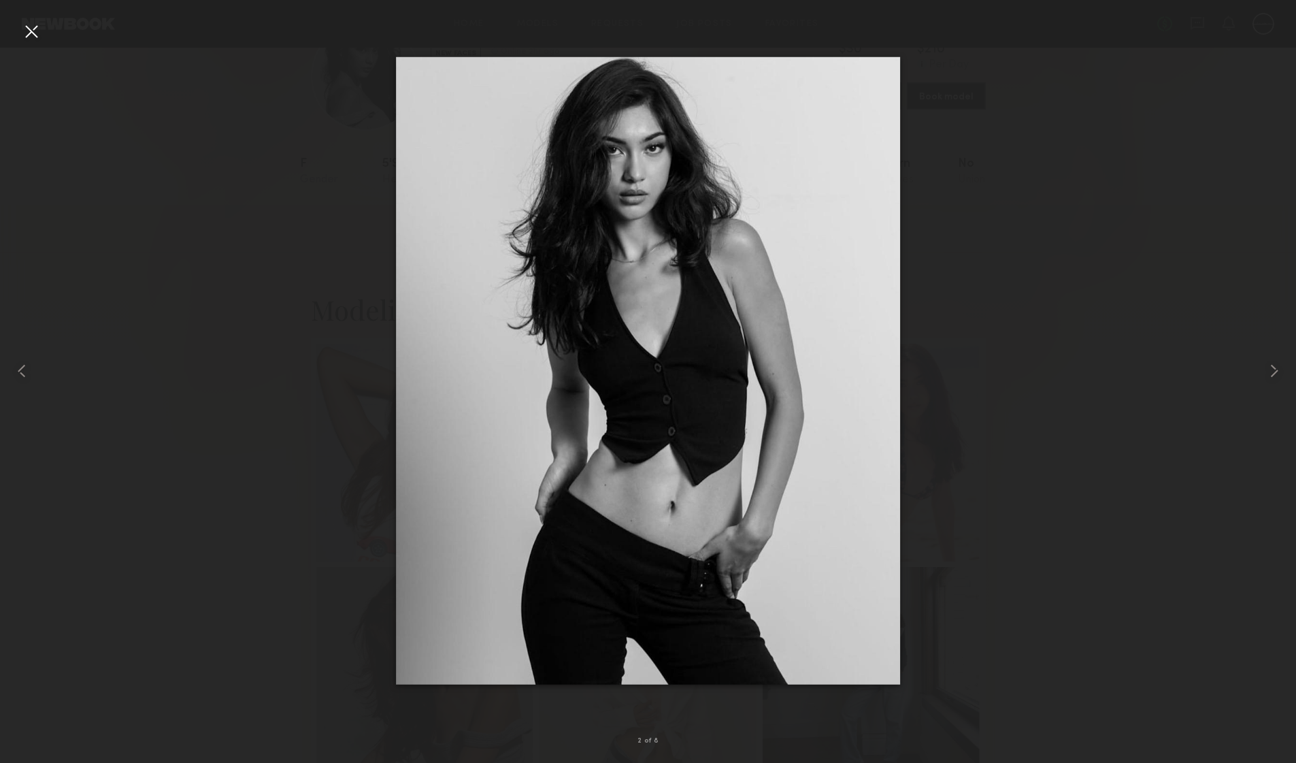
click at [37, 30] on div at bounding box center [31, 31] width 22 height 22
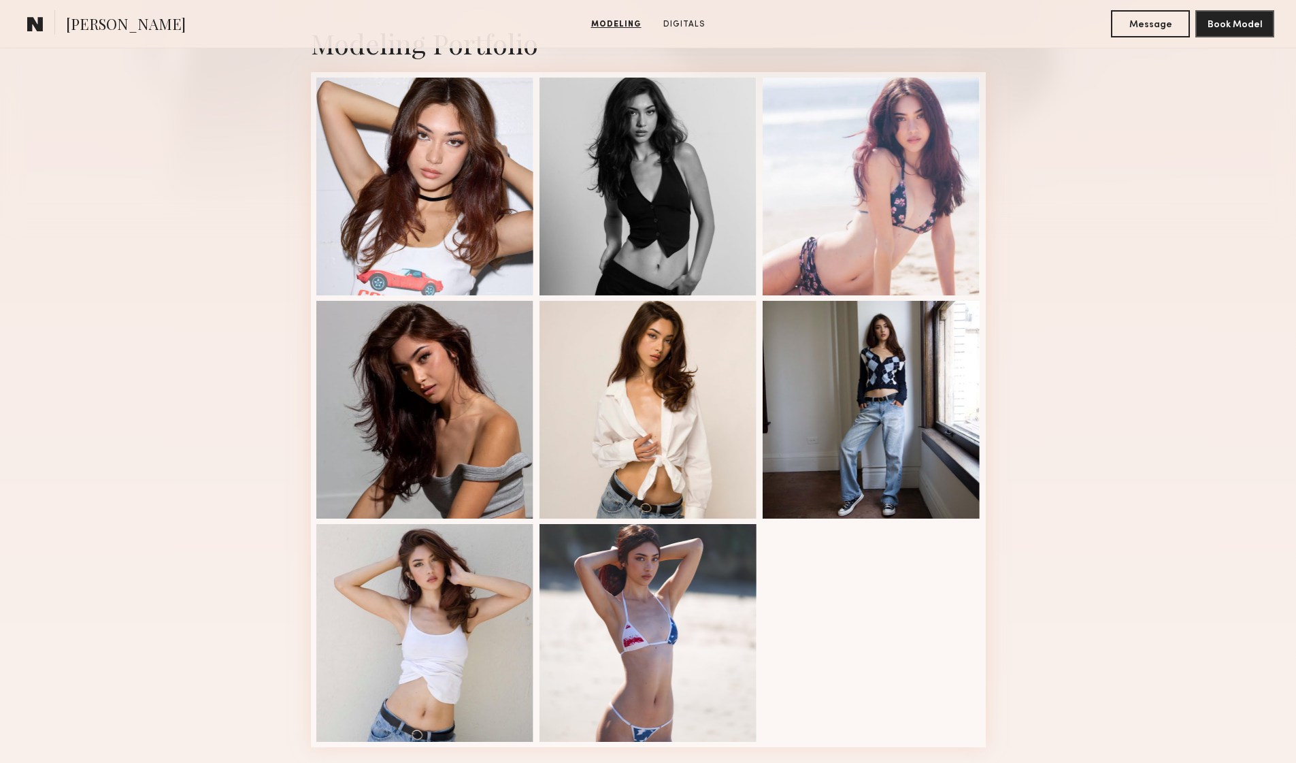
scroll to position [579, 0]
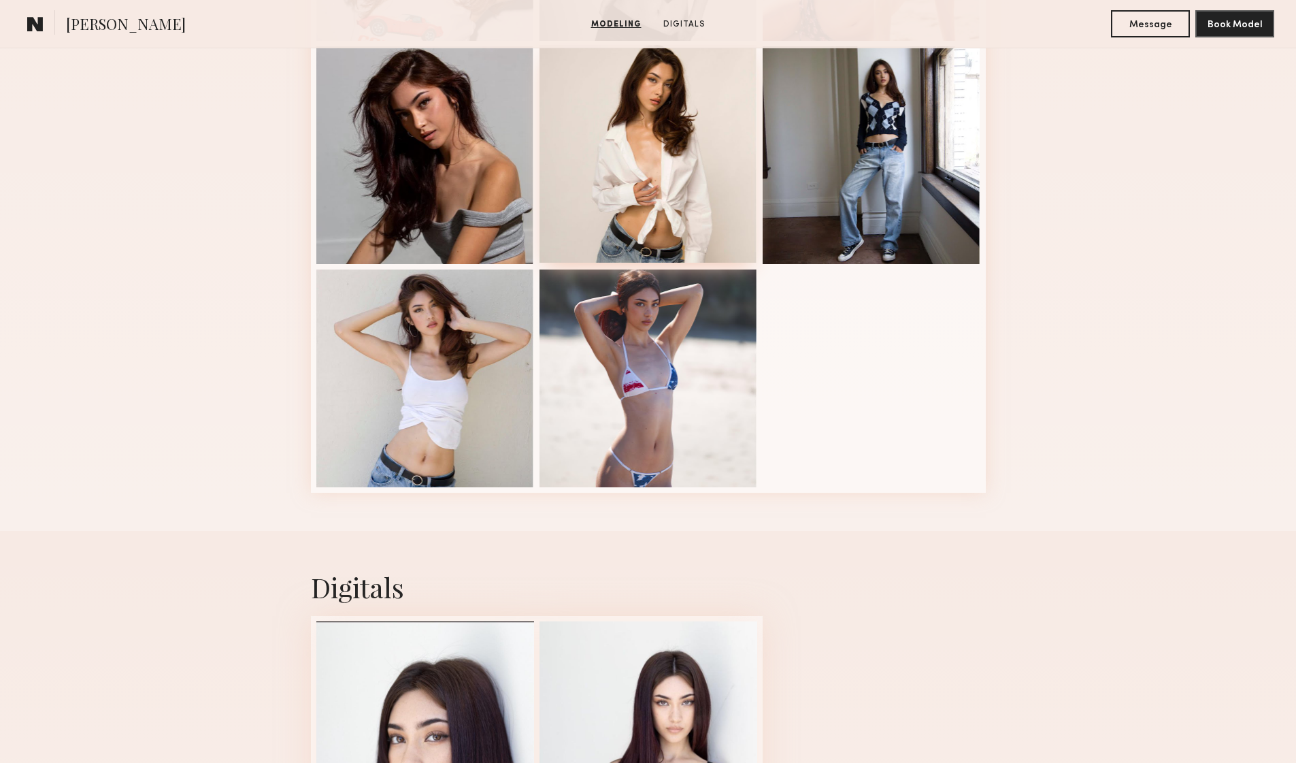
click at [683, 154] on div at bounding box center [649, 154] width 218 height 218
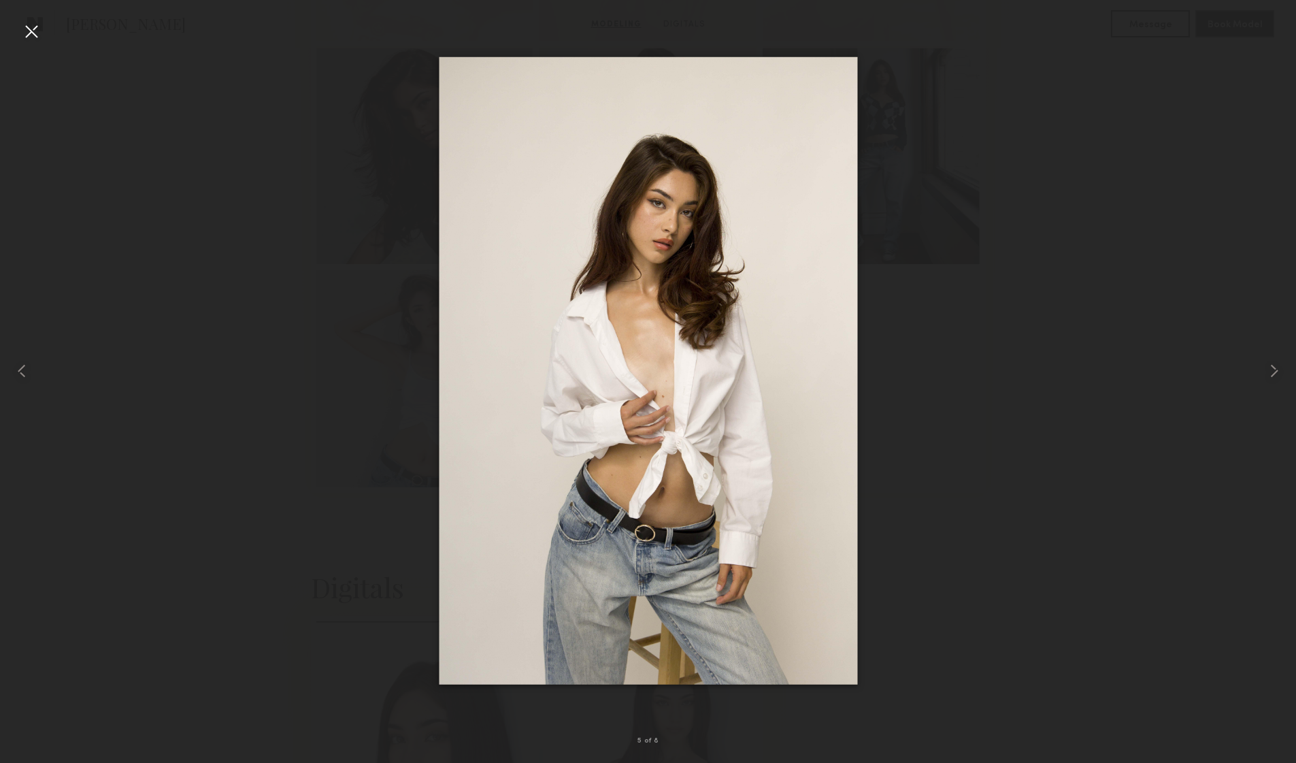
click at [33, 33] on div at bounding box center [31, 31] width 22 height 22
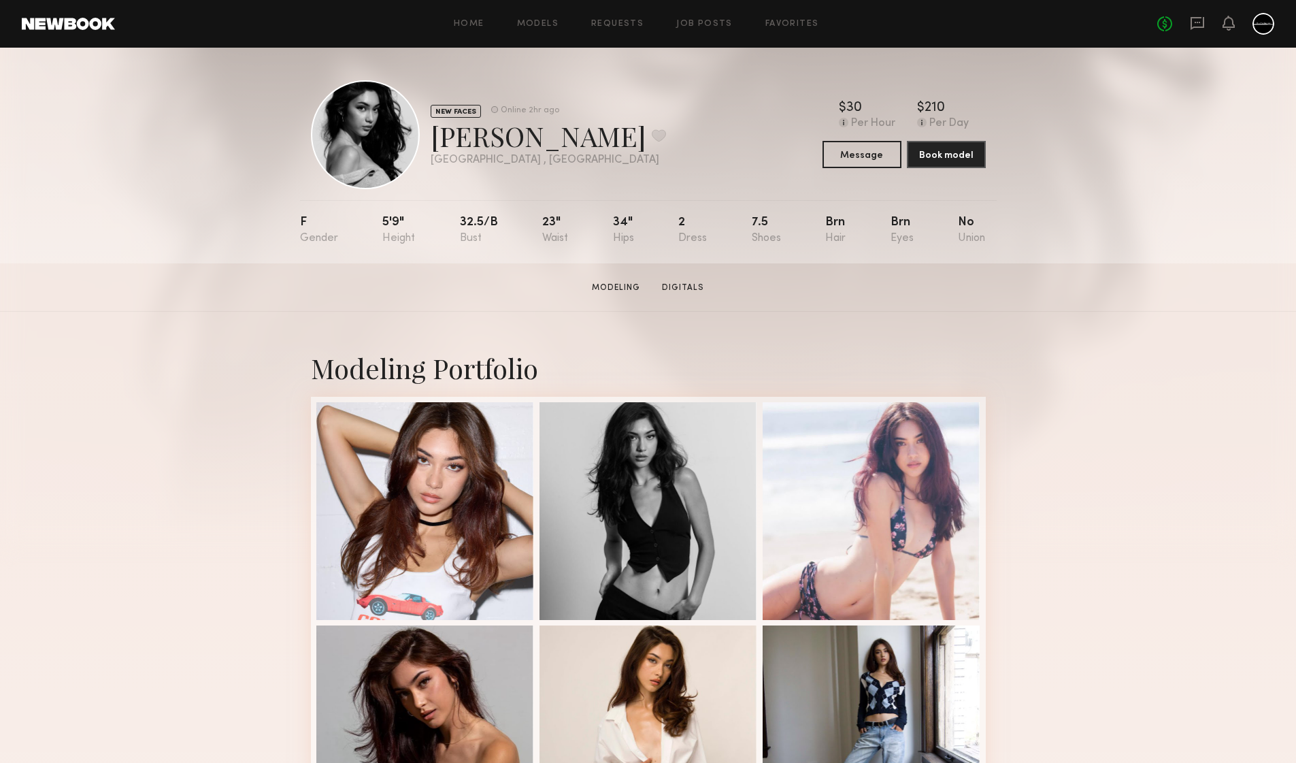
scroll to position [269, 0]
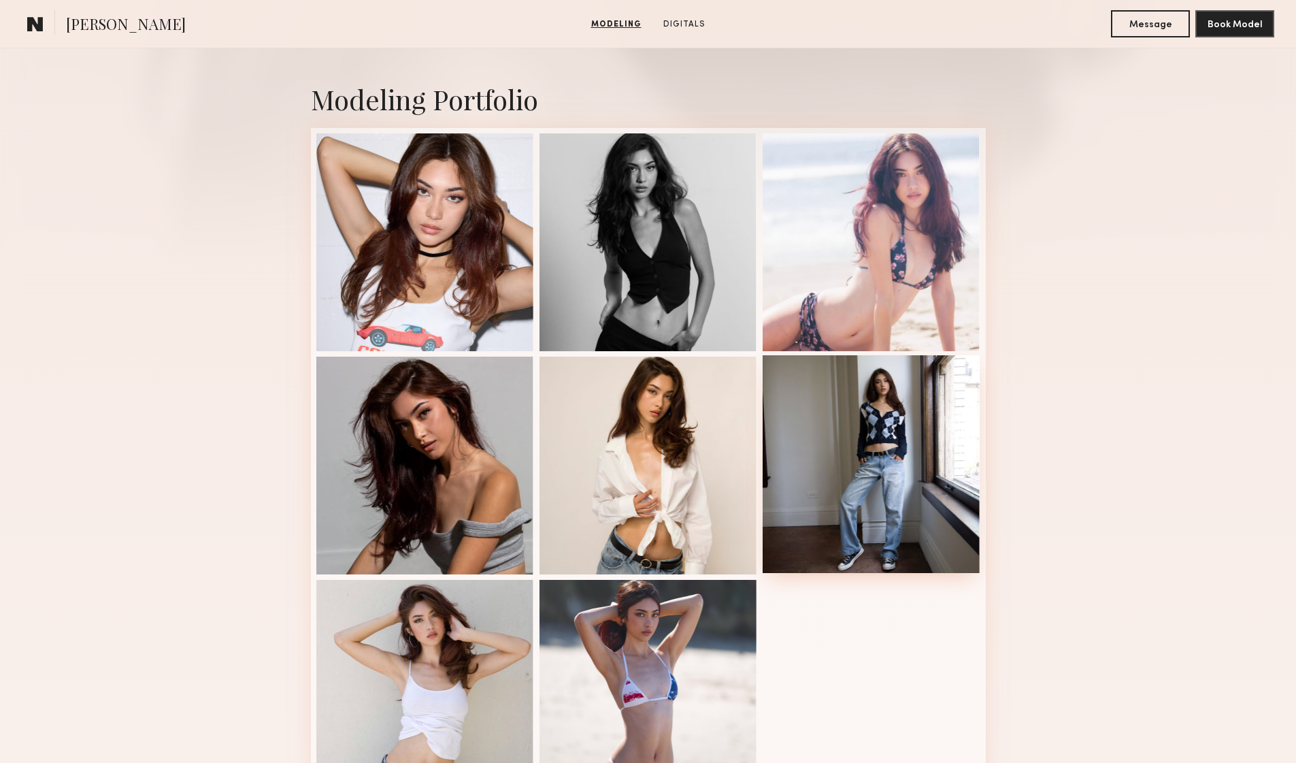
click at [859, 489] on div at bounding box center [872, 464] width 218 height 218
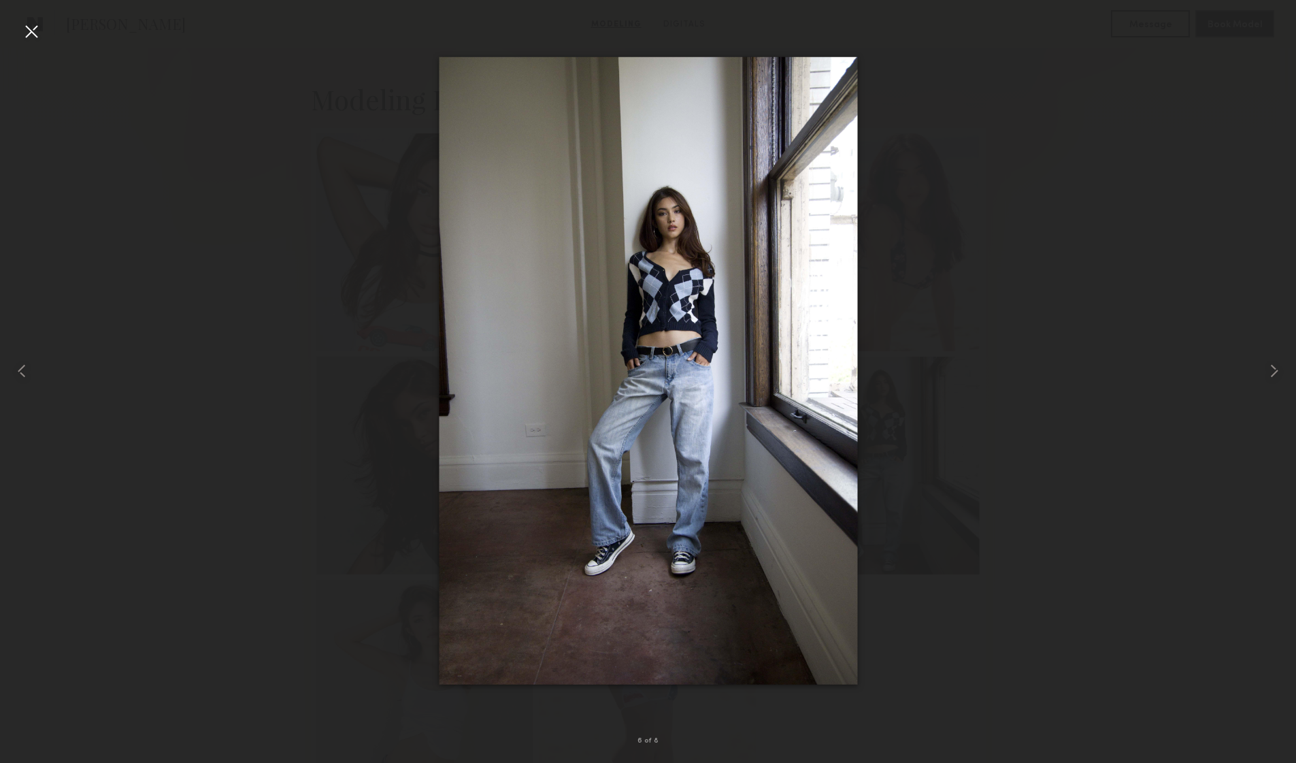
click at [35, 35] on div at bounding box center [31, 31] width 22 height 22
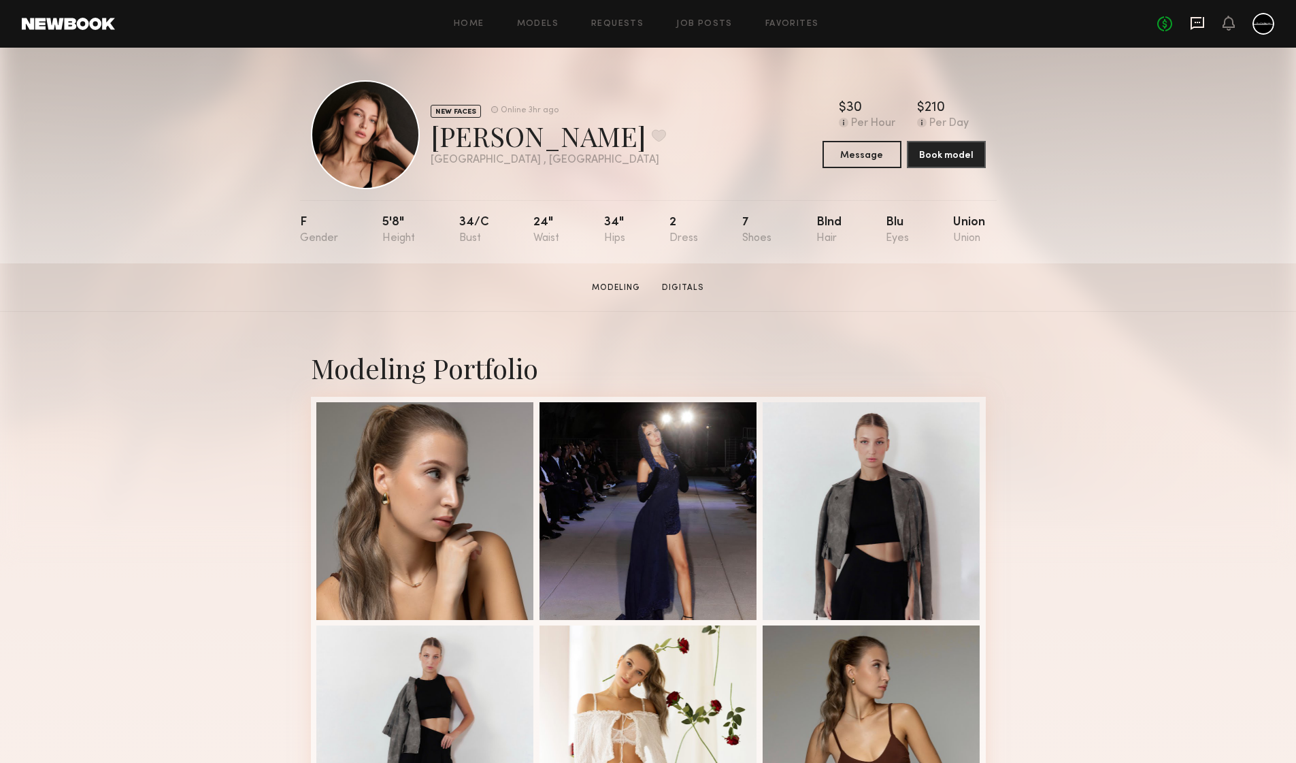
click at [1193, 22] on icon at bounding box center [1197, 23] width 15 height 15
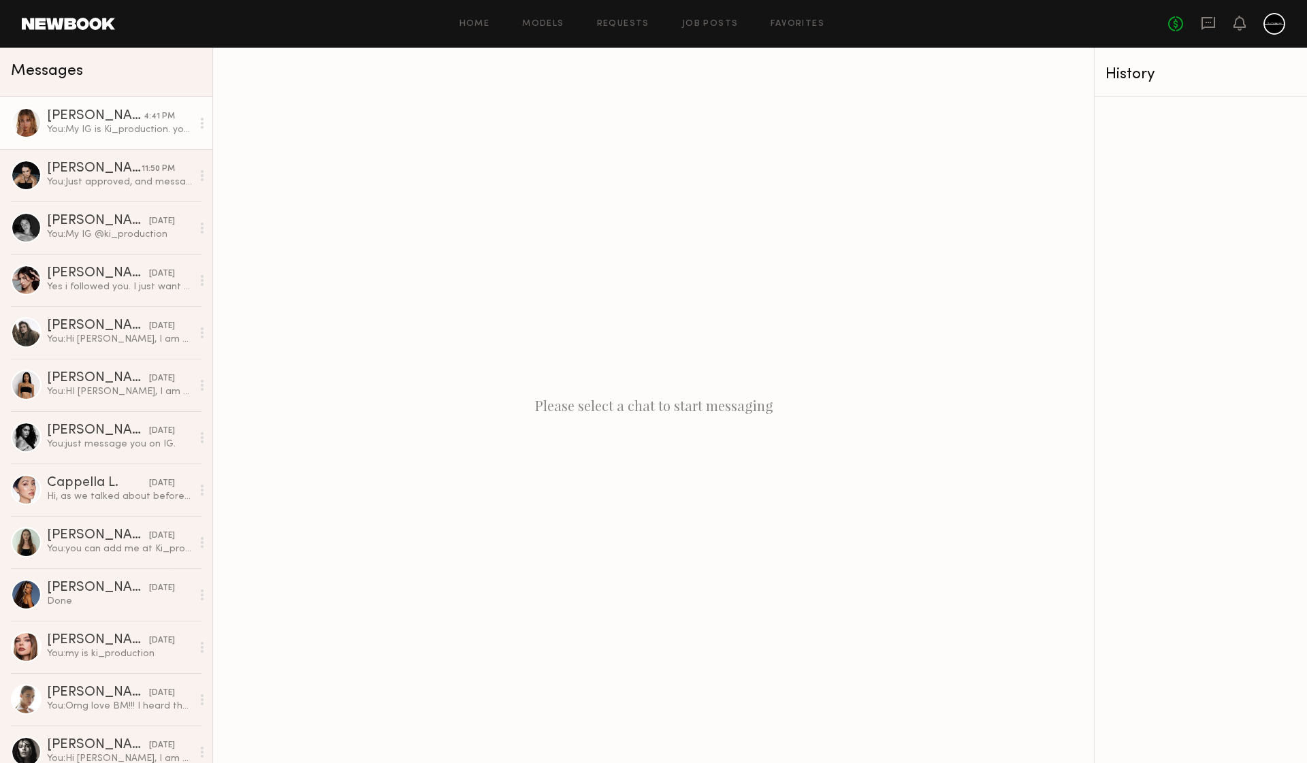
click at [118, 129] on div "You: My IG is Ki_production. you can add me." at bounding box center [119, 129] width 145 height 13
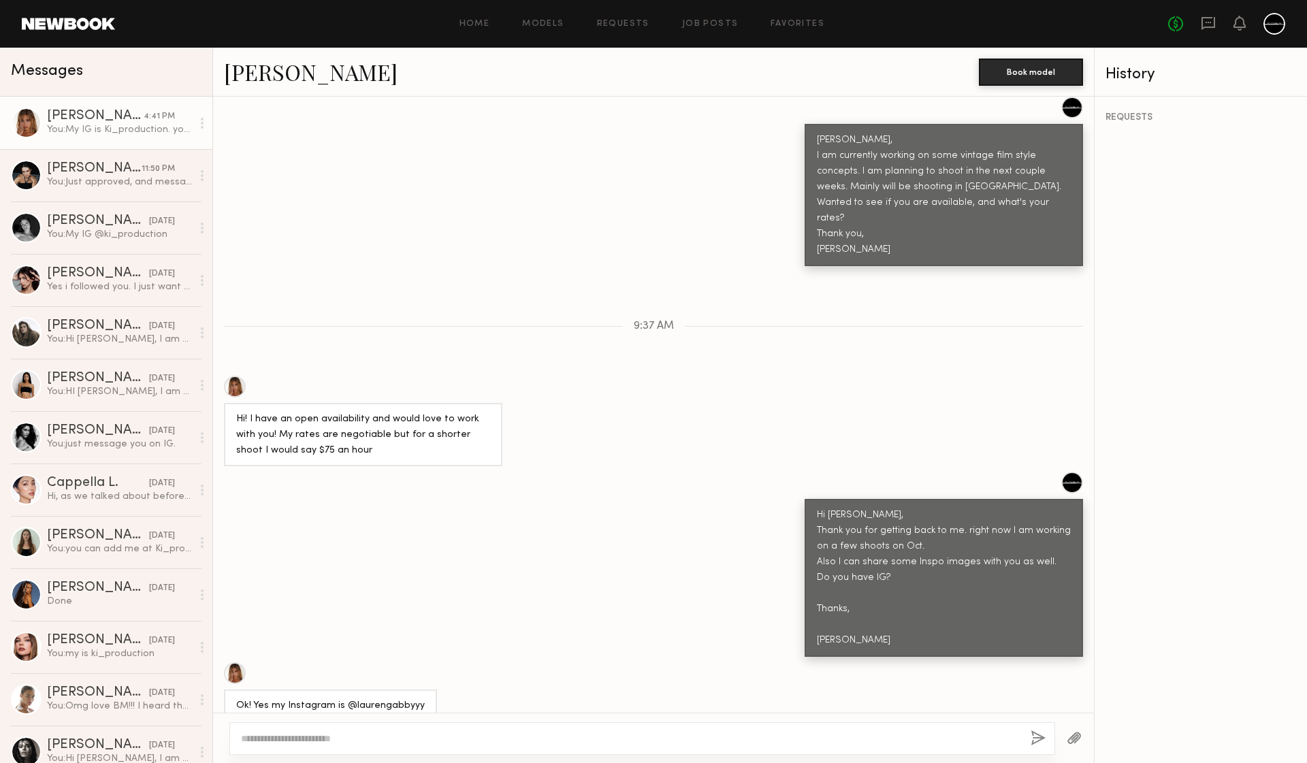
scroll to position [277, 0]
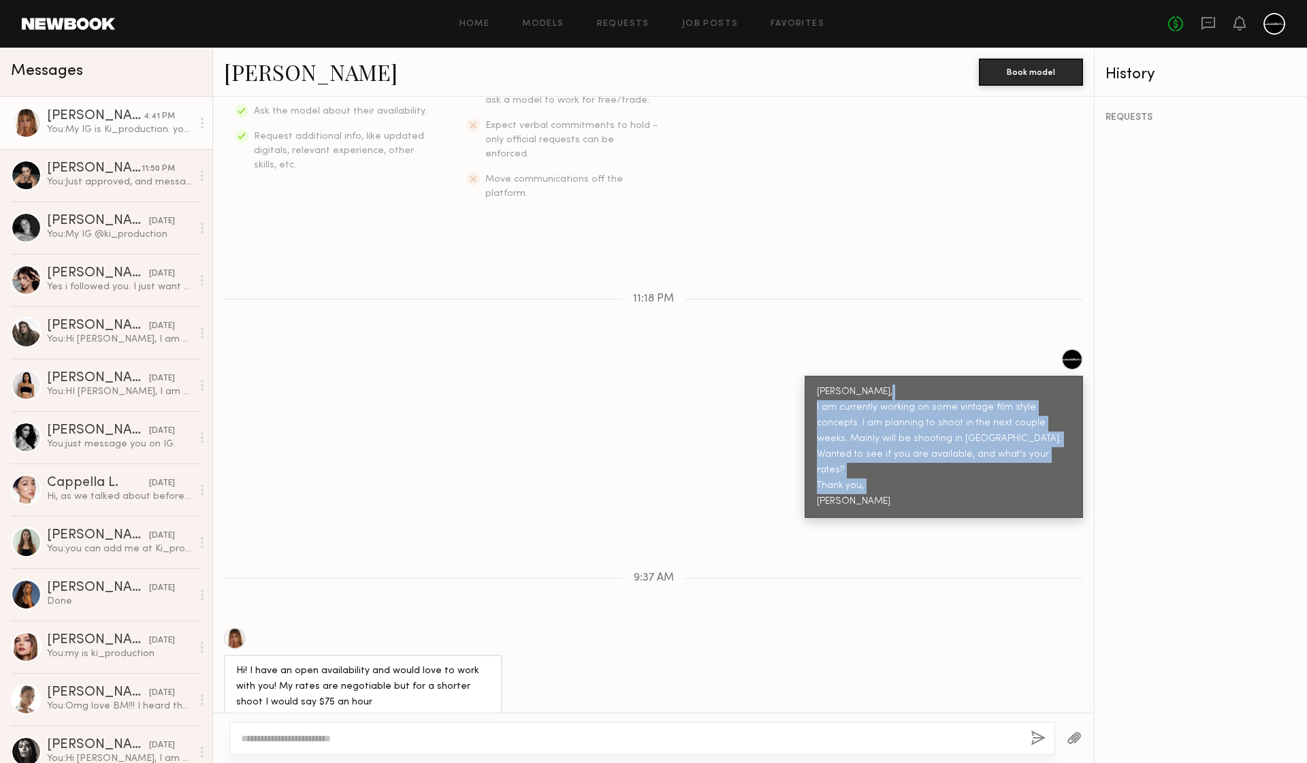
drag, startPoint x: 864, startPoint y: 453, endPoint x: 779, endPoint y: 378, distance: 112.8
click at [779, 378] on div "[PERSON_NAME], I am currently working on some vintage film style concepts. I am…" at bounding box center [653, 432] width 881 height 169
copy div "I am currently working on some vintage film style concepts. I am planning to sh…"
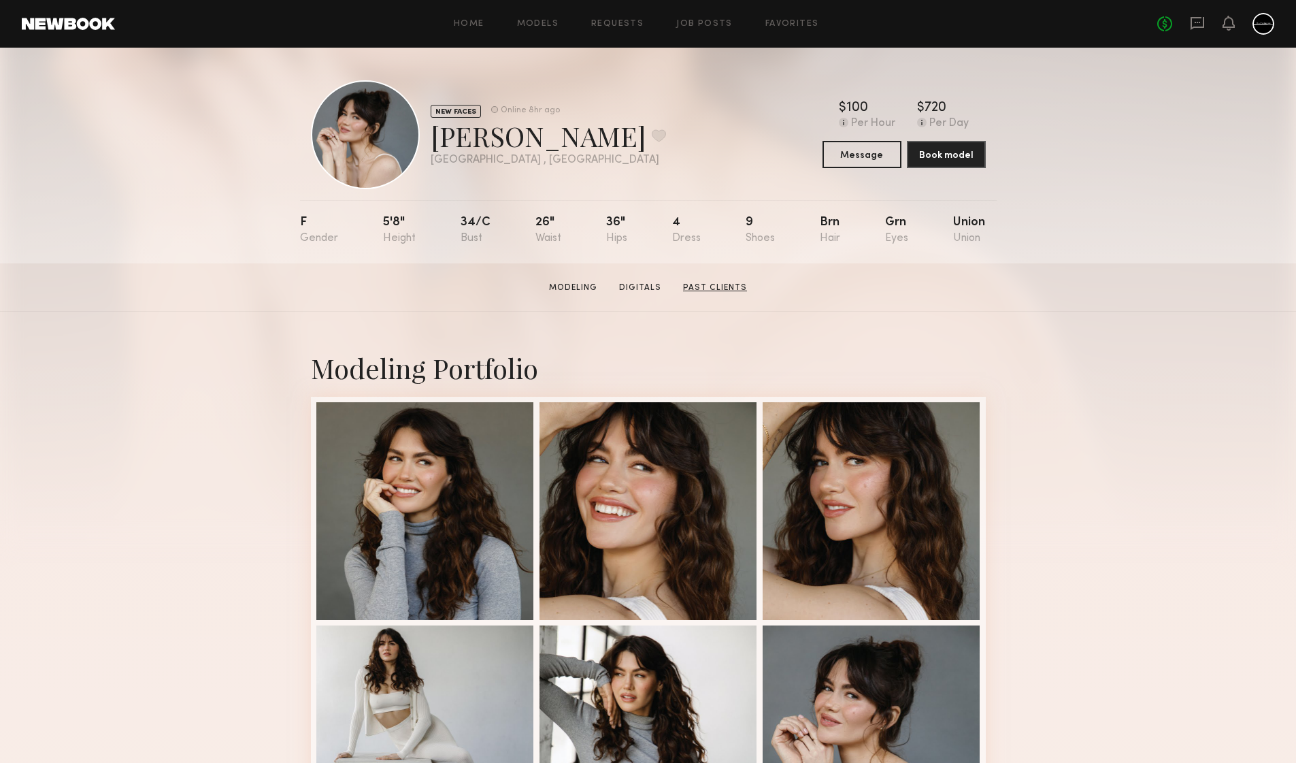
click at [715, 289] on link "Past Clients" at bounding box center [715, 288] width 75 height 12
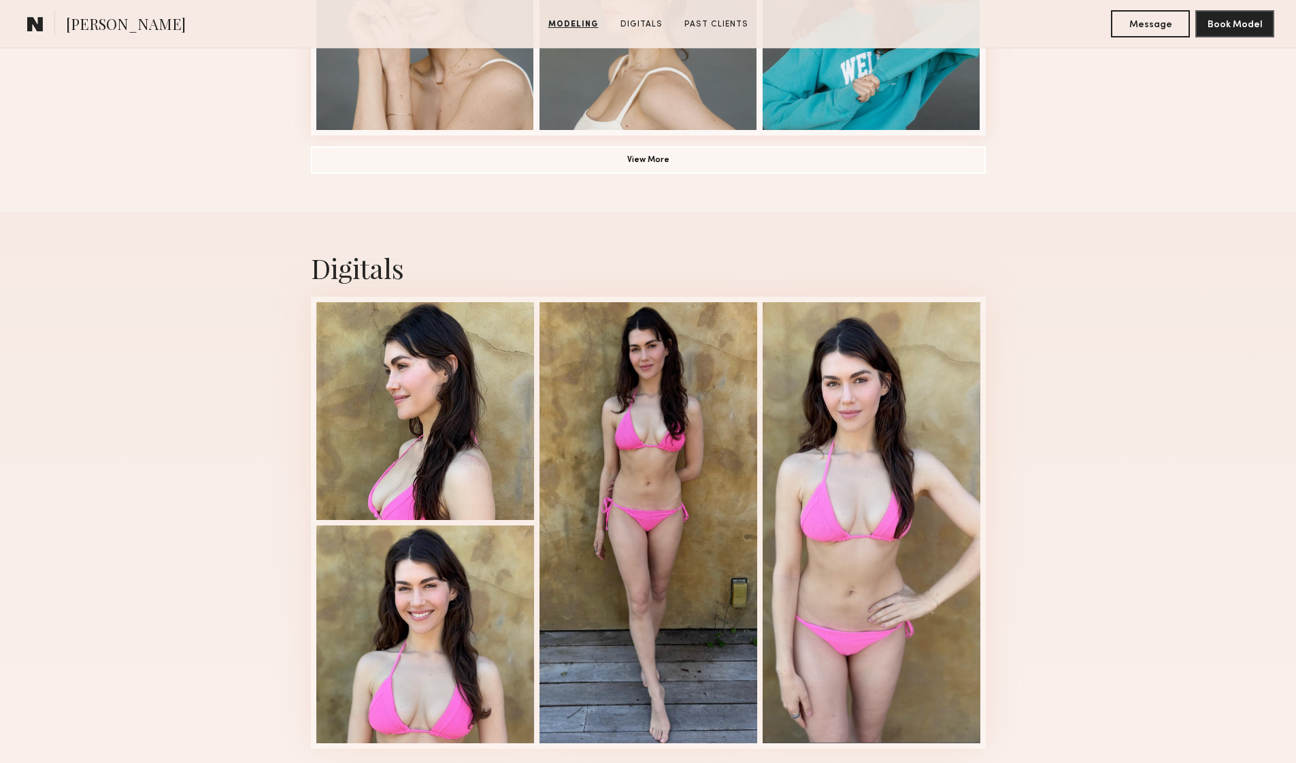
scroll to position [737, 0]
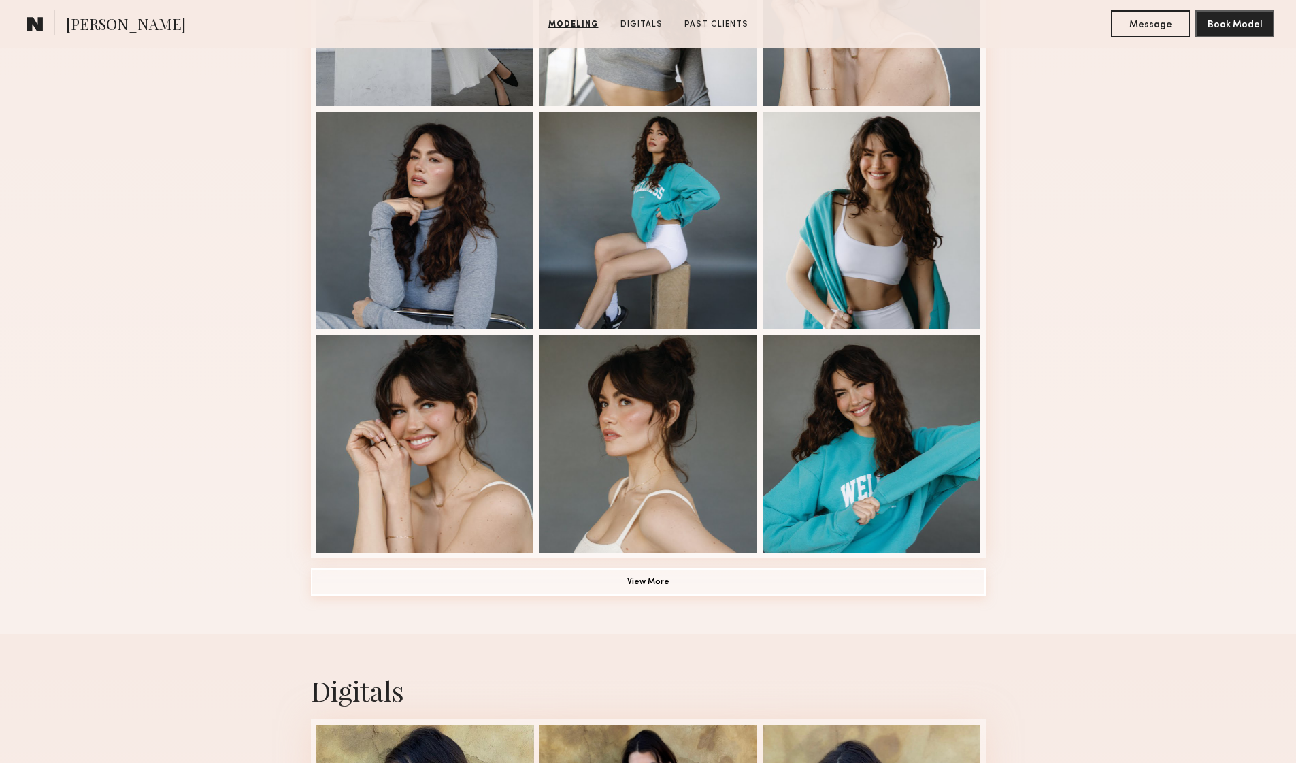
click at [589, 582] on button "View More" at bounding box center [648, 581] width 675 height 27
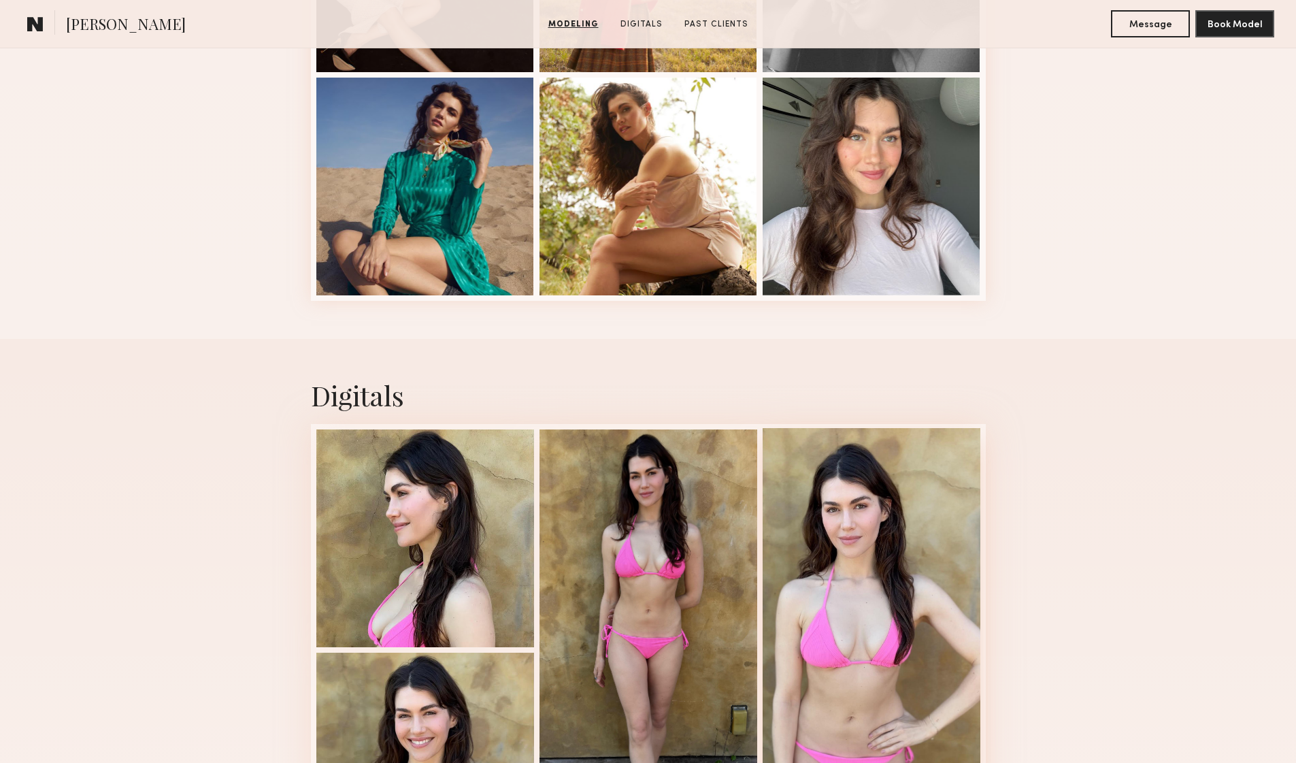
scroll to position [0, 0]
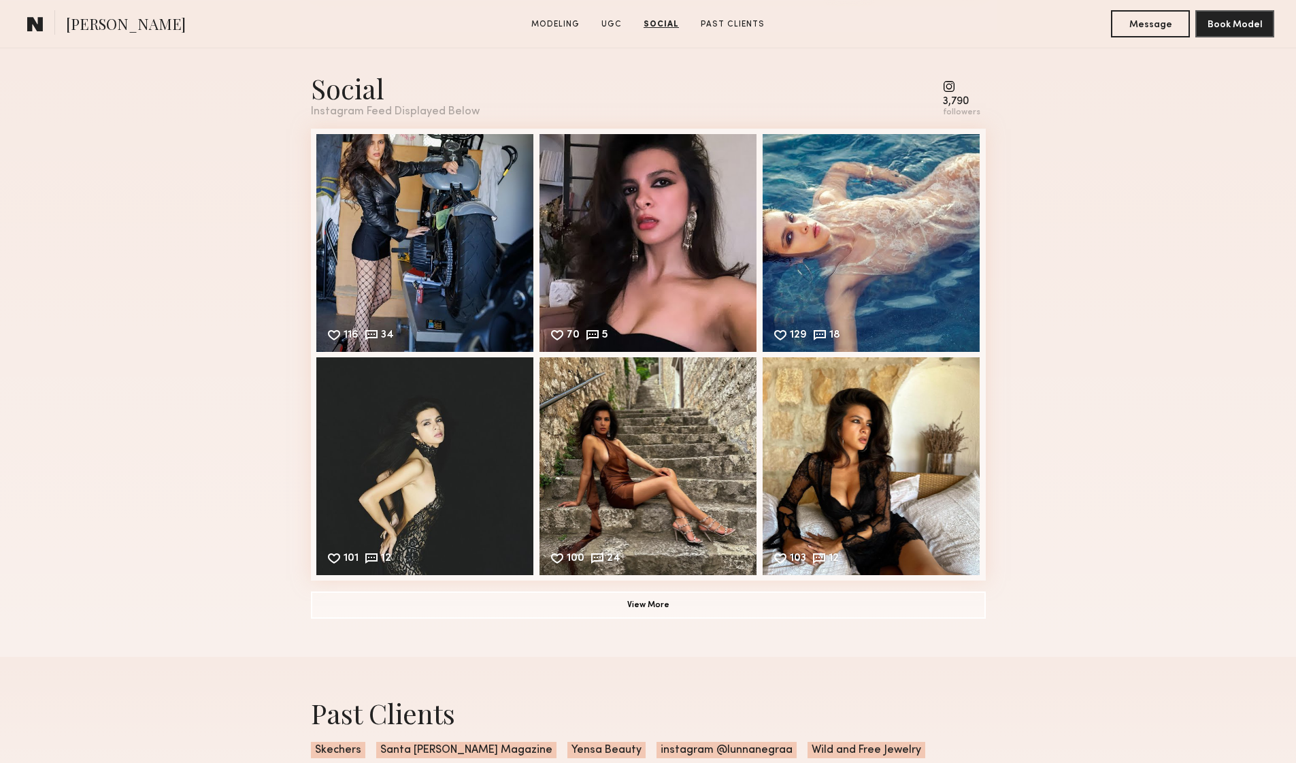
scroll to position [856, 0]
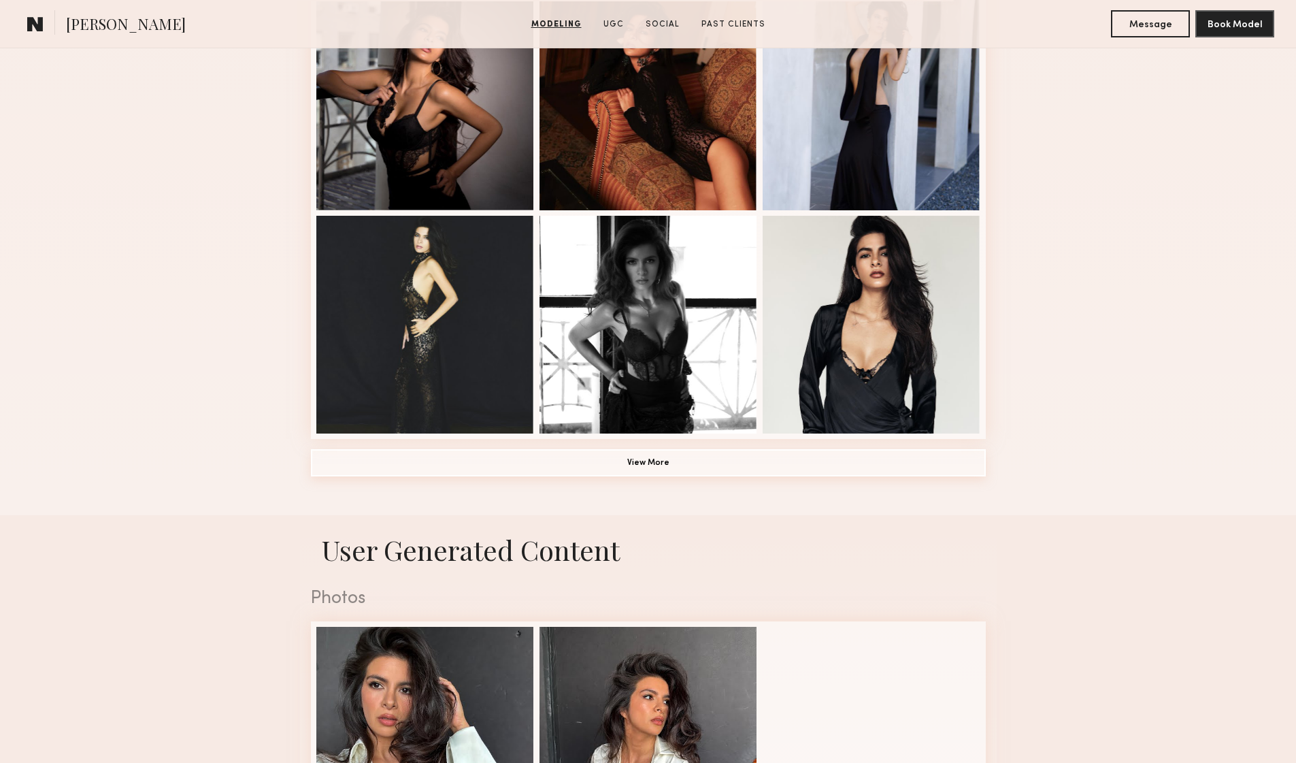
click at [651, 462] on button "View More" at bounding box center [648, 462] width 675 height 27
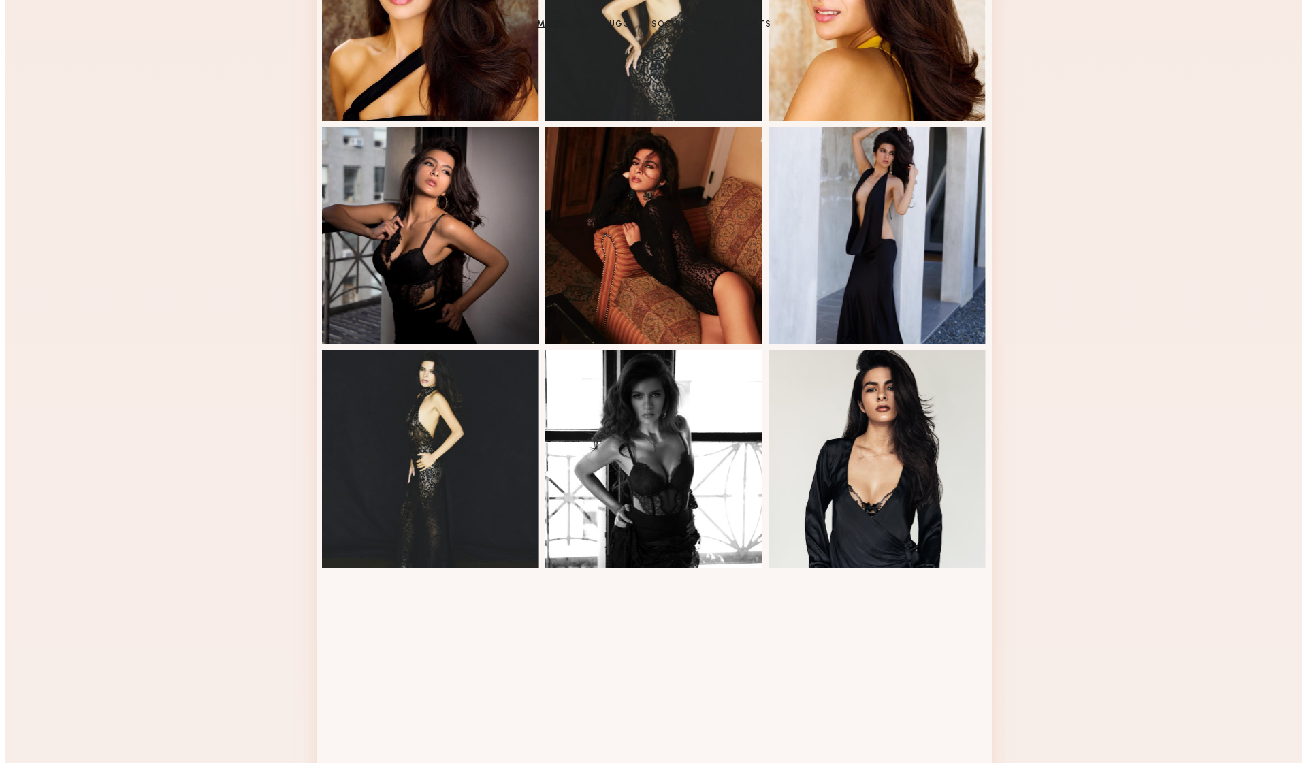
scroll to position [0, 0]
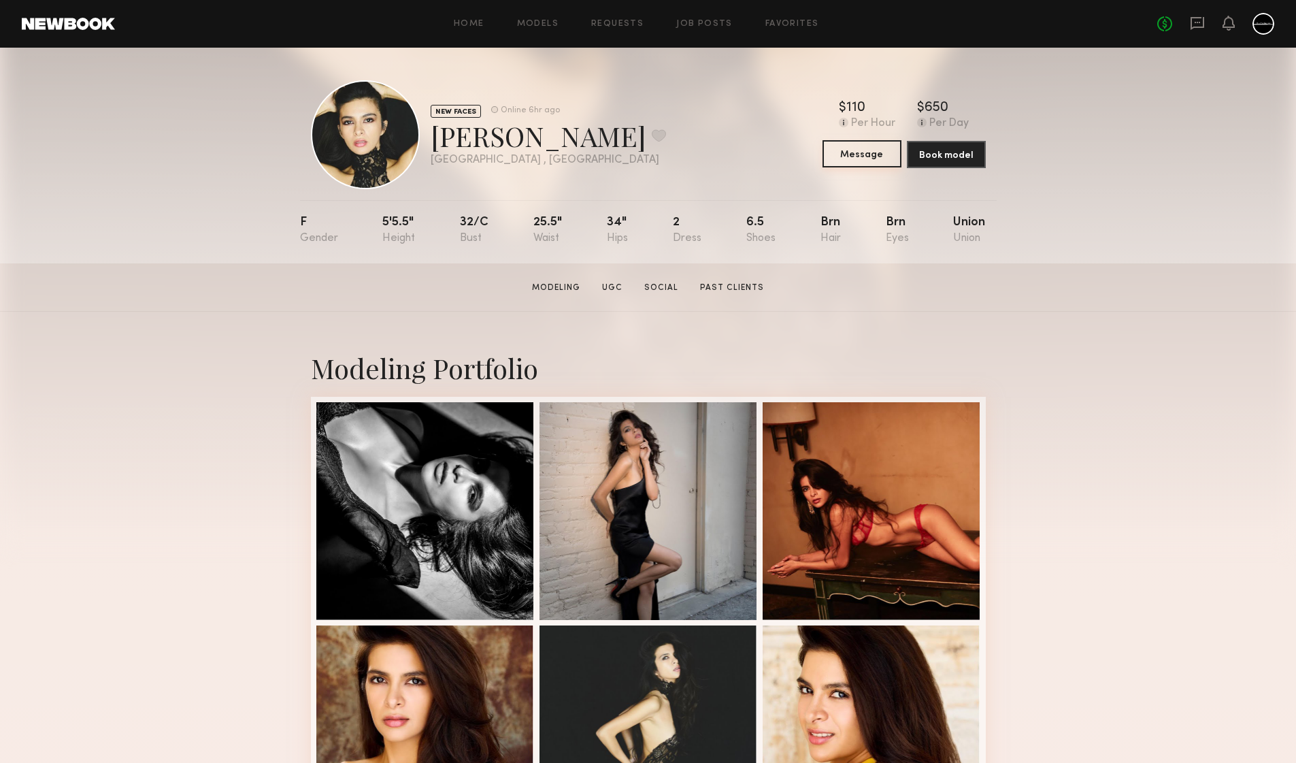
click at [864, 157] on button "Message" at bounding box center [862, 153] width 79 height 27
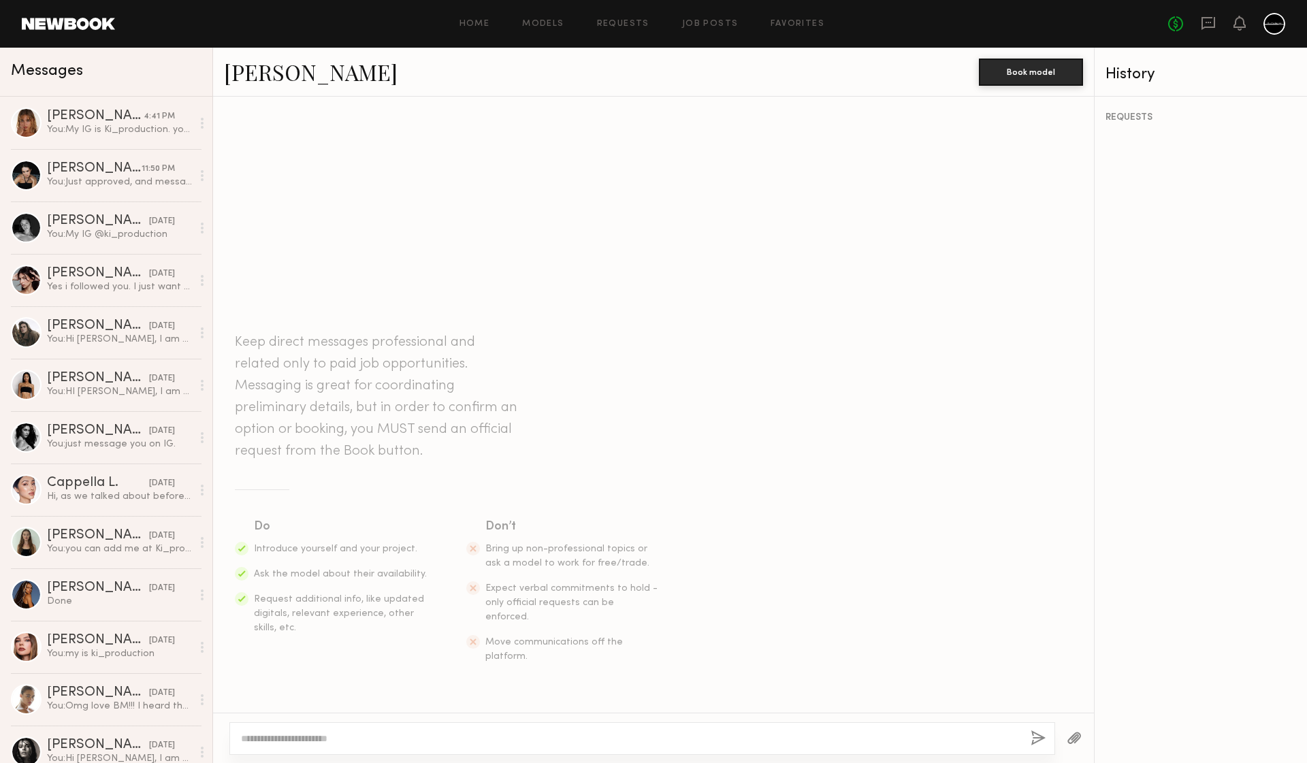
click at [780, 743] on textarea at bounding box center [630, 739] width 778 height 14
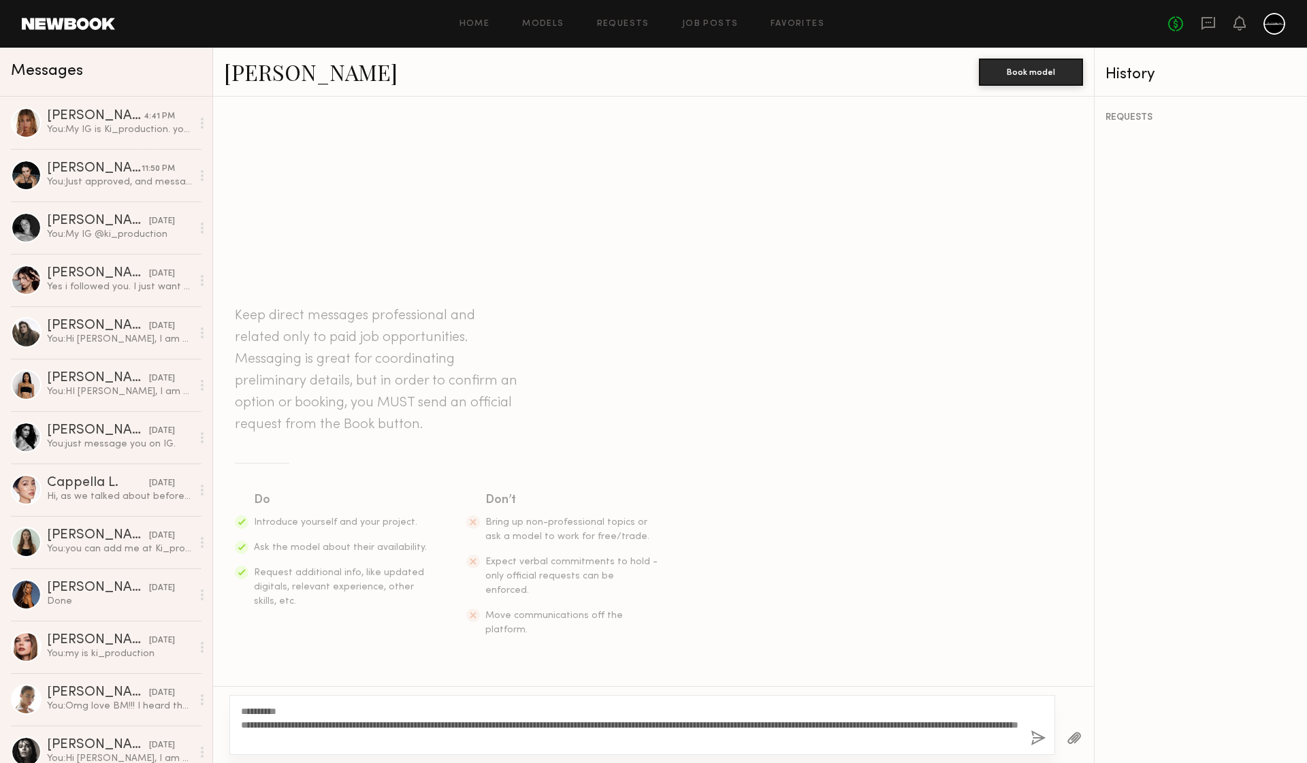
click at [389, 736] on textarea "**********" at bounding box center [630, 724] width 778 height 41
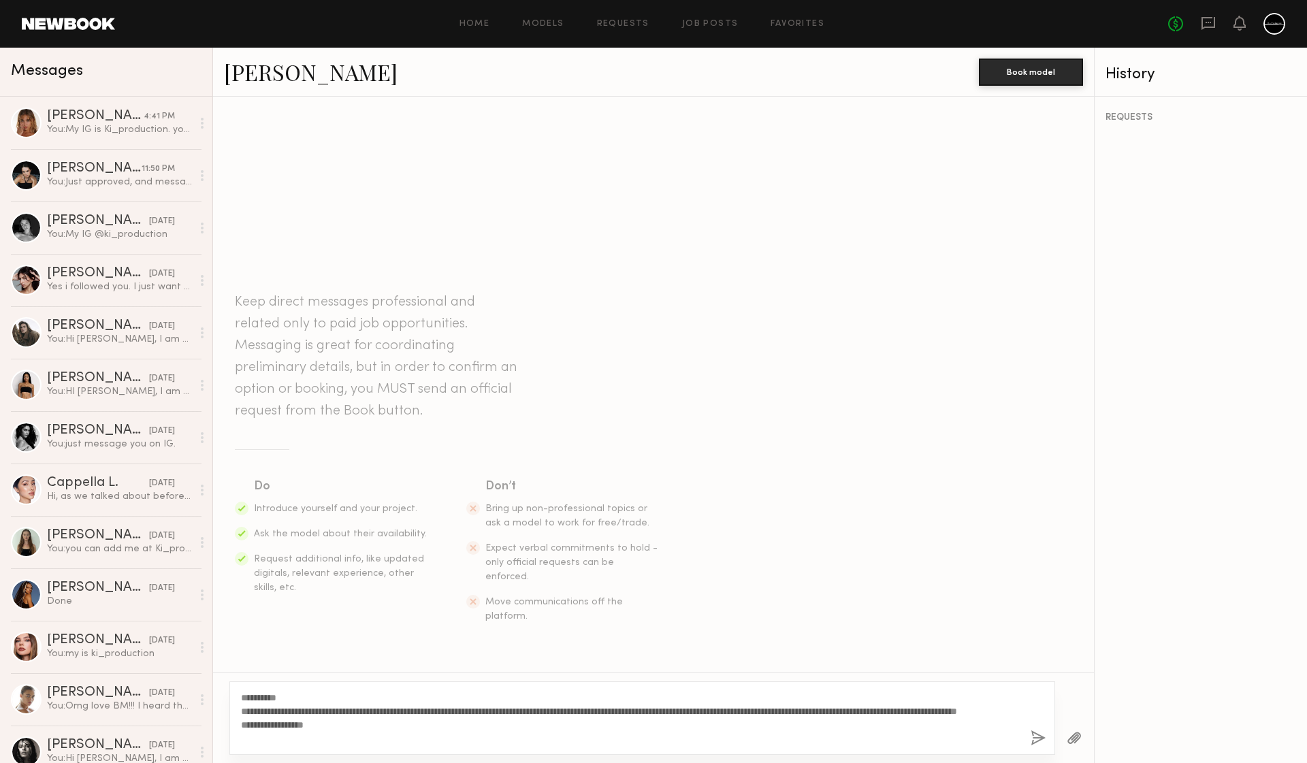
click at [291, 740] on textarea "**********" at bounding box center [630, 718] width 778 height 54
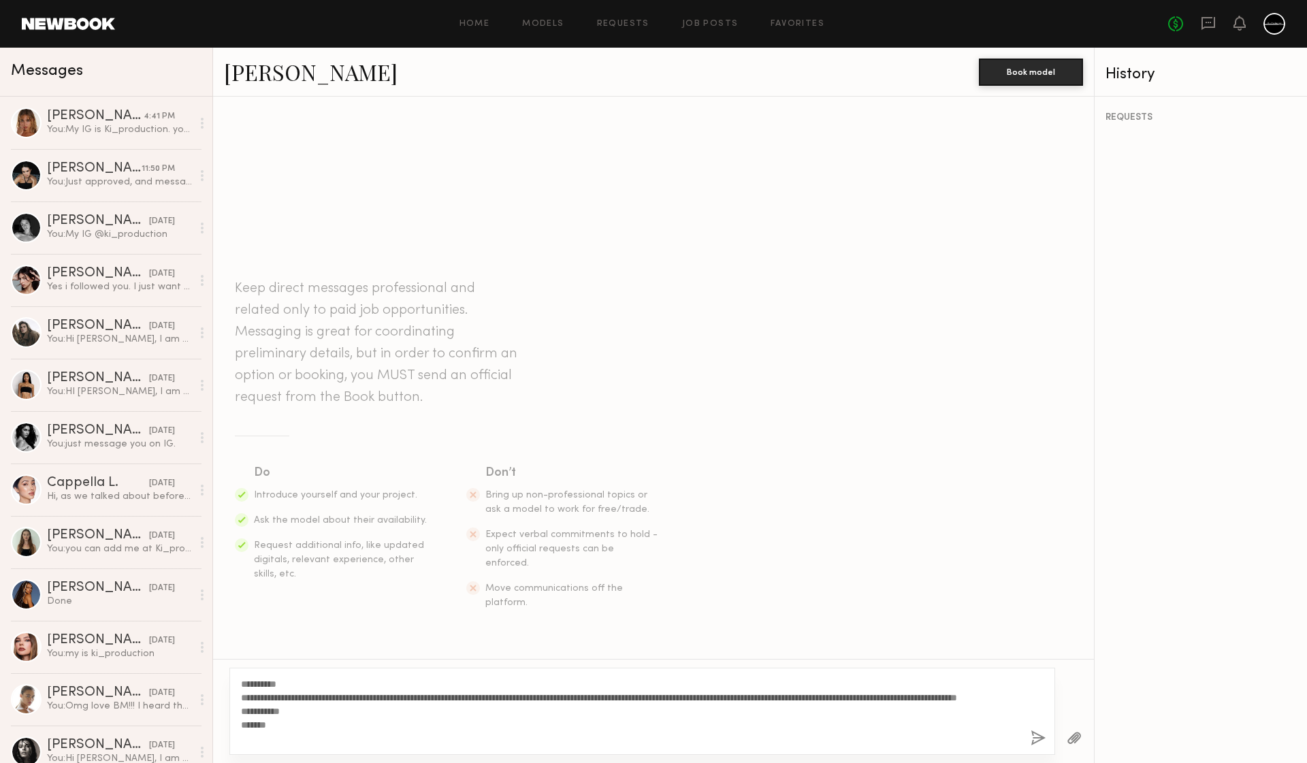
type textarea "**********"
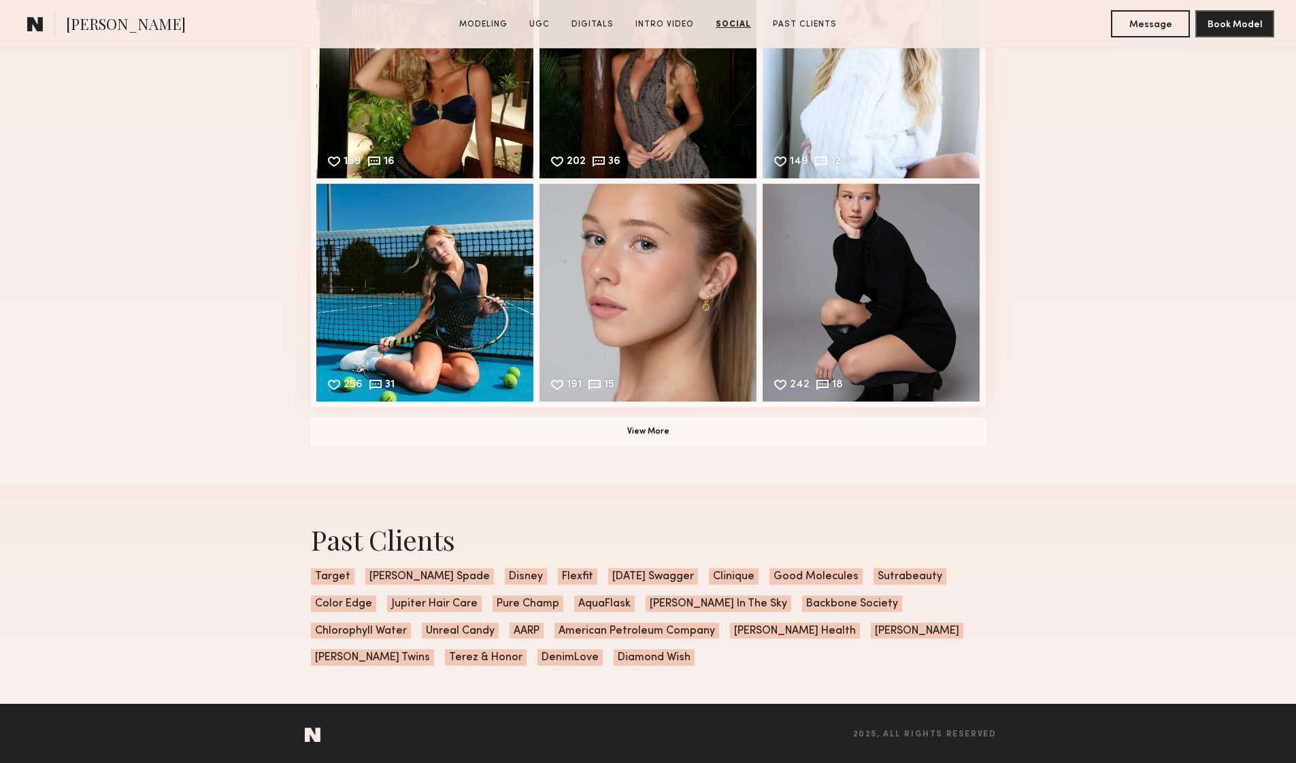
scroll to position [3827, 0]
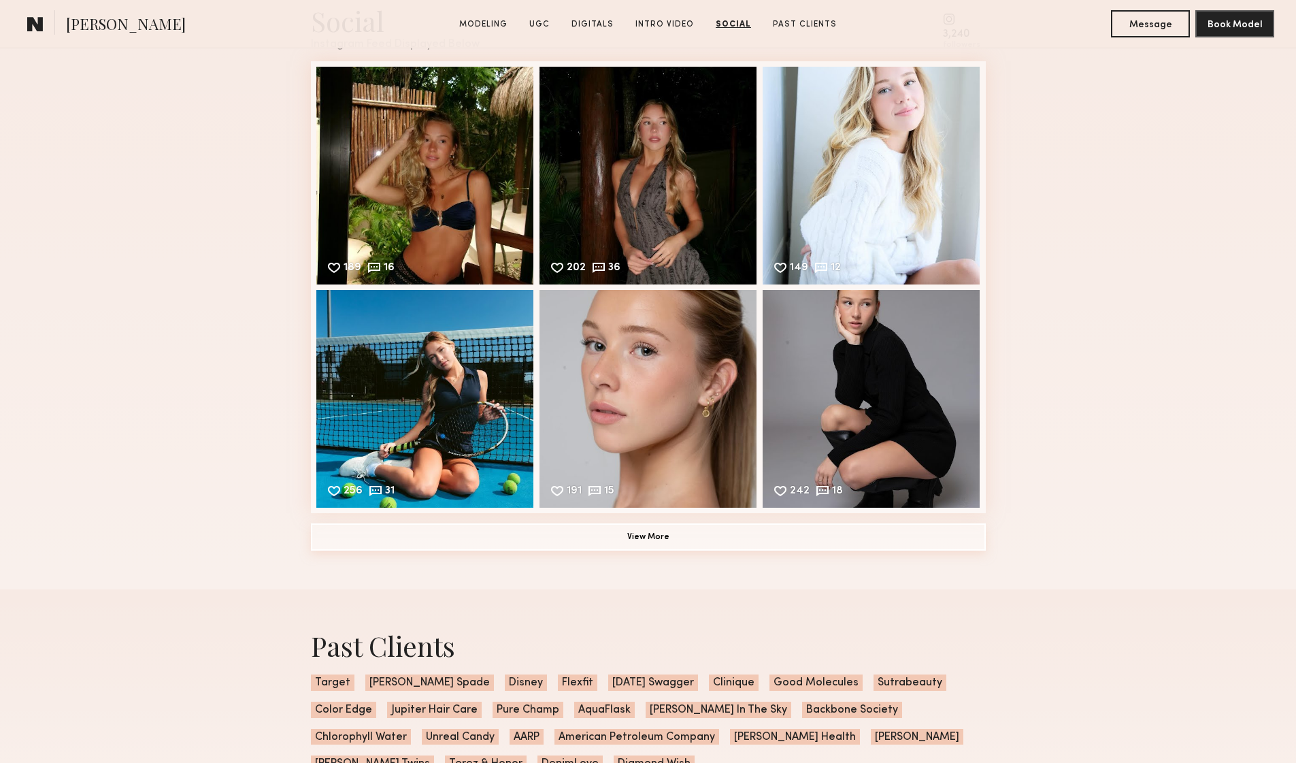
click at [644, 538] on button "View More" at bounding box center [648, 536] width 675 height 27
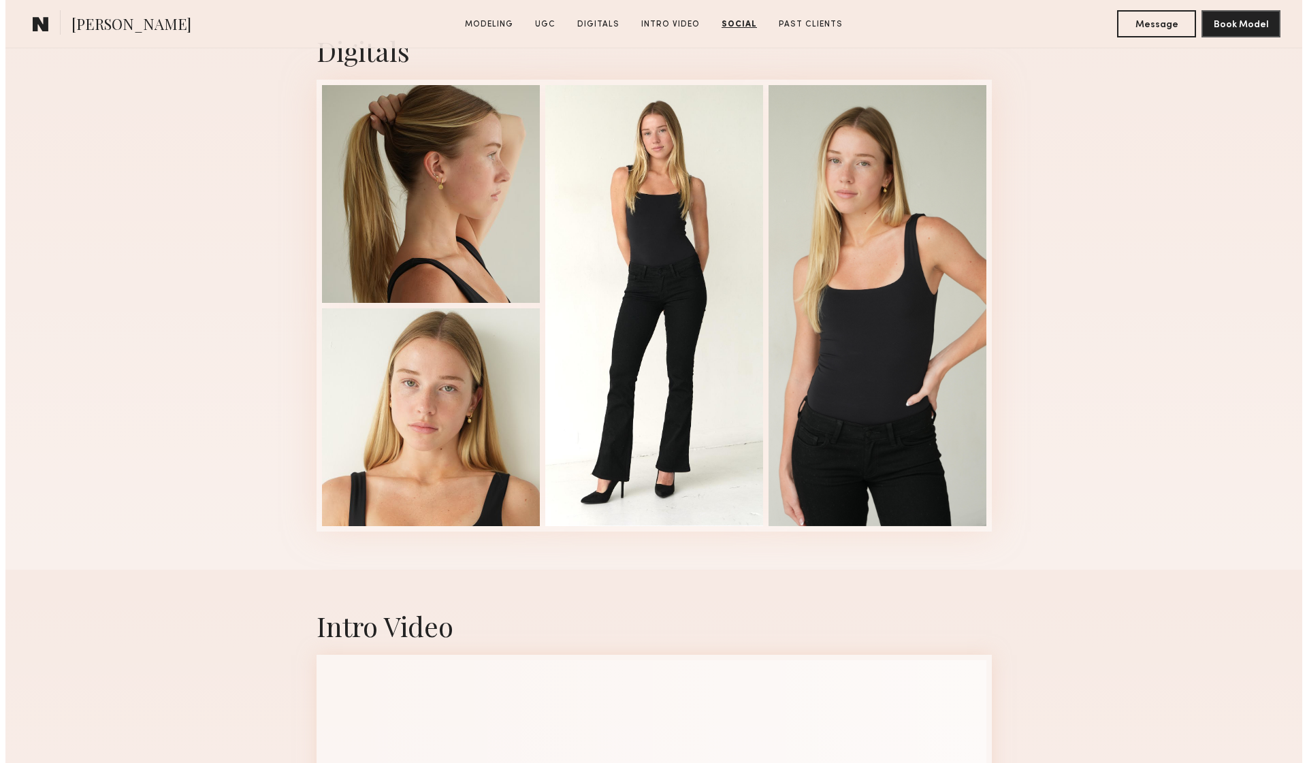
scroll to position [0, 0]
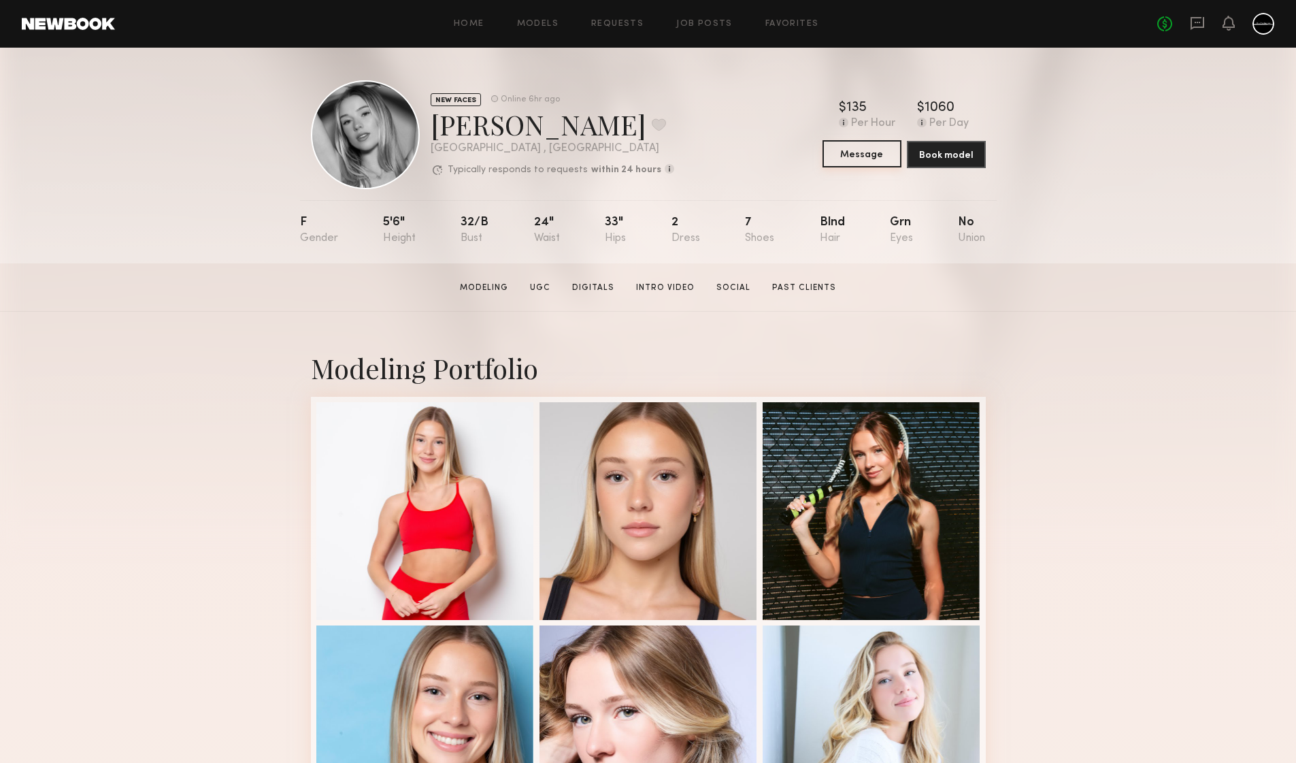
click at [862, 155] on button "Message" at bounding box center [862, 153] width 79 height 27
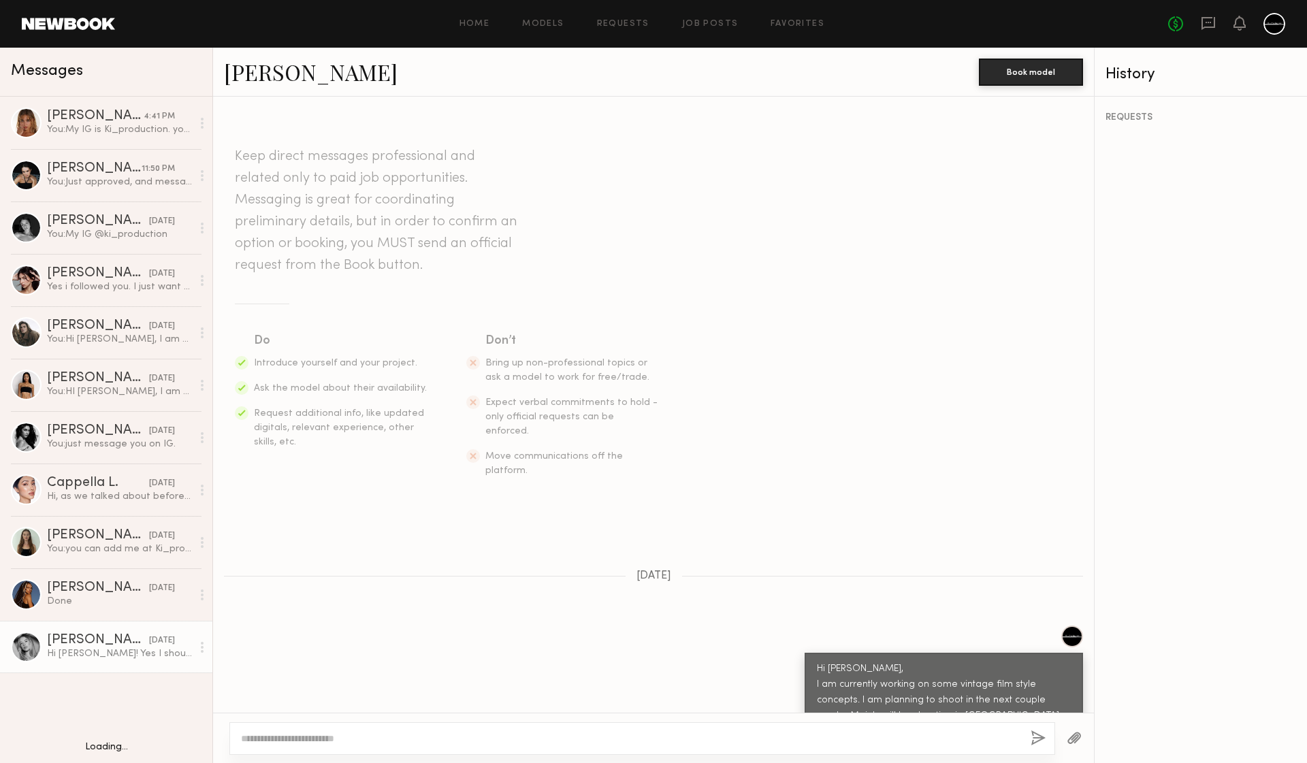
scroll to position [220, 0]
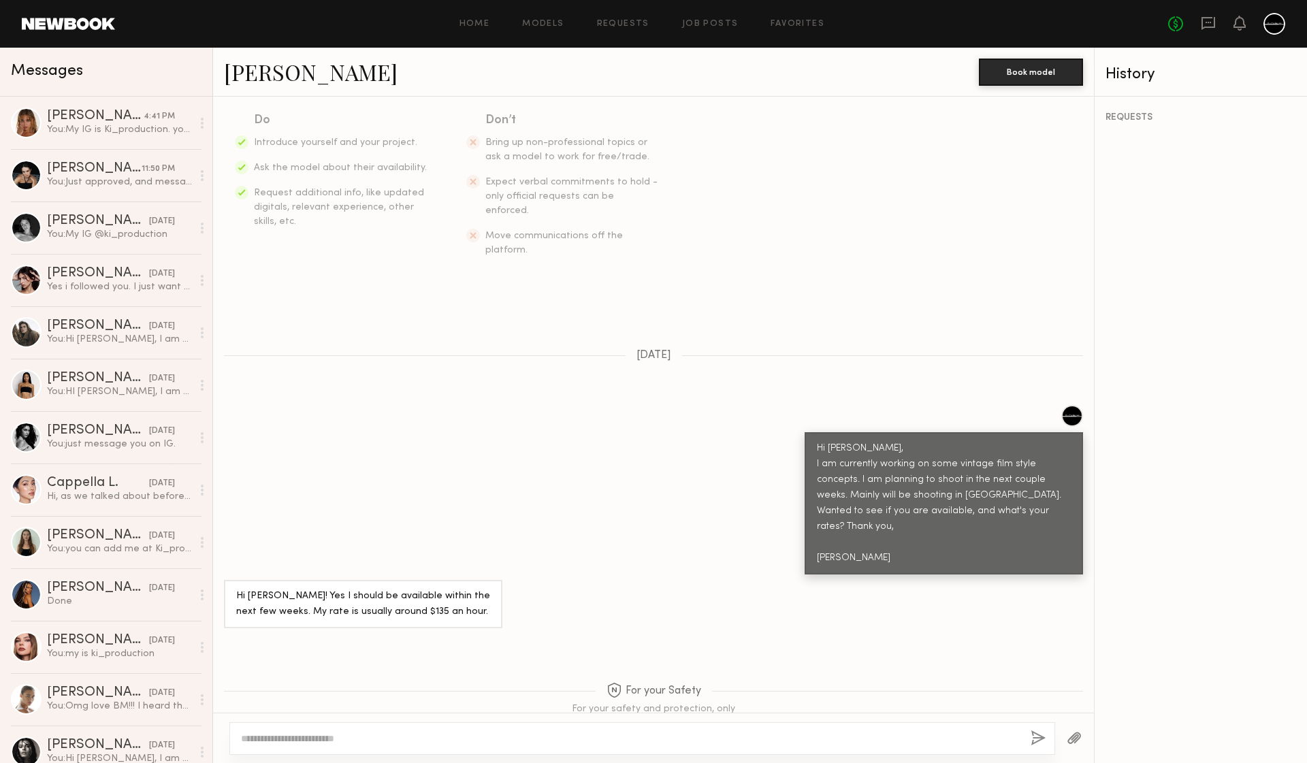
click at [689, 729] on div at bounding box center [641, 738] width 825 height 33
click at [777, 738] on textarea at bounding box center [630, 739] width 778 height 14
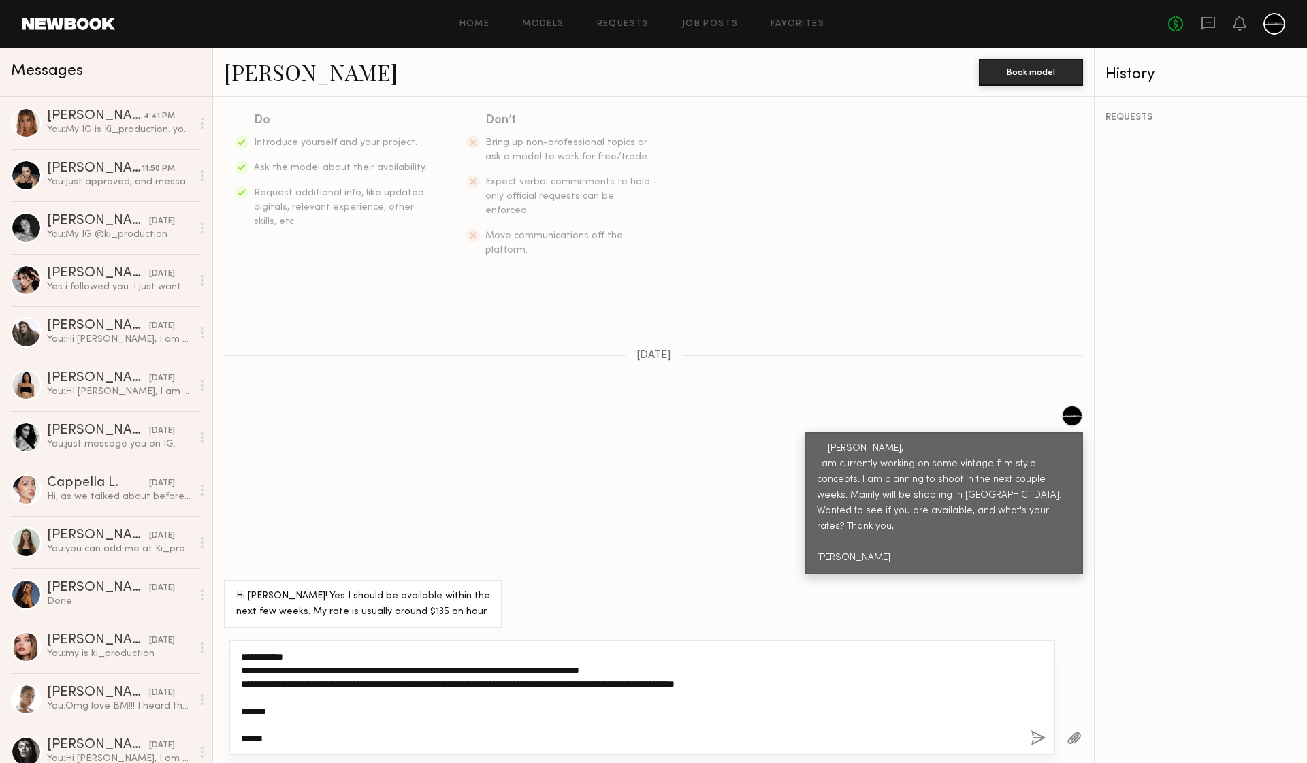
click at [759, 683] on textarea "**********" at bounding box center [630, 697] width 778 height 95
type textarea "**********"
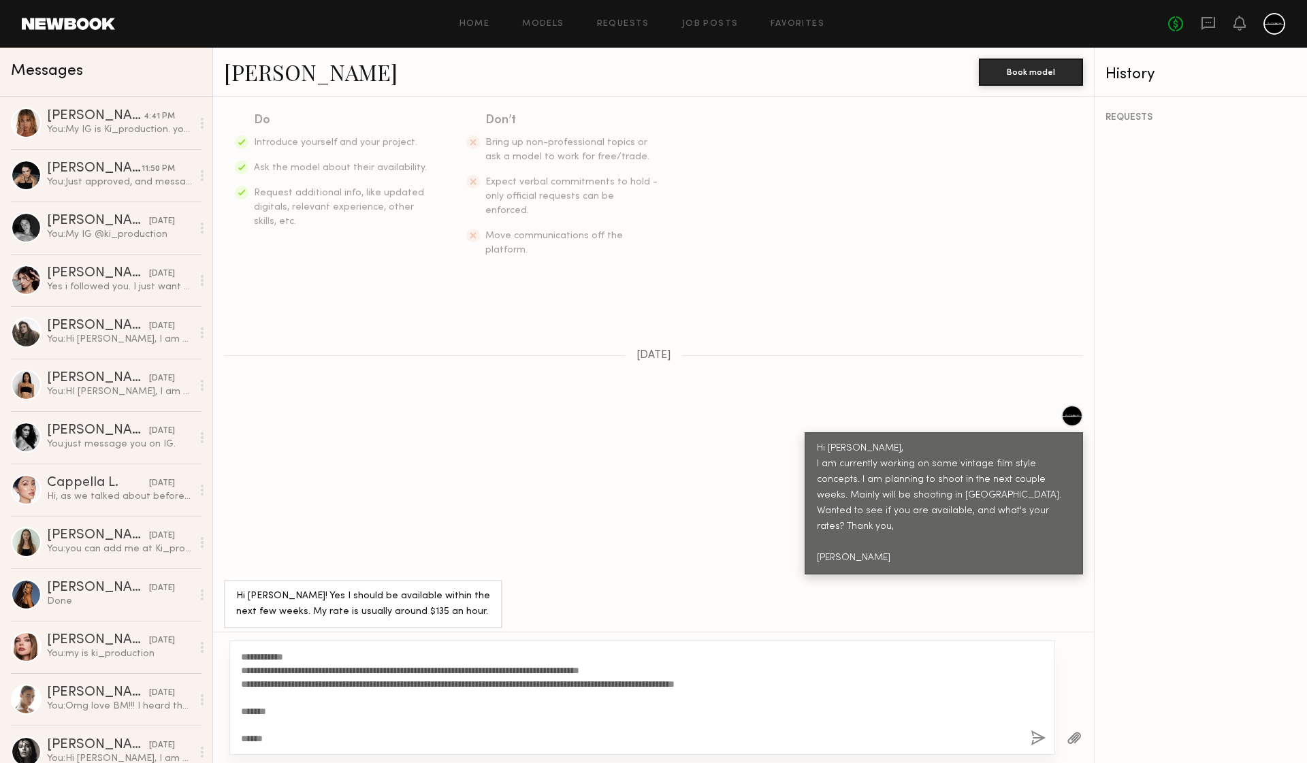
click at [1034, 738] on button "button" at bounding box center [1037, 738] width 15 height 17
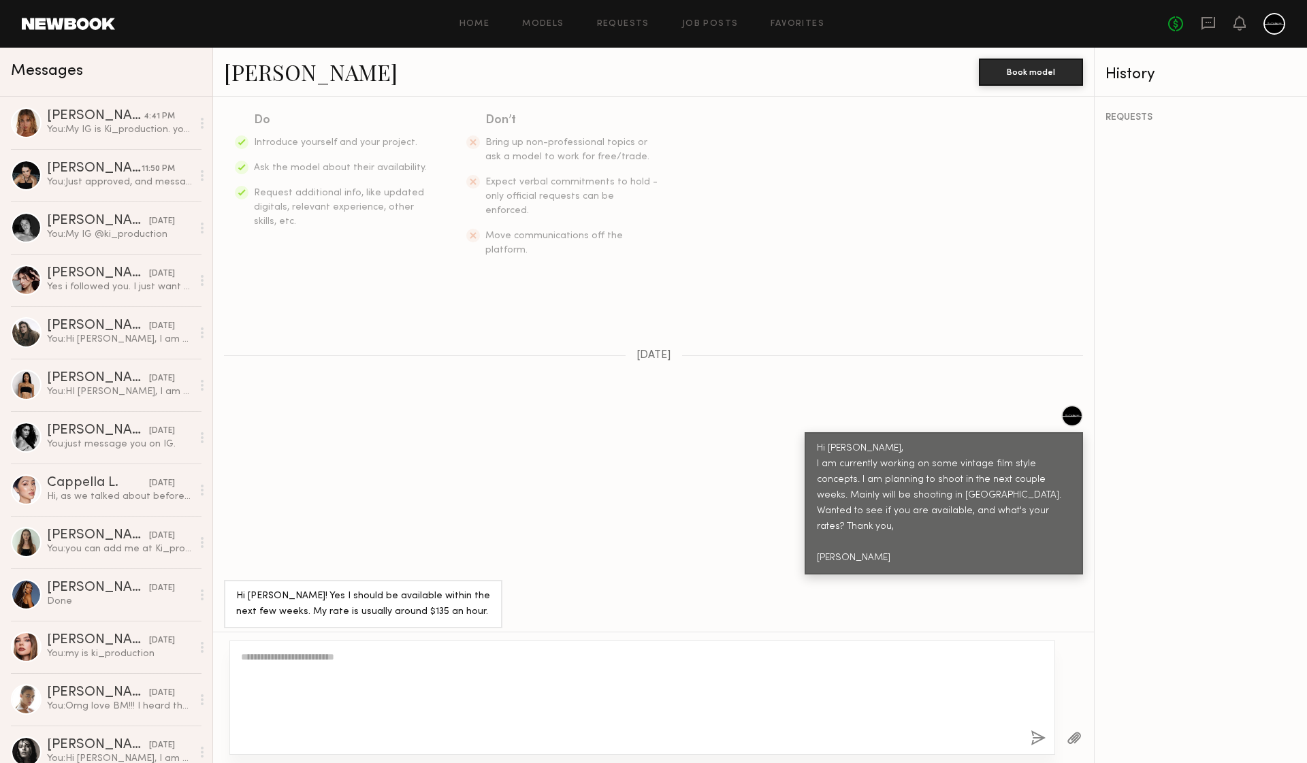
scroll to position [628, 0]
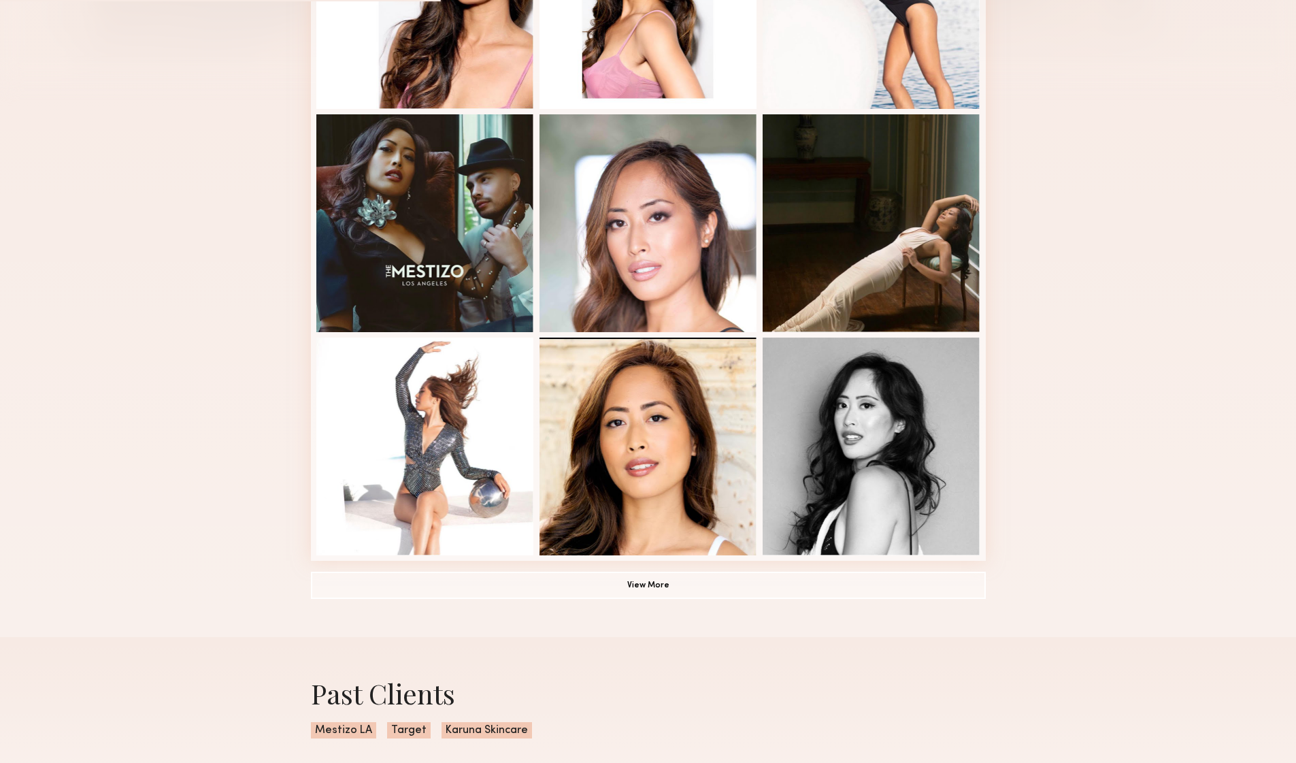
scroll to position [537, 0]
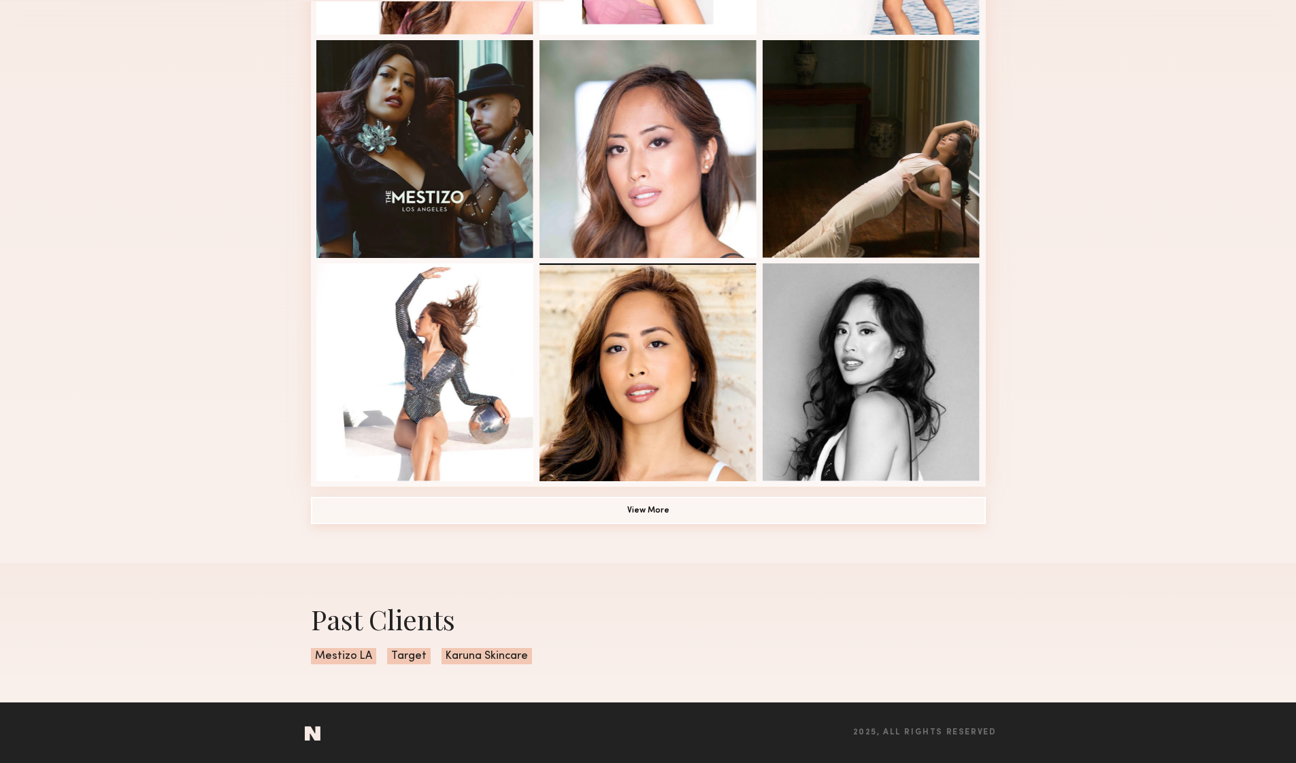
click at [673, 516] on button "View More" at bounding box center [648, 510] width 675 height 27
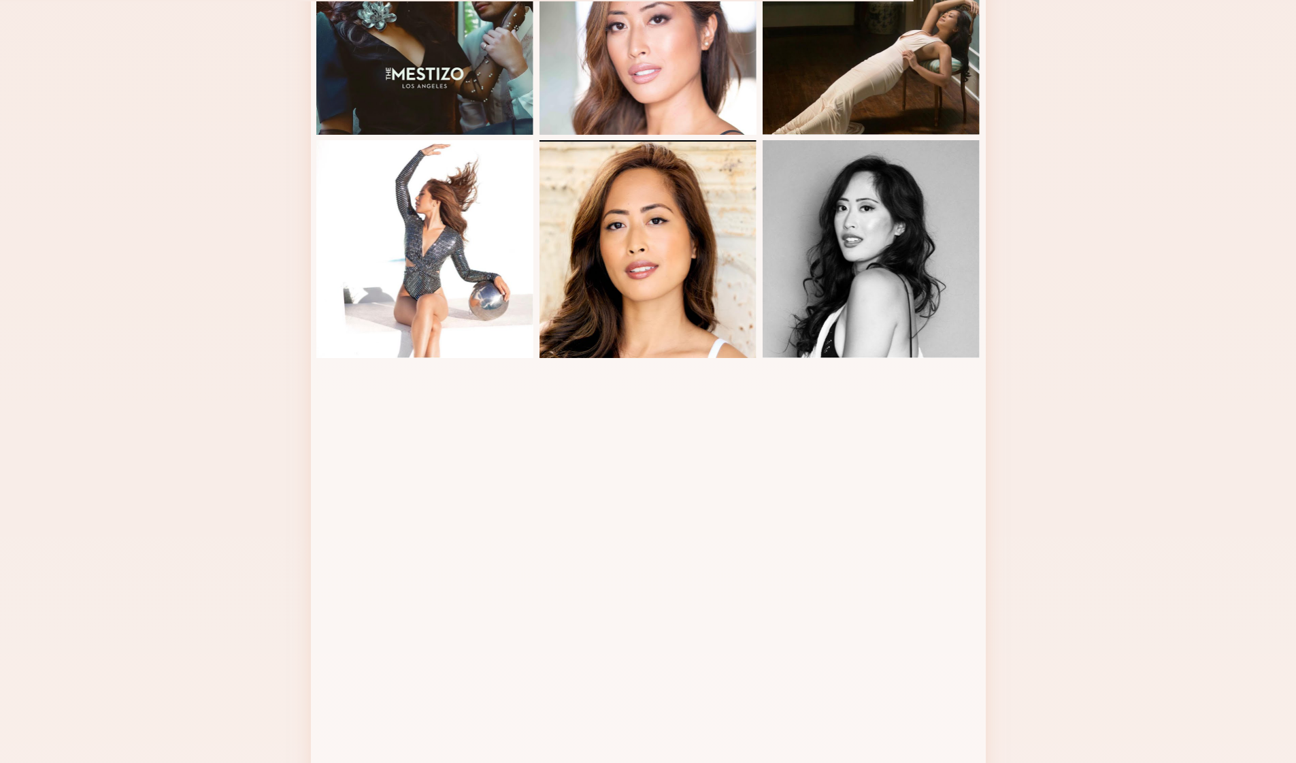
scroll to position [1392, 0]
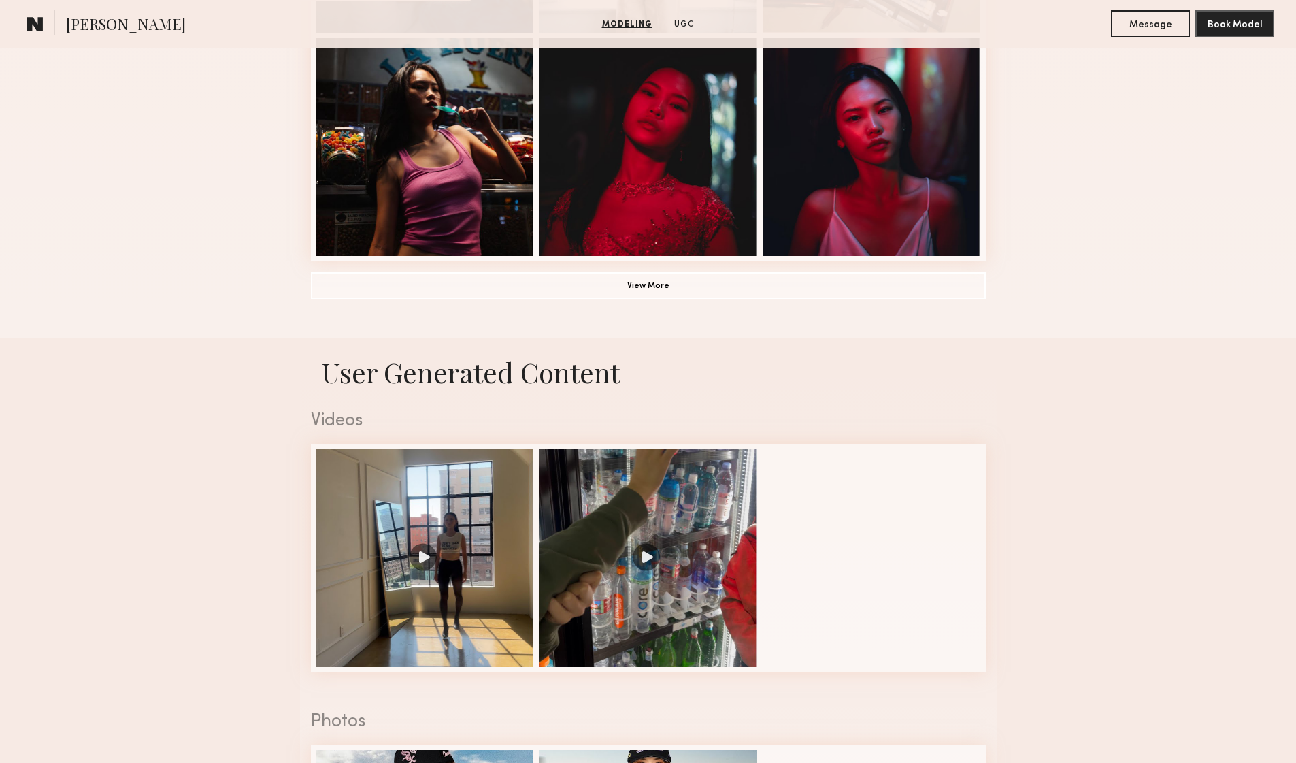
scroll to position [1338, 0]
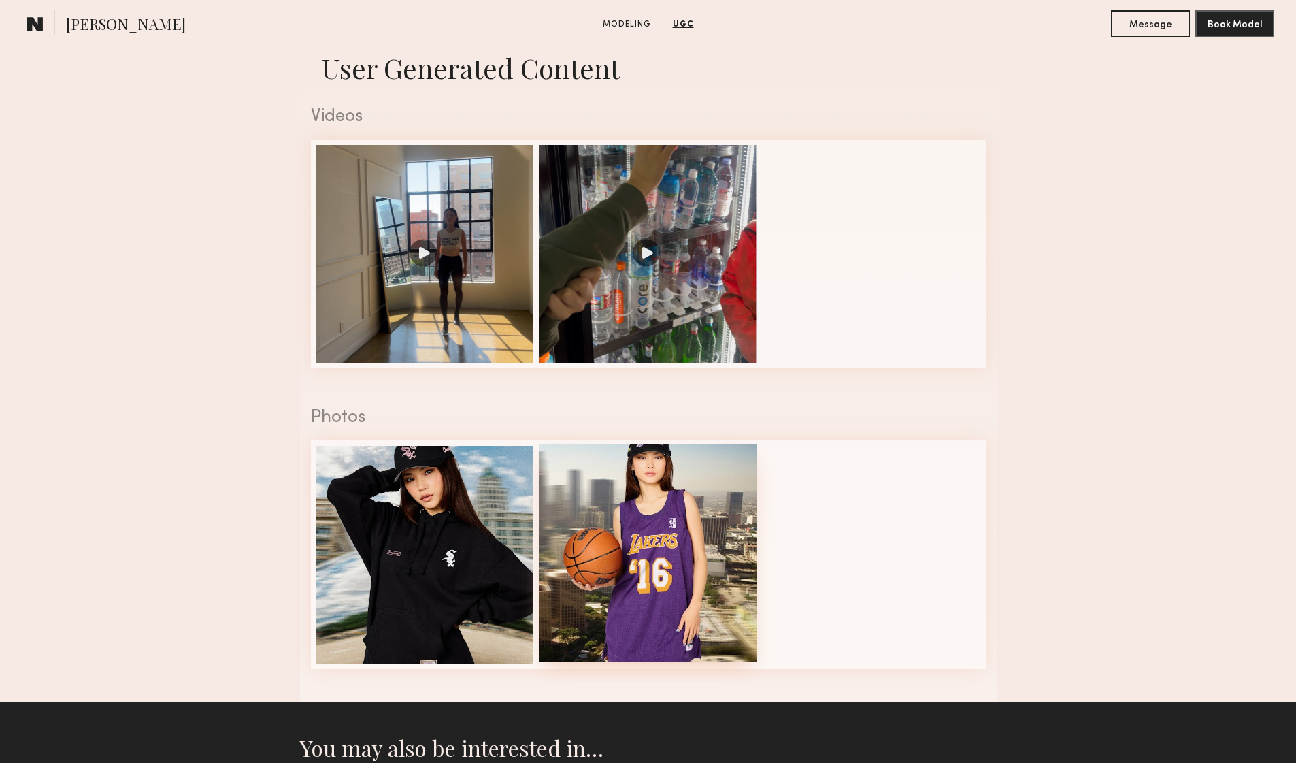
click at [668, 540] on div at bounding box center [649, 553] width 218 height 218
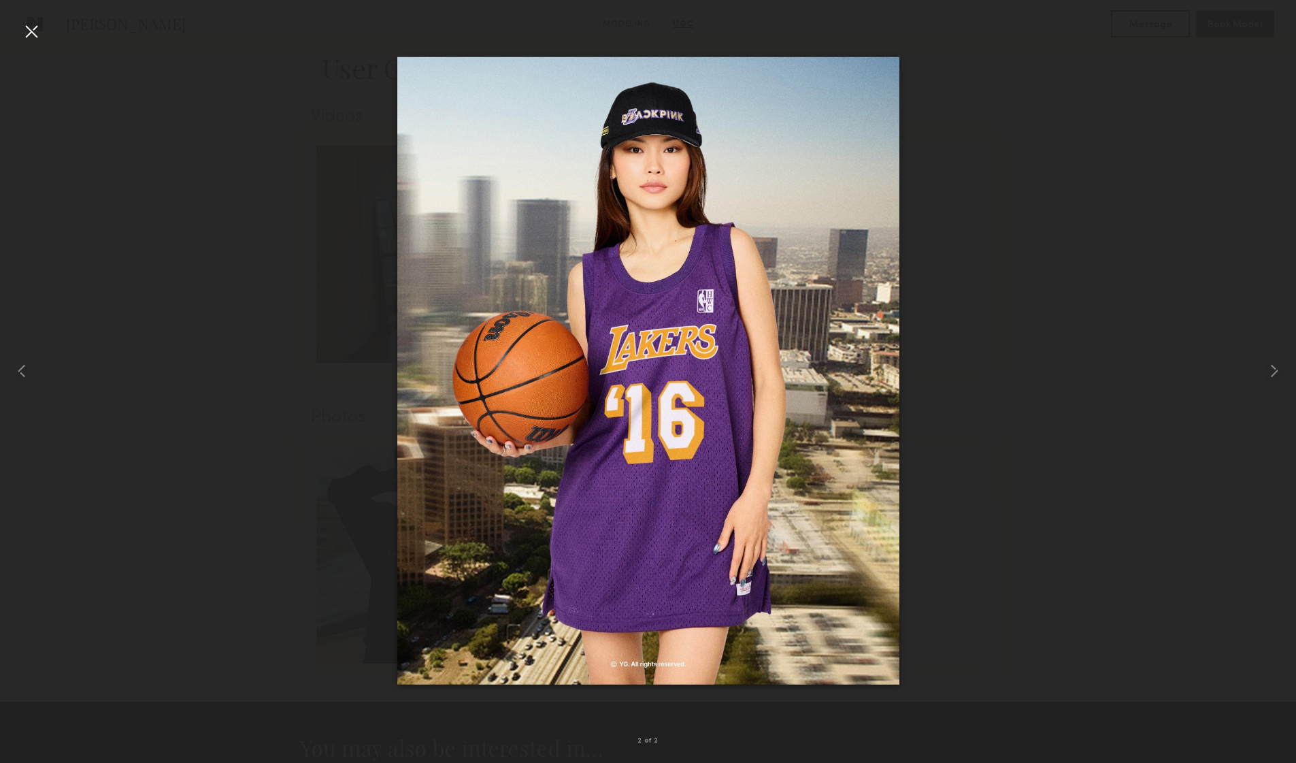
click at [31, 35] on div at bounding box center [31, 31] width 22 height 22
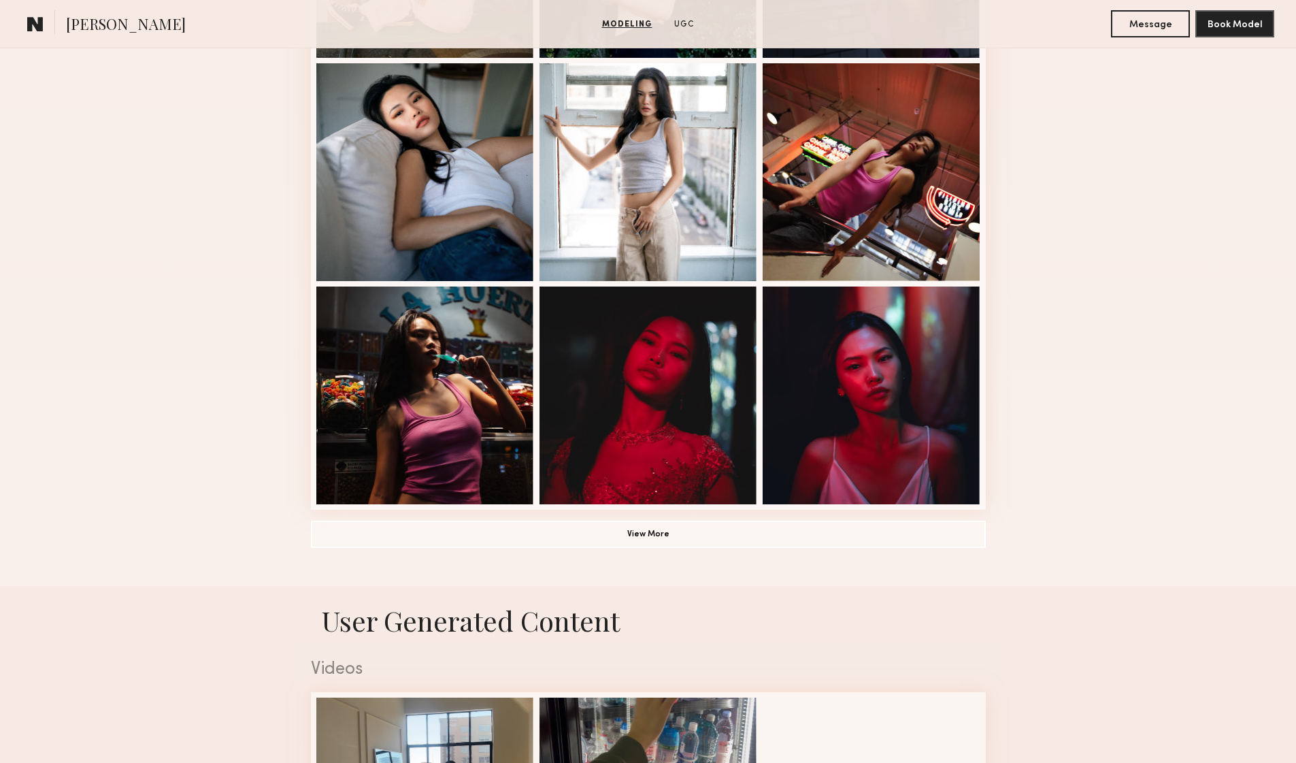
scroll to position [493, 0]
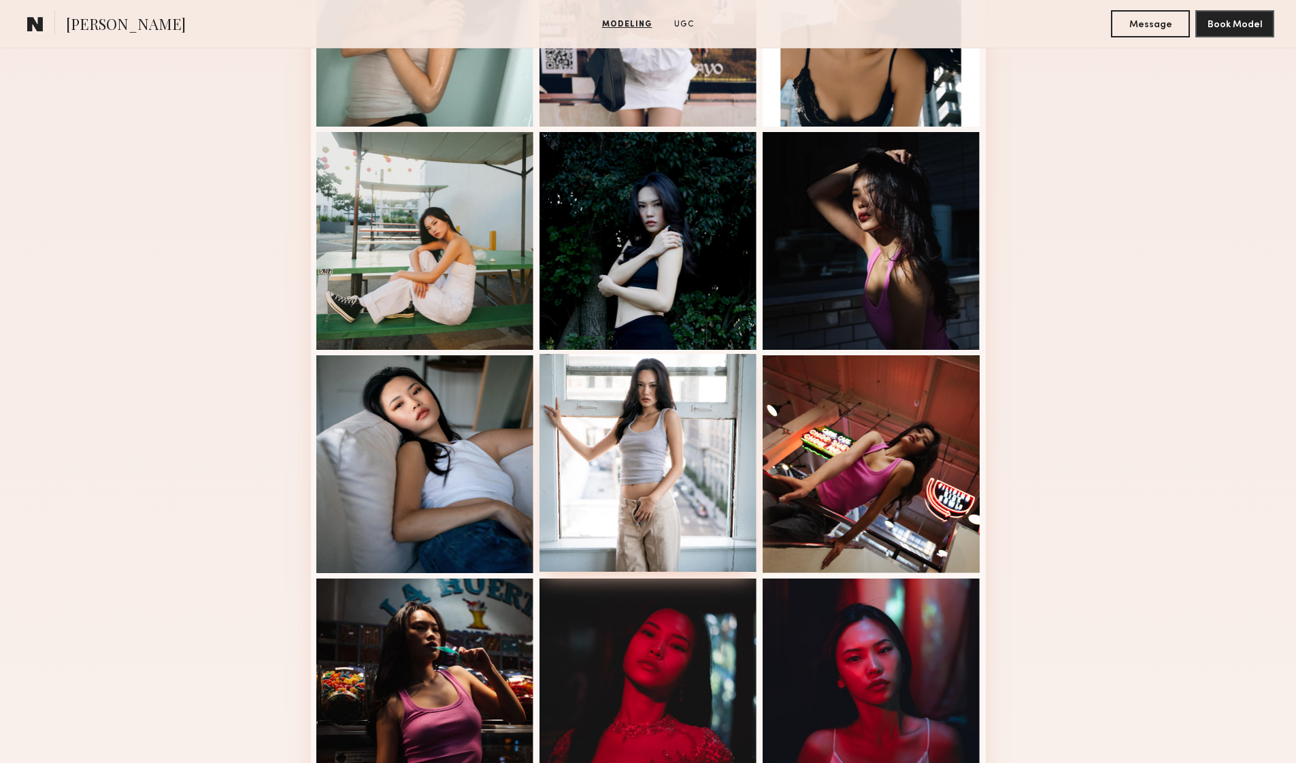
click at [663, 423] on div at bounding box center [649, 463] width 218 height 218
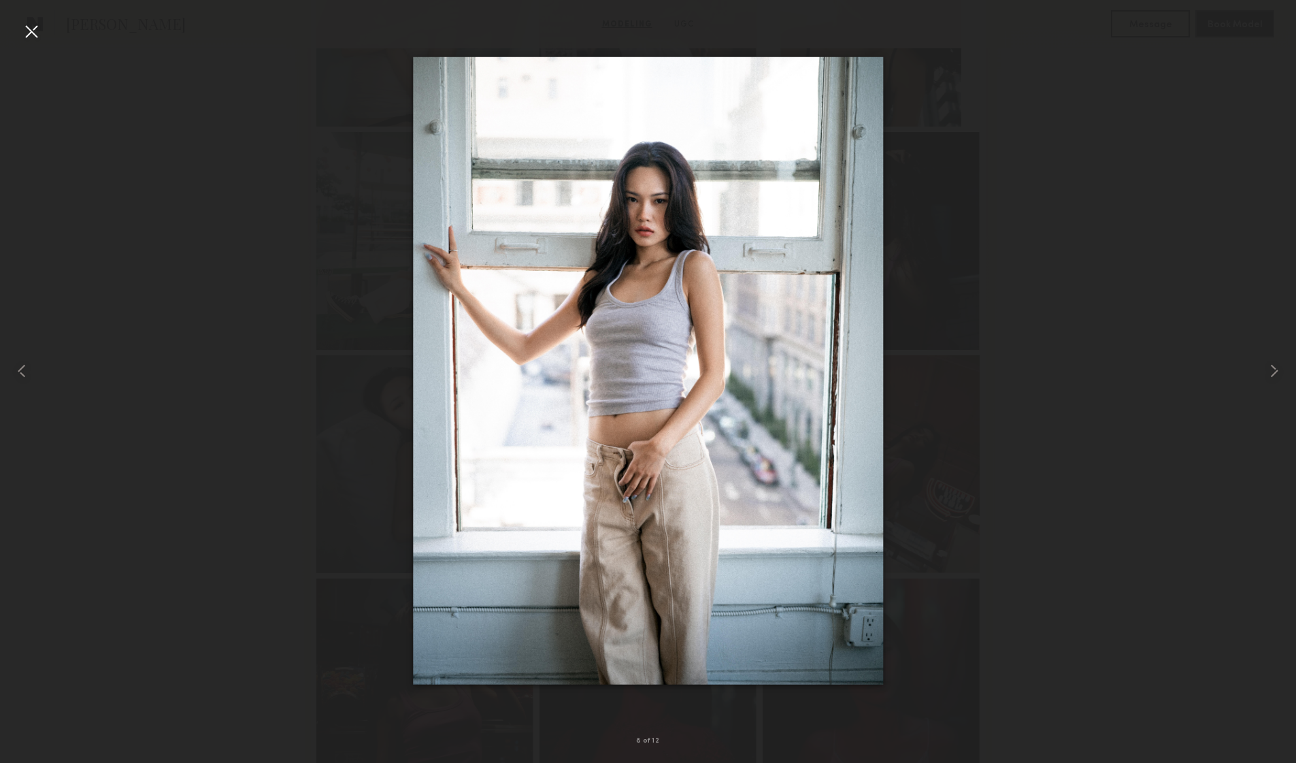
click at [27, 28] on div at bounding box center [31, 31] width 22 height 22
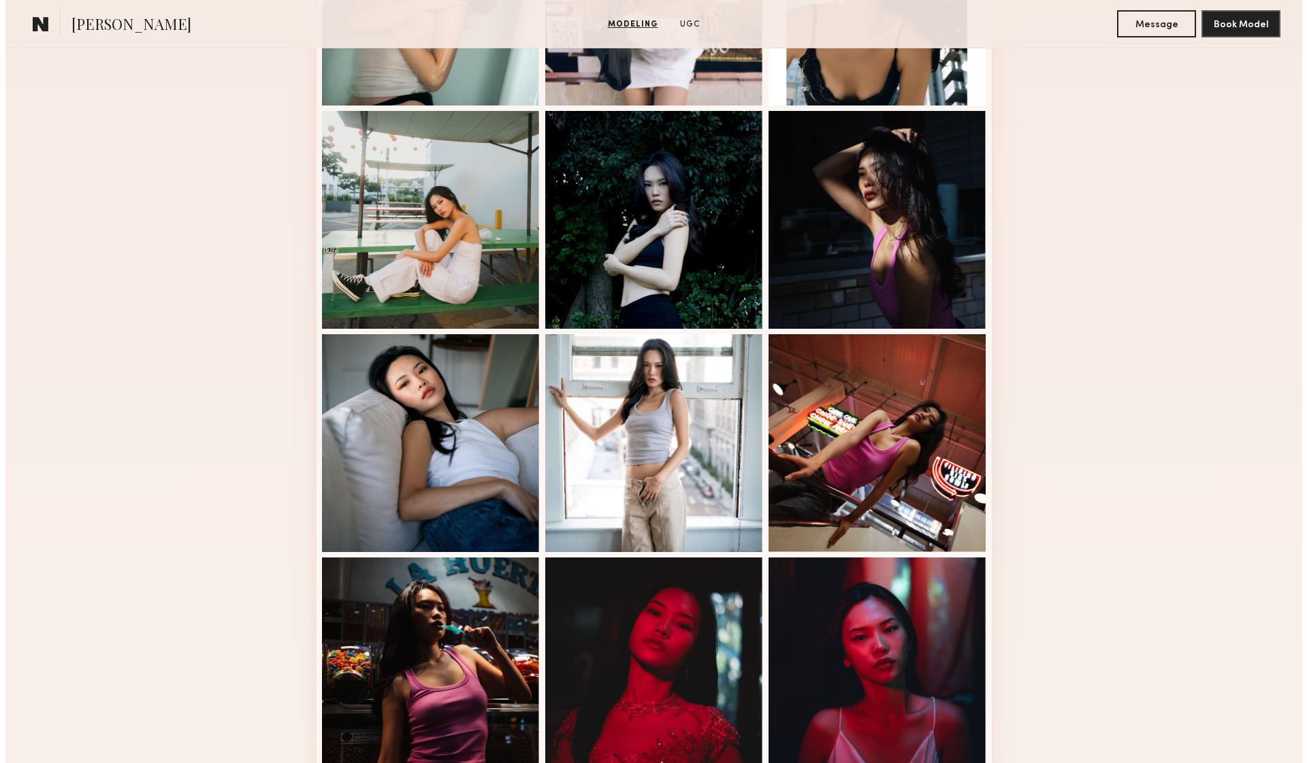
scroll to position [0, 0]
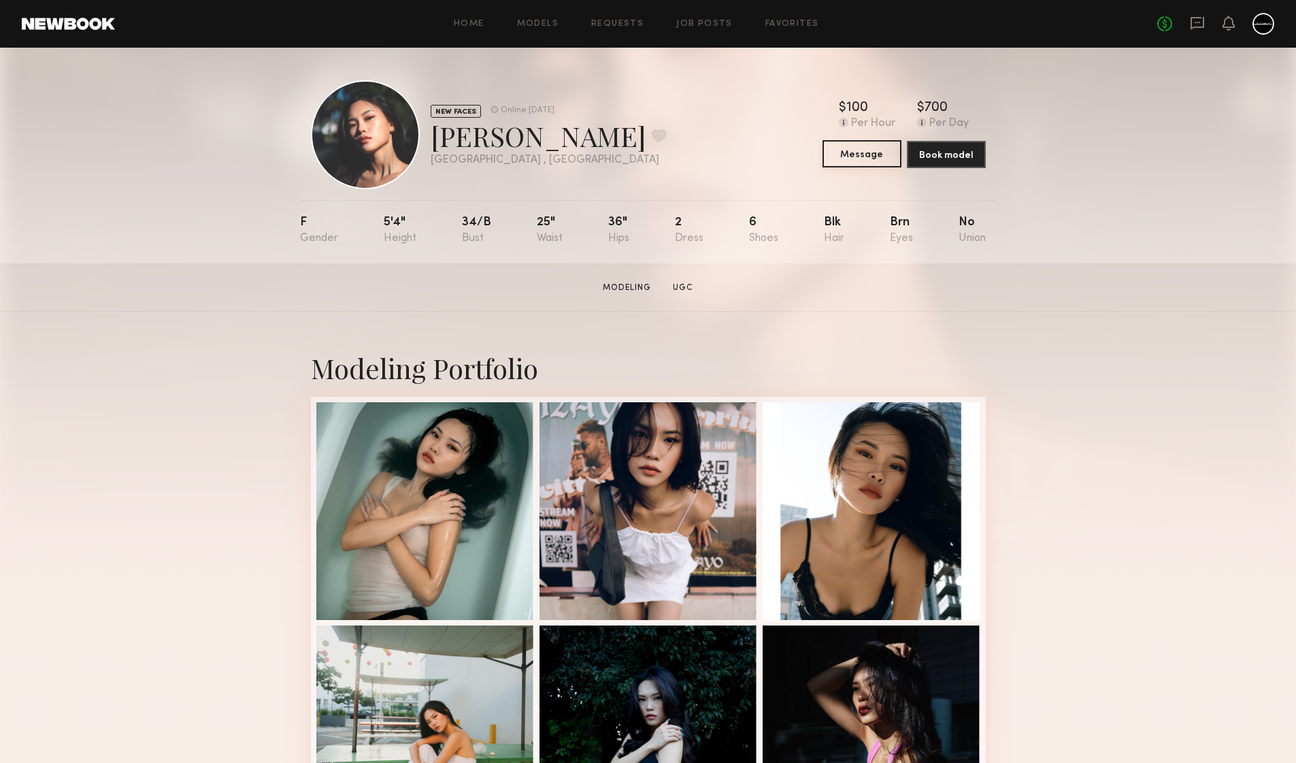
click at [870, 162] on button "Message" at bounding box center [862, 153] width 79 height 27
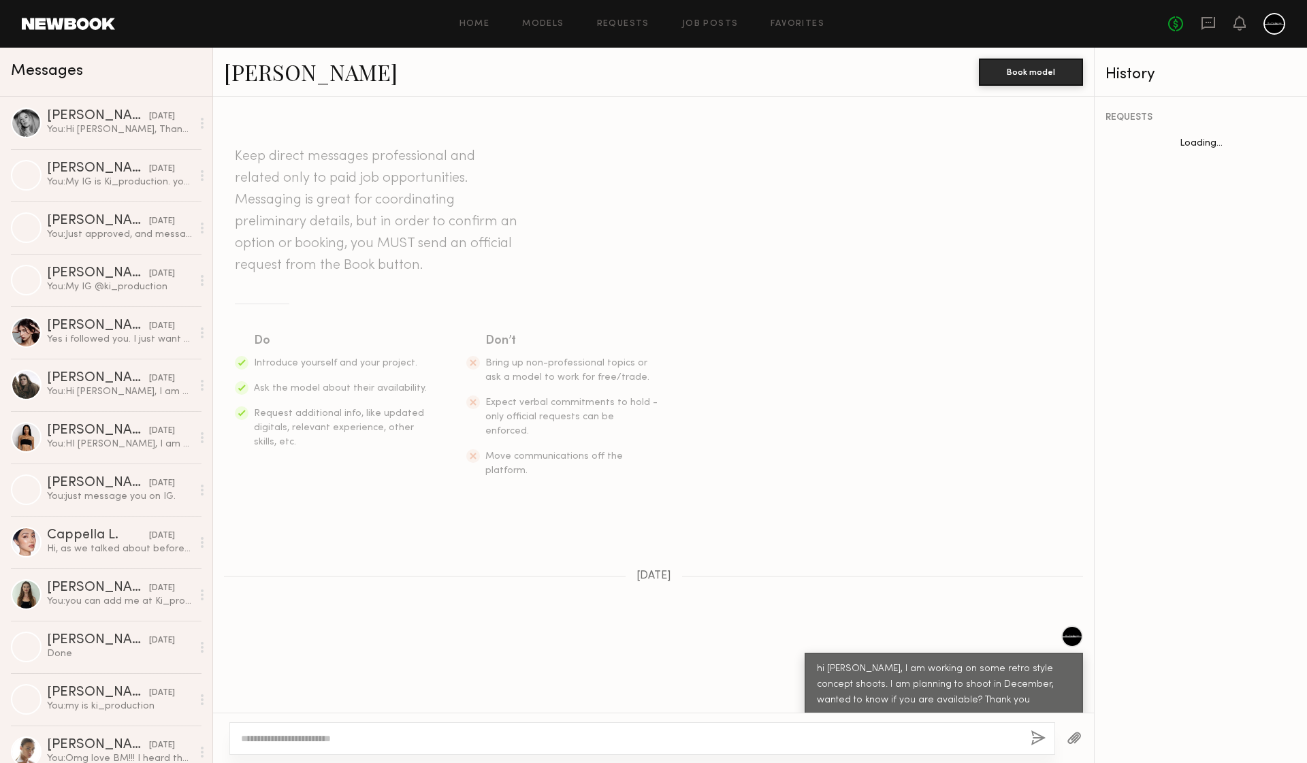
scroll to position [225, 0]
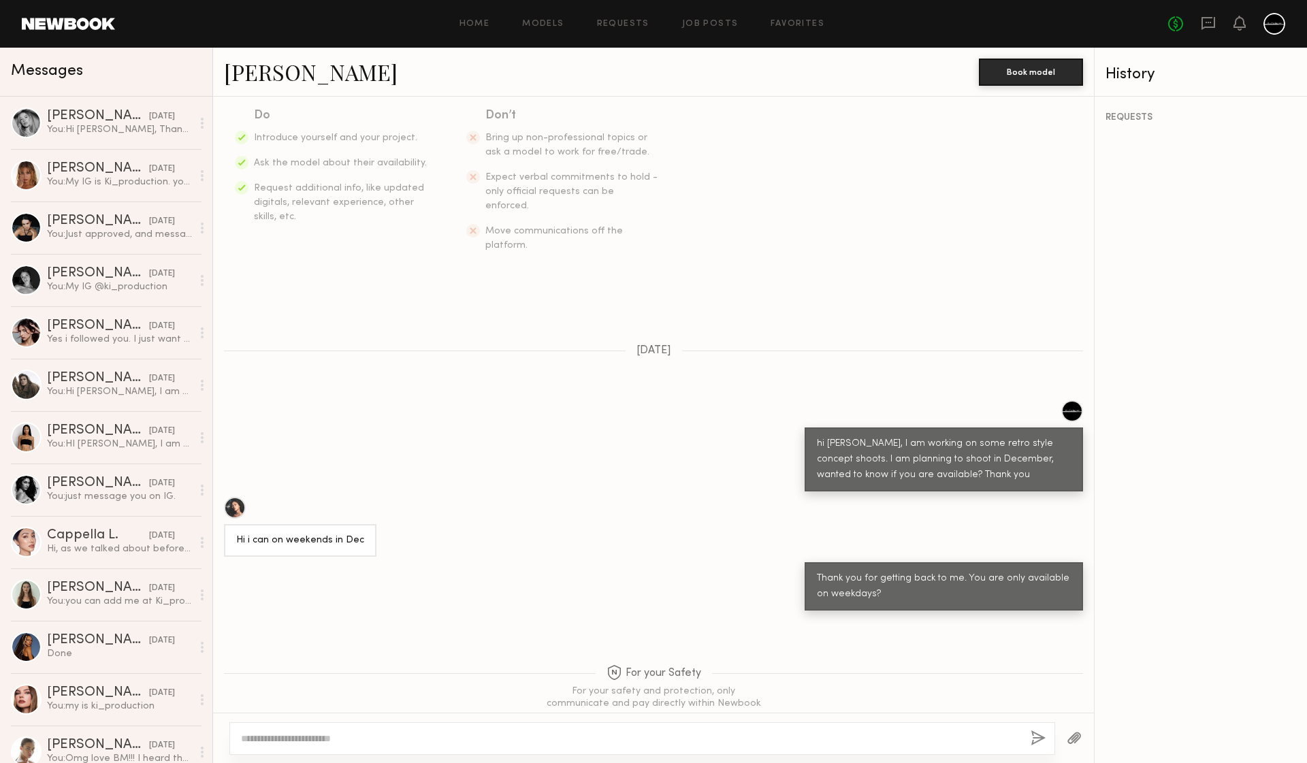
click at [580, 738] on textarea at bounding box center [630, 739] width 778 height 14
click at [582, 738] on textarea at bounding box center [630, 739] width 778 height 14
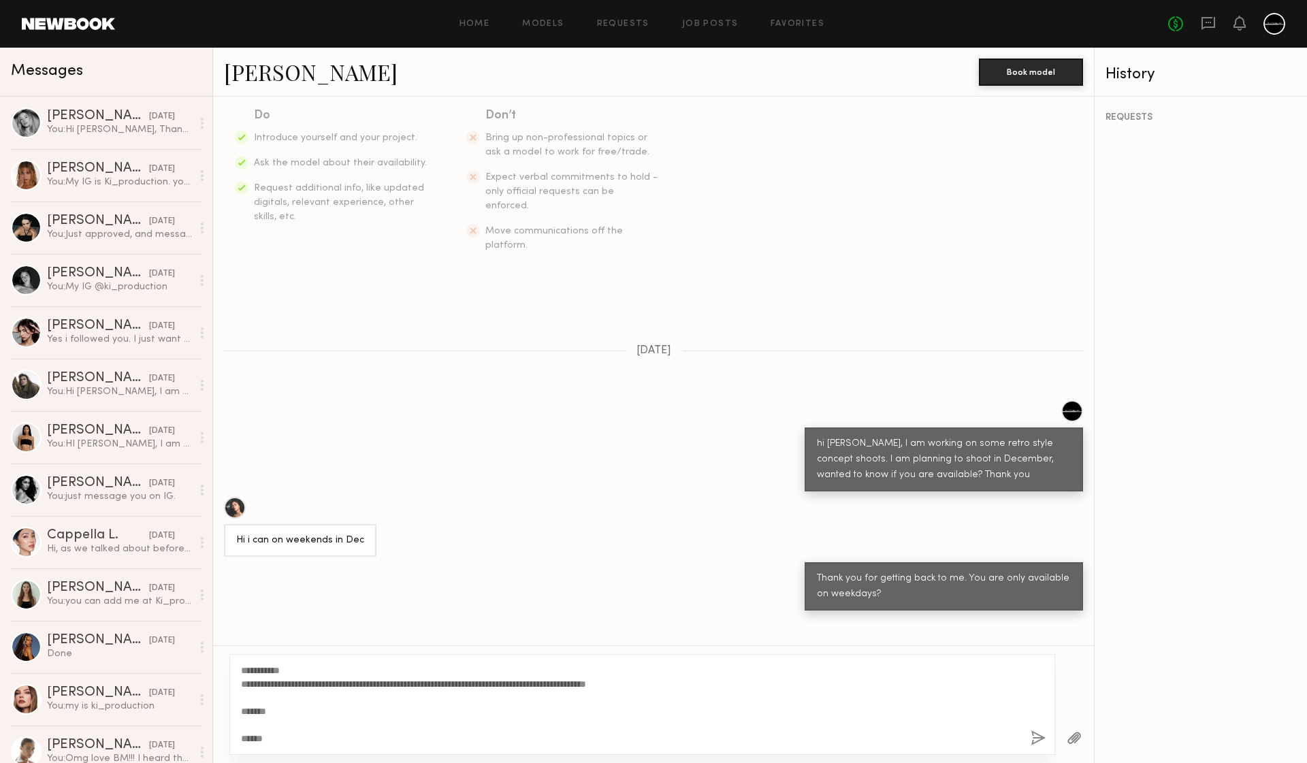
type textarea "**********"
click at [1038, 738] on button "button" at bounding box center [1037, 738] width 15 height 17
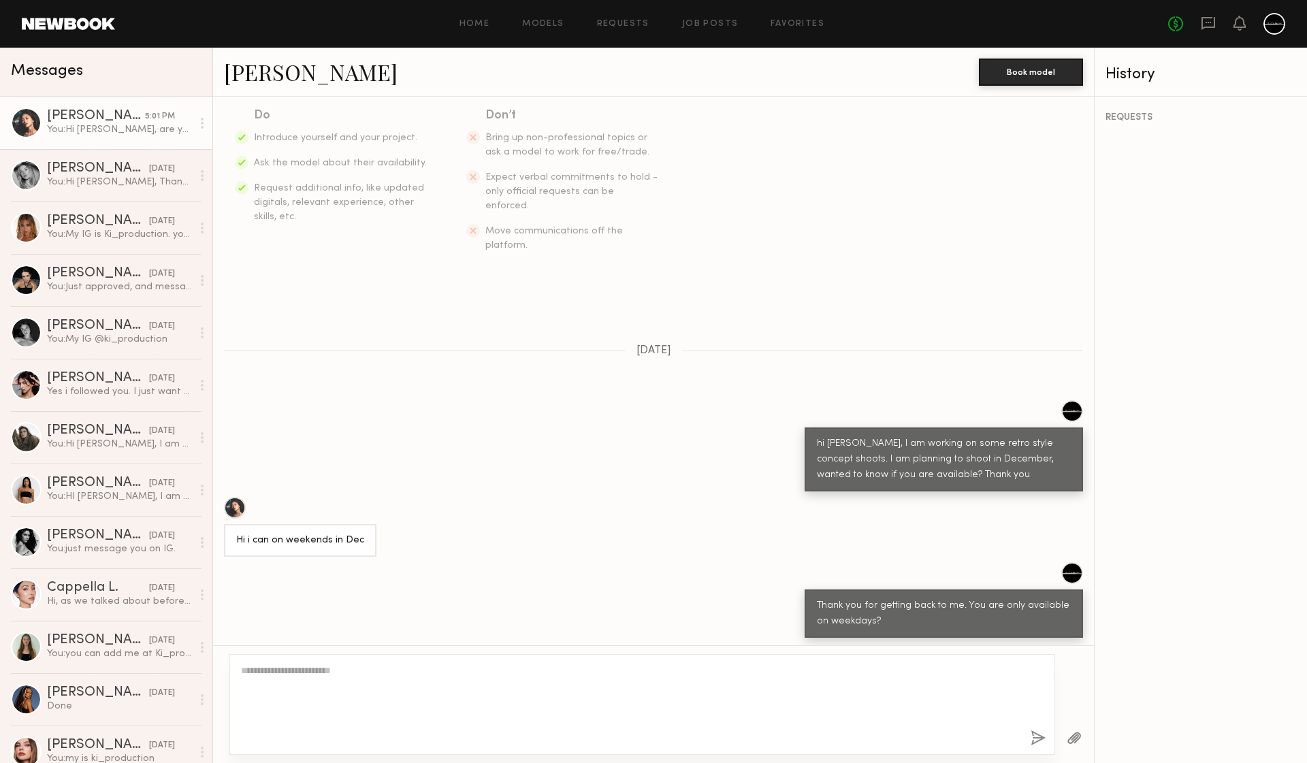
scroll to position [588, 0]
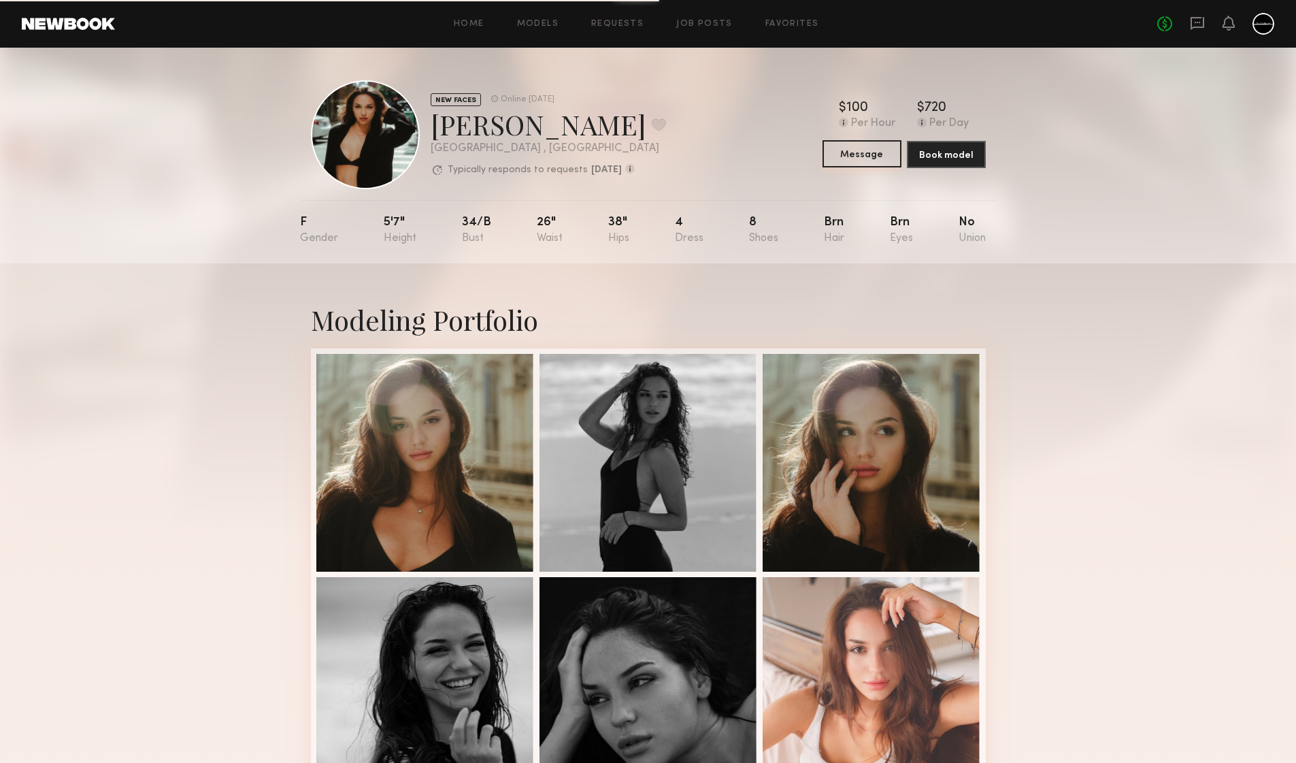
click at [864, 160] on button "Message" at bounding box center [862, 153] width 79 height 27
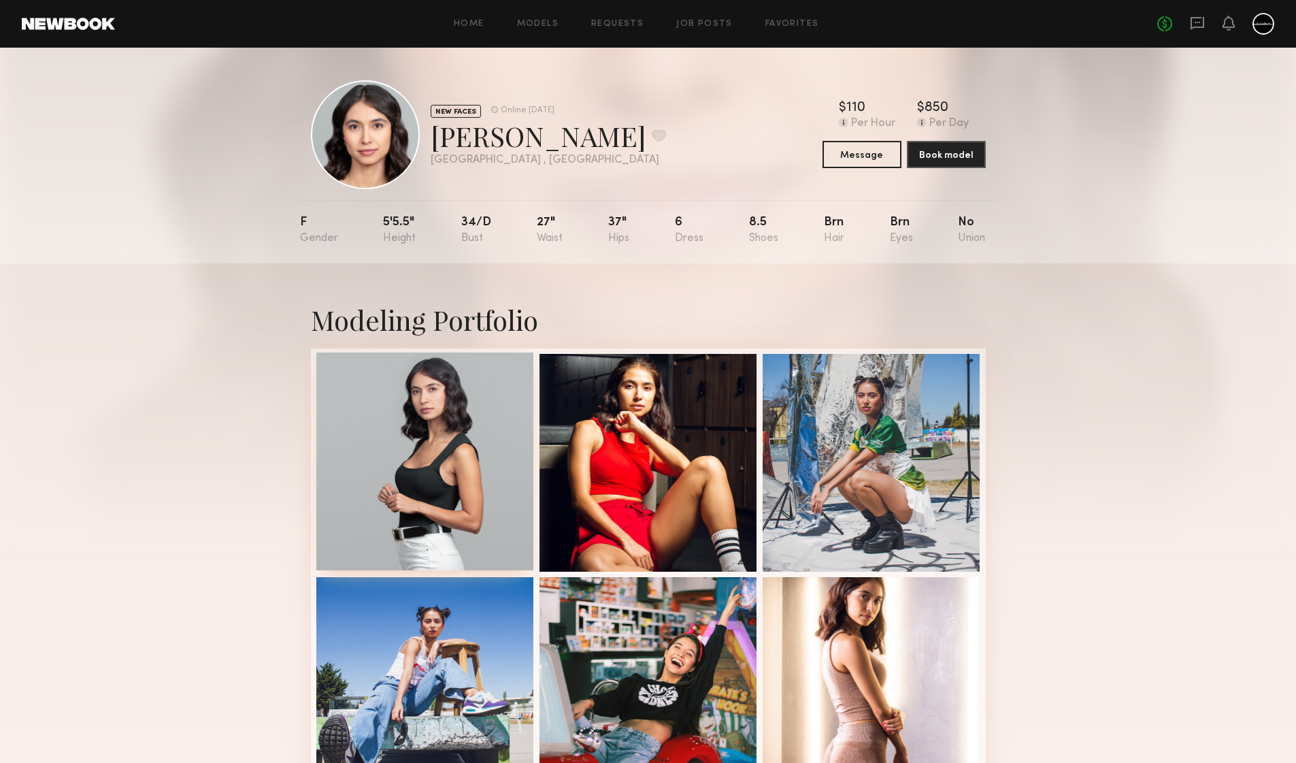
click at [458, 429] on div at bounding box center [425, 461] width 218 height 218
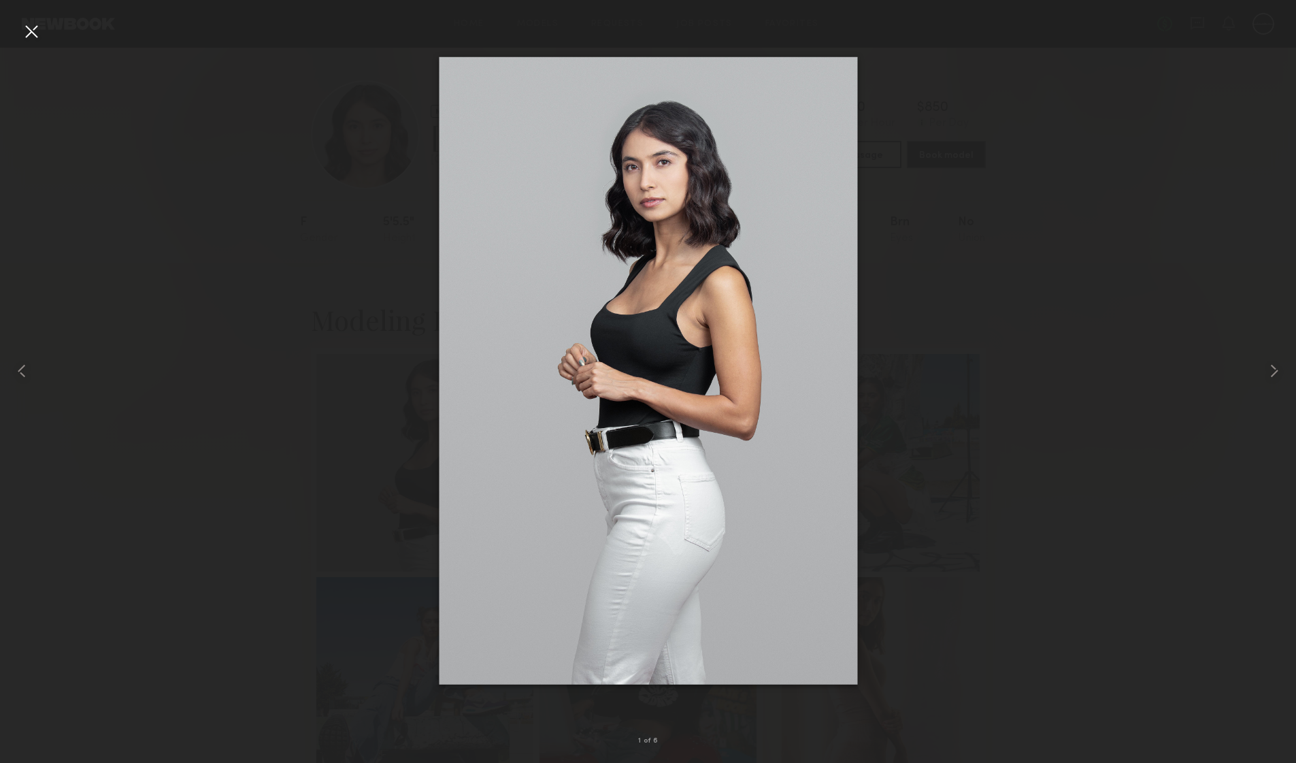
click at [25, 27] on div at bounding box center [31, 31] width 22 height 22
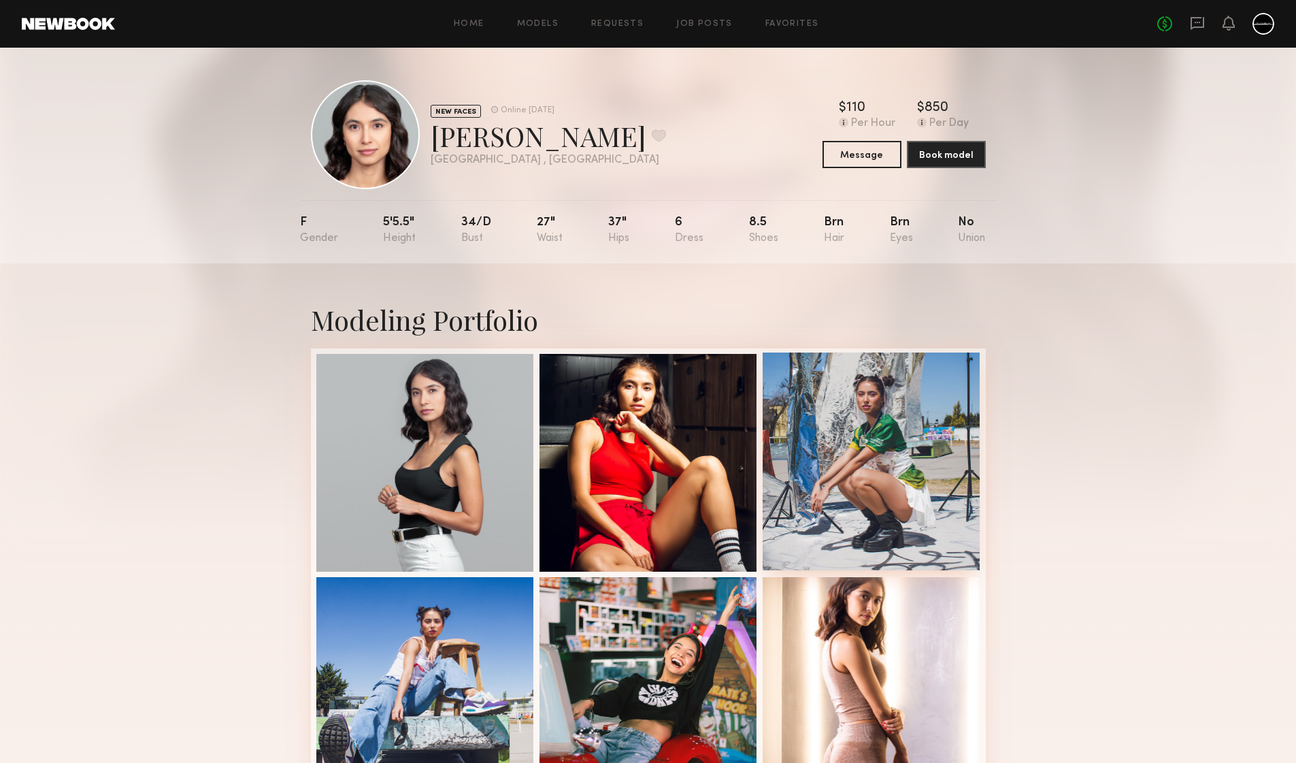
scroll to position [127, 0]
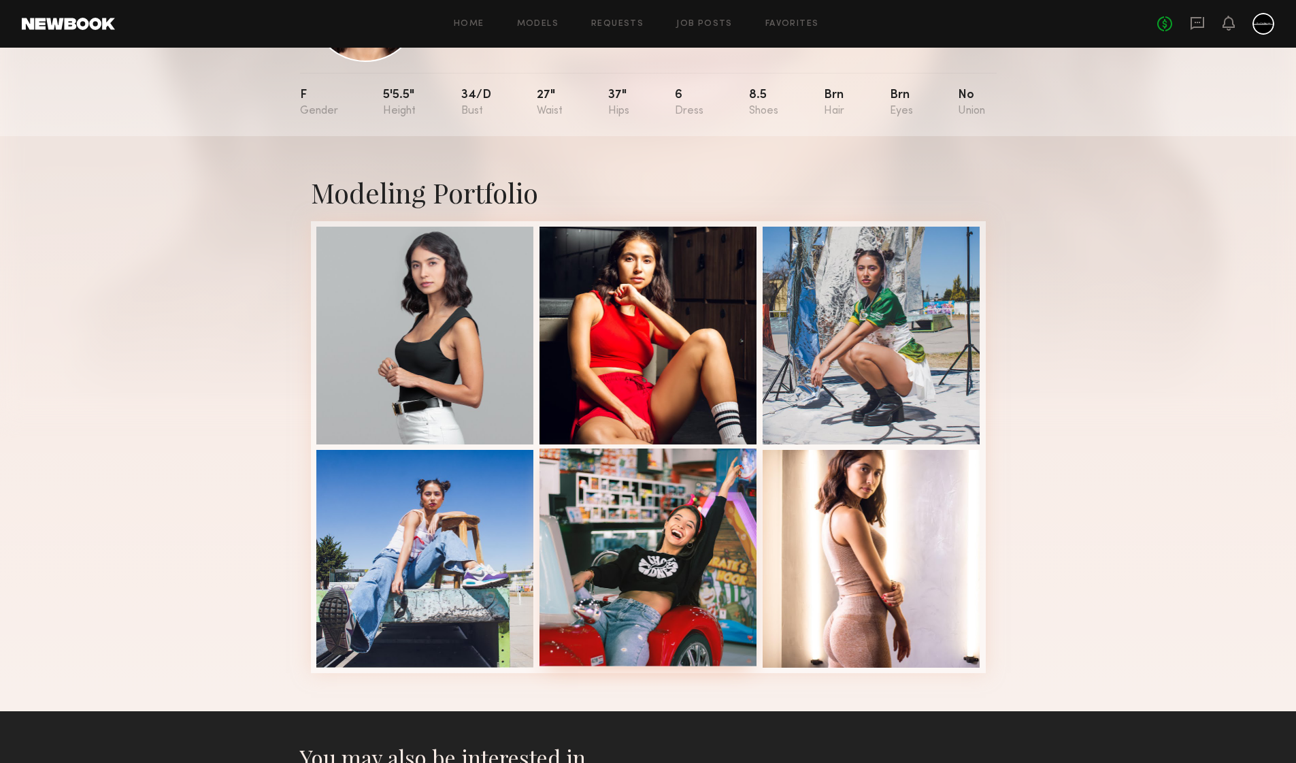
click at [697, 557] on div at bounding box center [649, 557] width 218 height 218
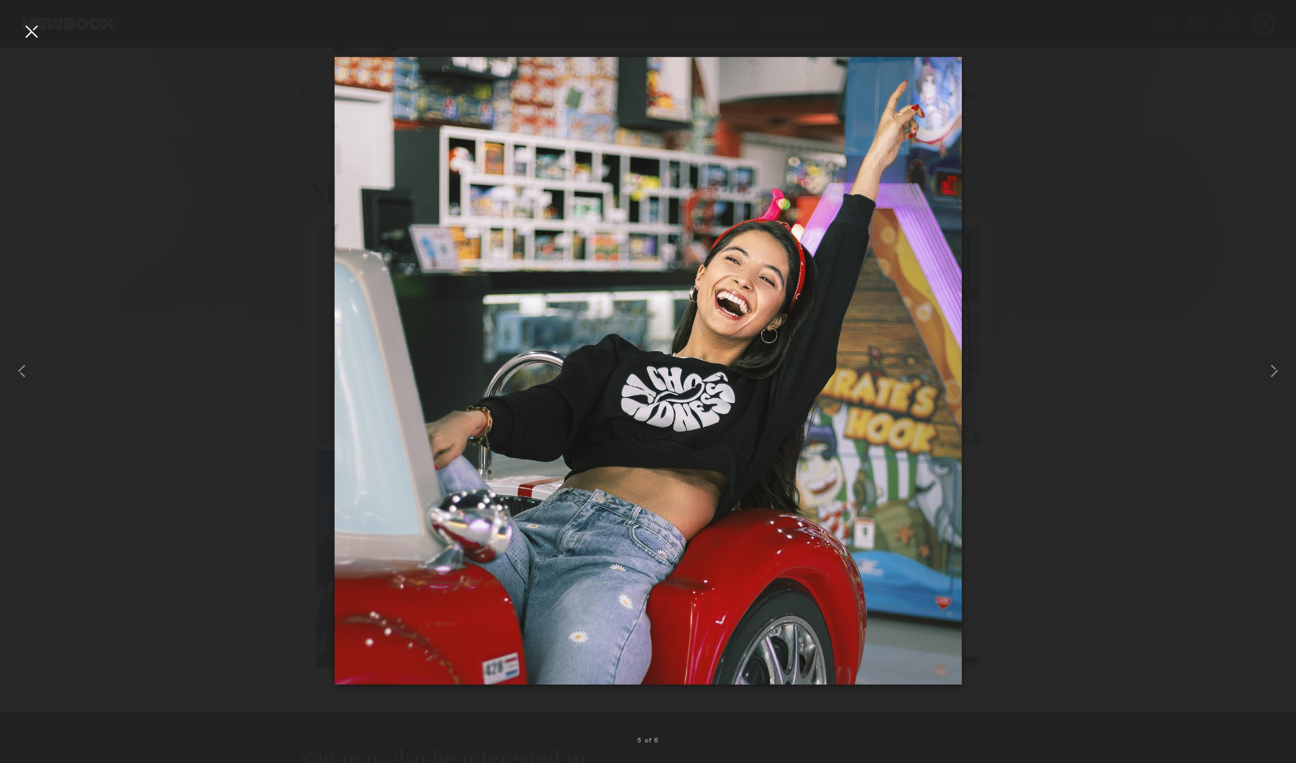
click at [32, 29] on div at bounding box center [31, 31] width 22 height 22
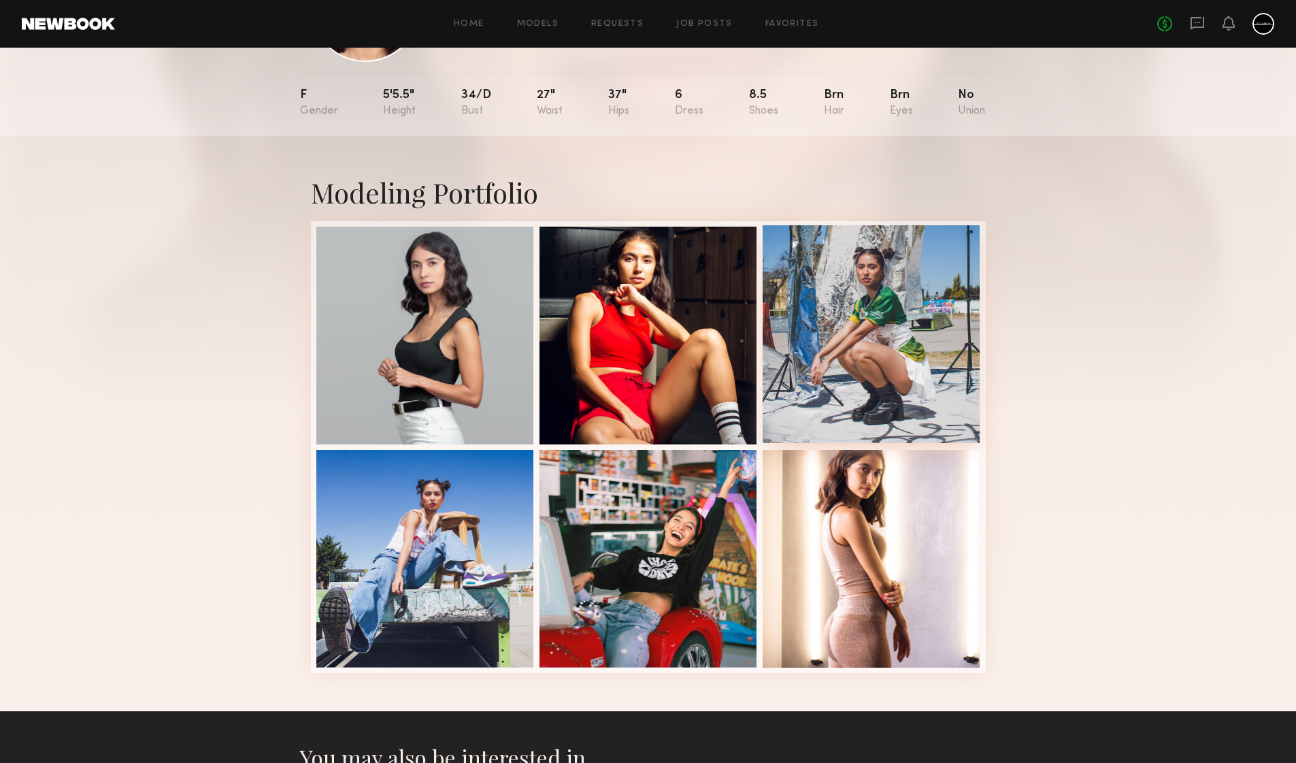
click at [843, 317] on div at bounding box center [872, 334] width 218 height 218
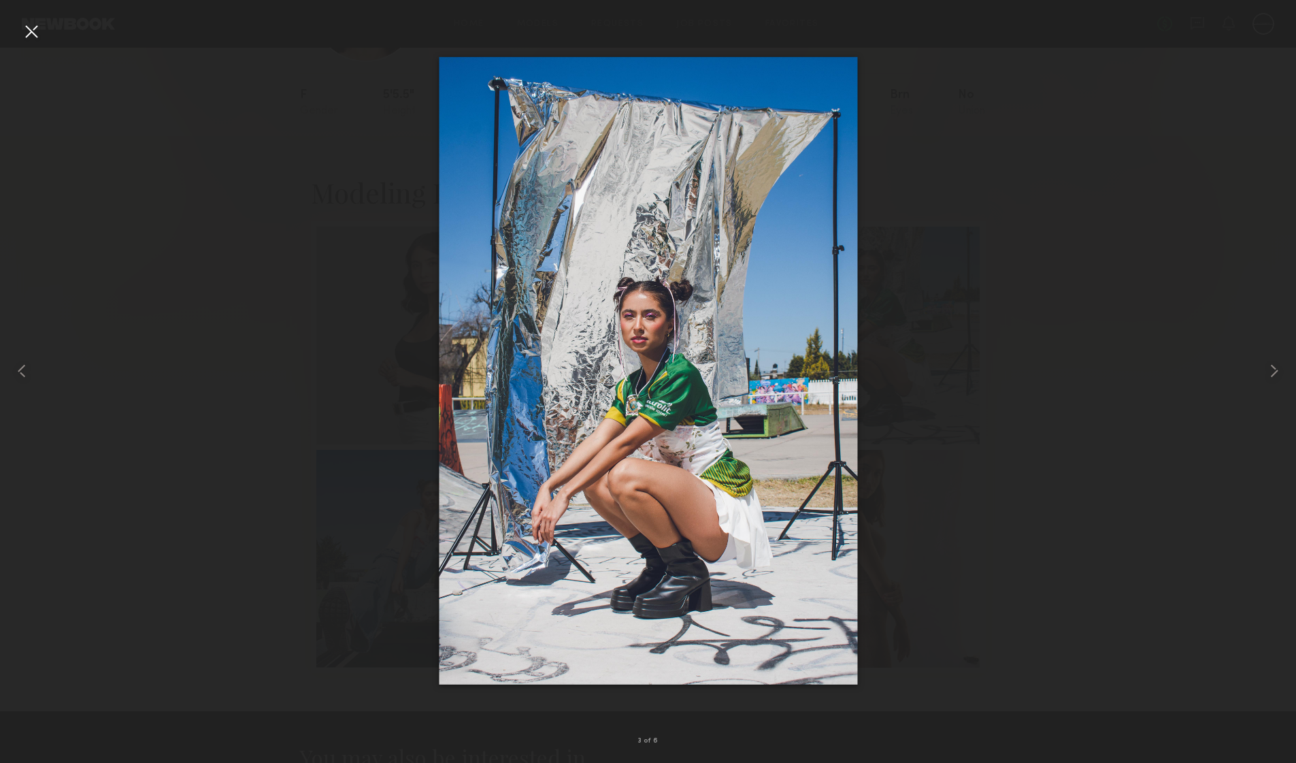
click at [29, 27] on div at bounding box center [31, 31] width 22 height 22
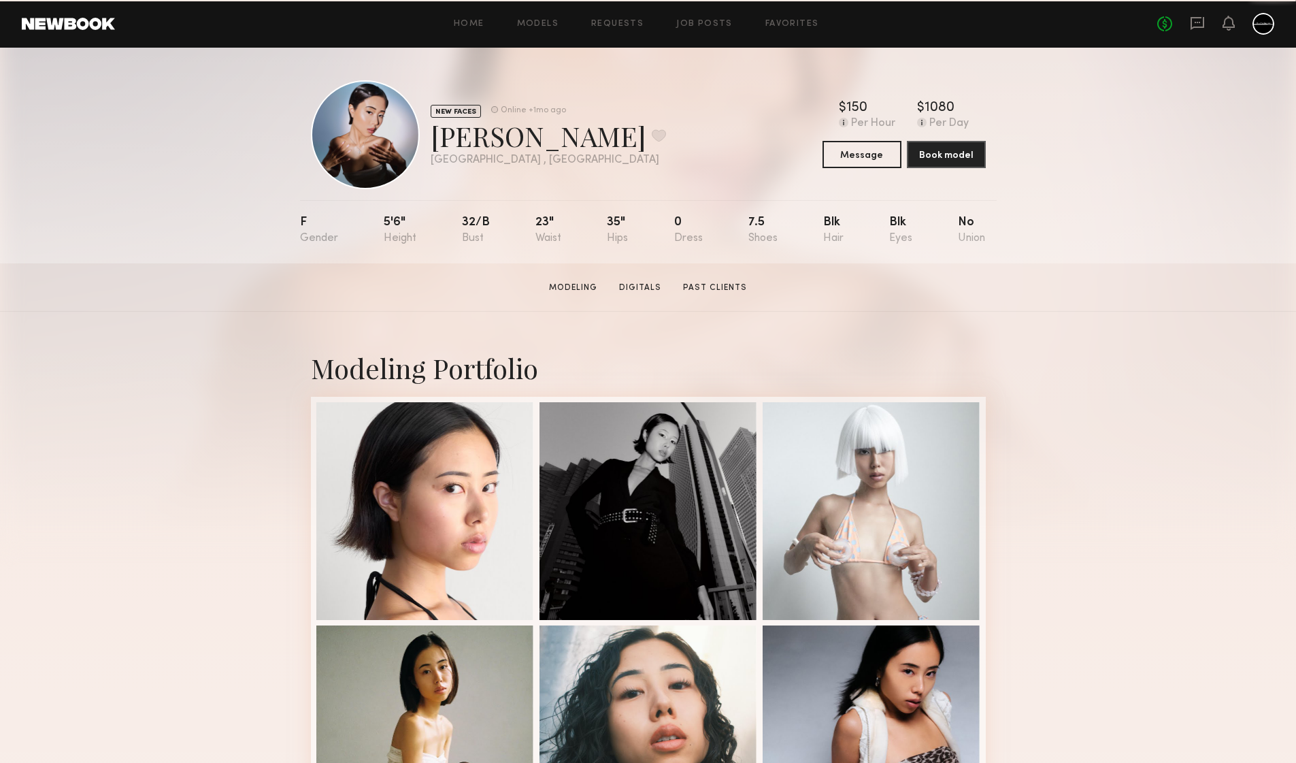
scroll to position [395, 0]
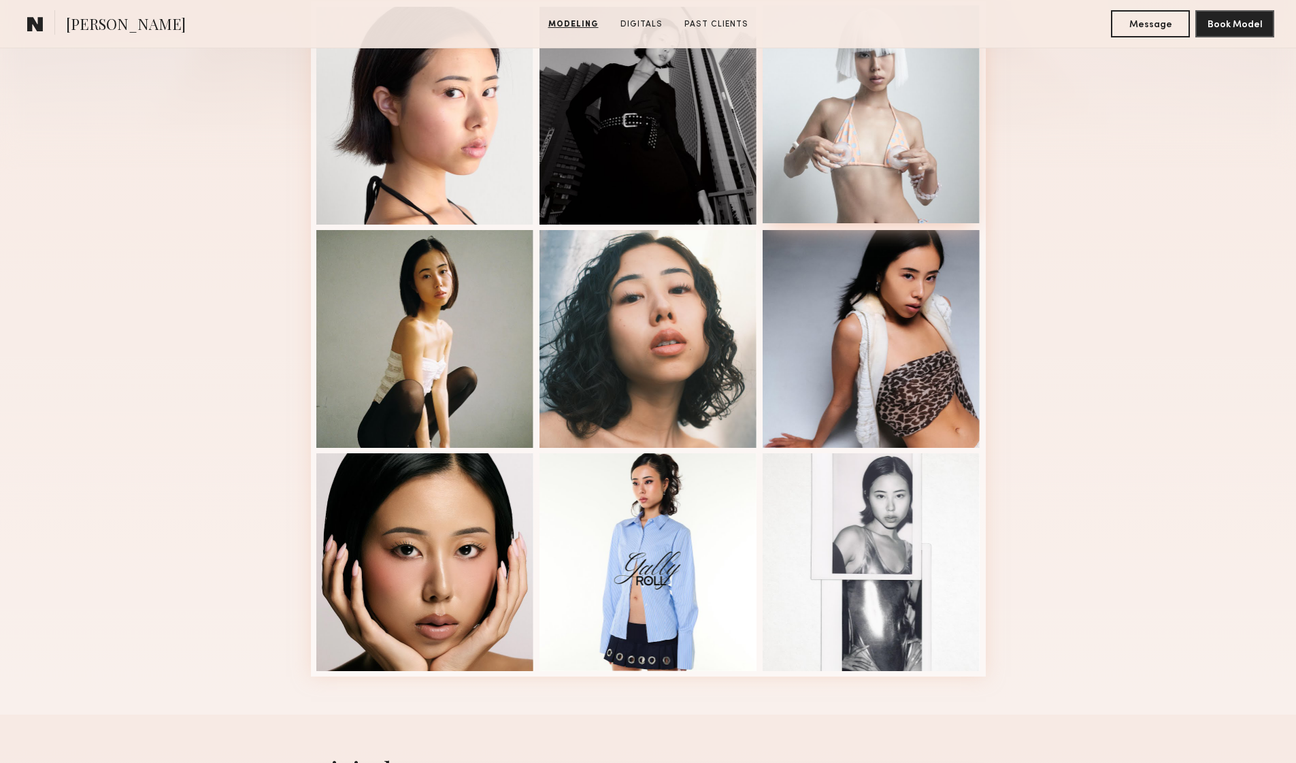
click at [833, 133] on div at bounding box center [872, 114] width 218 height 218
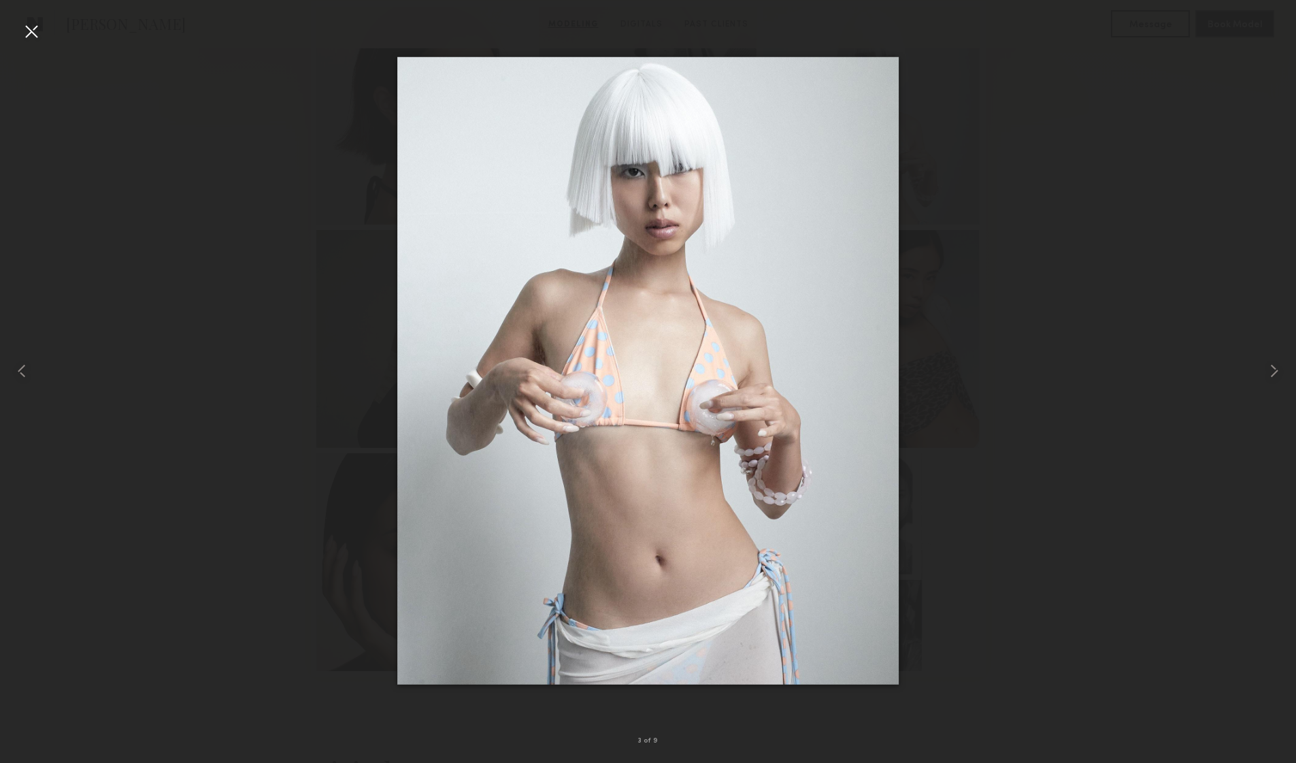
click at [26, 31] on div at bounding box center [31, 31] width 22 height 22
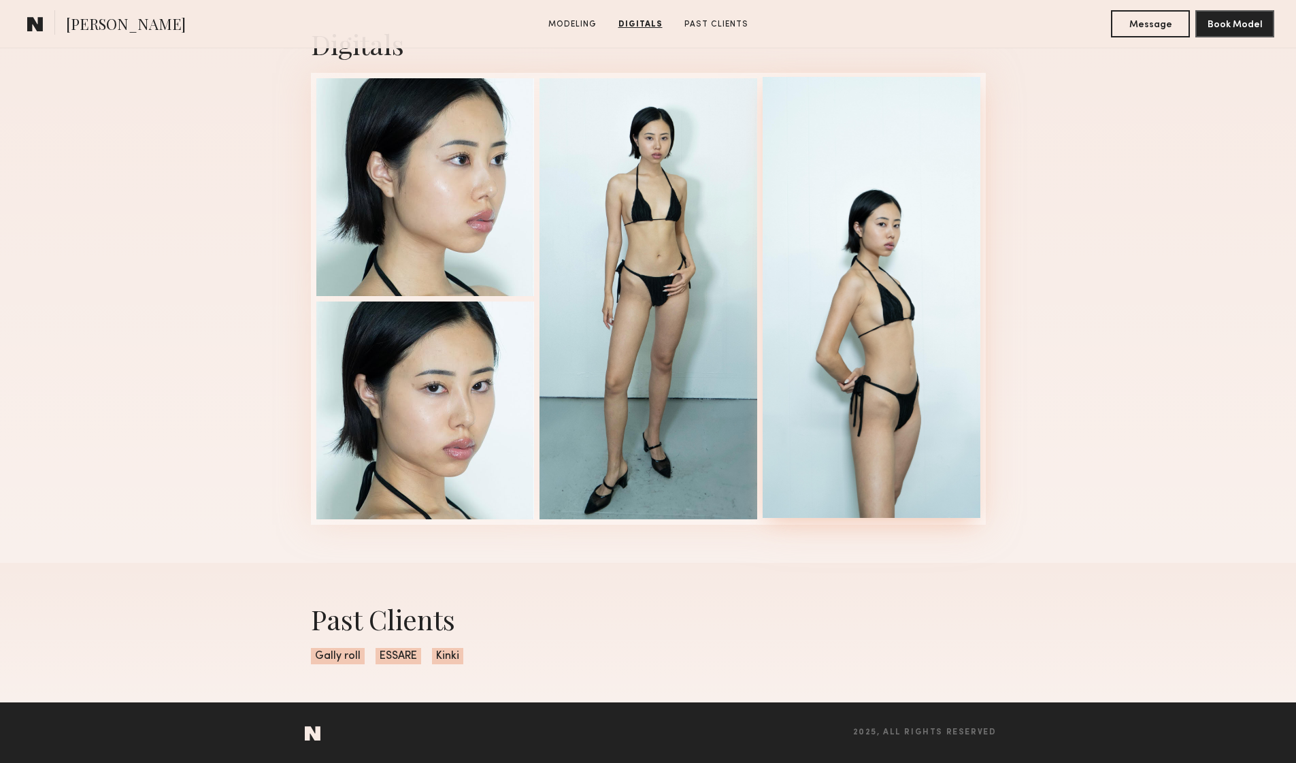
scroll to position [0, 0]
